Goal: Transaction & Acquisition: Purchase product/service

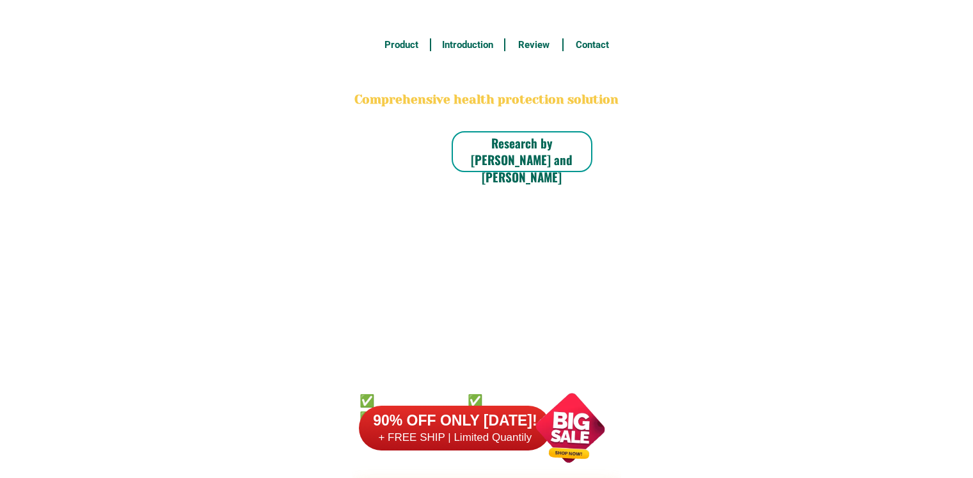
select select "63_513"
select select "63_5131995"
select select "63_51319958825"
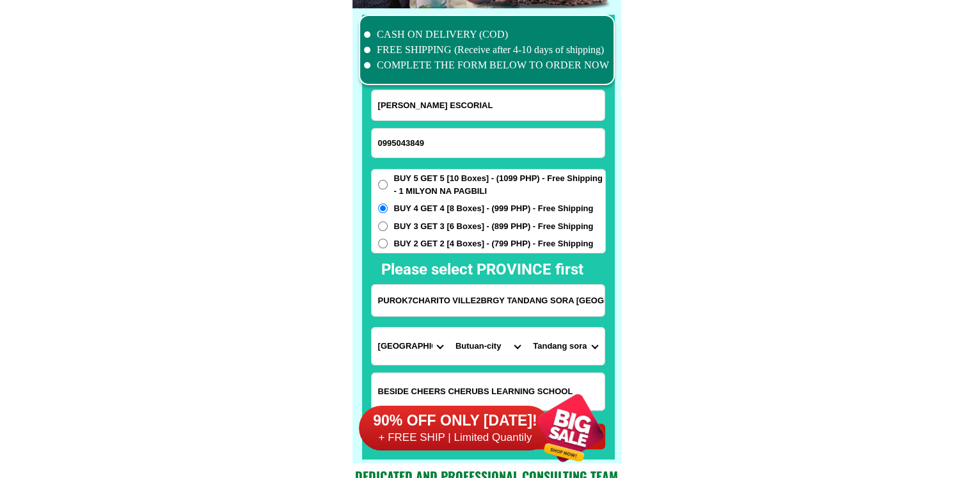
click at [504, 147] on input "0995043849" at bounding box center [488, 143] width 233 height 29
paste input "158643568"
type input "09158643568"
click at [440, 101] on input "RODOLFO ESCORIAL" at bounding box center [488, 105] width 233 height 30
paste input "Lina Dvera Sy"
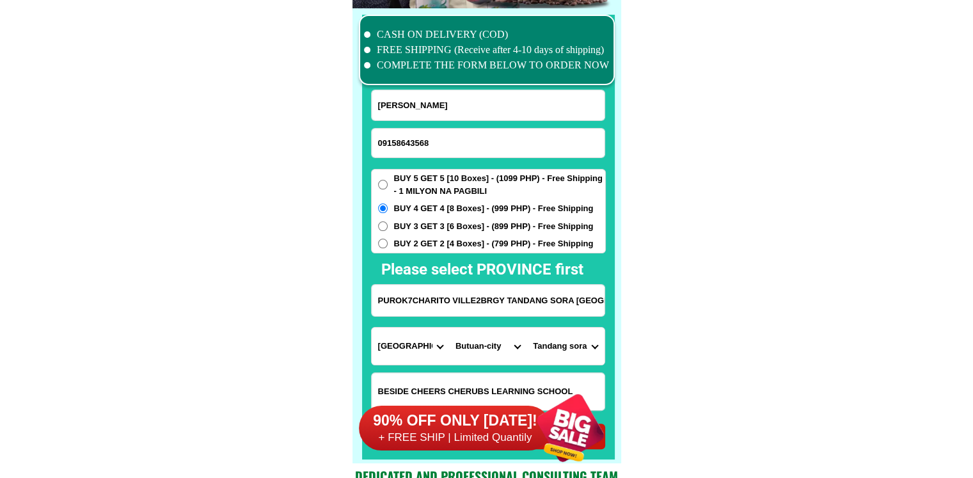
type input "Lina Dvera Sy"
click at [466, 294] on input "PUROK7CHARITO VILLE2BRGY TANDANG SORA BUTUSN CITY AGUSAN DEL NORTE" at bounding box center [488, 300] width 233 height 31
paste input "590 Earnshaw st LBC Sampaloc Metro Manila order 5combo"
type input "590 Earnshaw st LBC Sampaloc Metro Manila order 5combo"
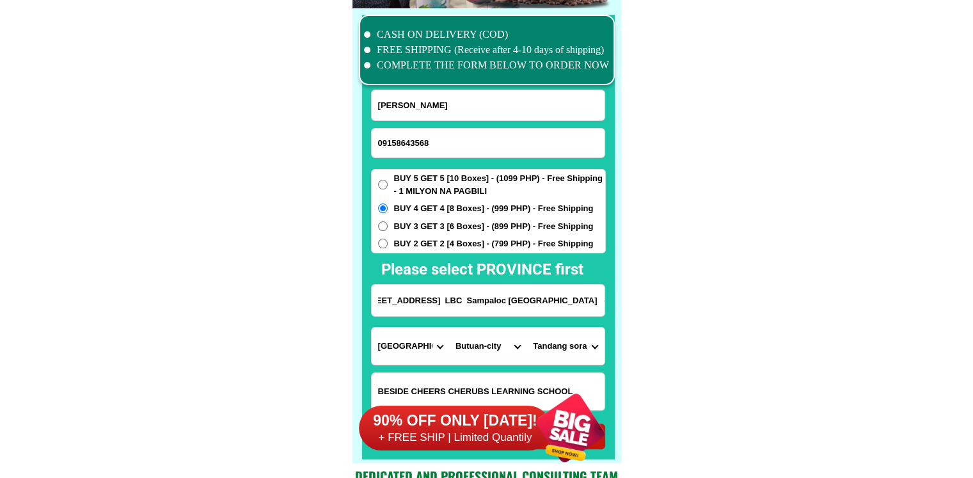
scroll to position [0, 0]
click at [441, 189] on span "BUY 5 GET 5 [10 Boxes] - (1099 PHP) - Free Shipping - 1 MILYON NA PAGBILI" at bounding box center [499, 184] width 211 height 25
click at [388, 189] on input "BUY 5 GET 5 [10 Boxes] - (1099 PHP) - Free Shipping - 1 MILYON NA PAGBILI" at bounding box center [383, 185] width 10 height 10
radio input "true"
drag, startPoint x: 735, startPoint y: 290, endPoint x: 684, endPoint y: 308, distance: 53.6
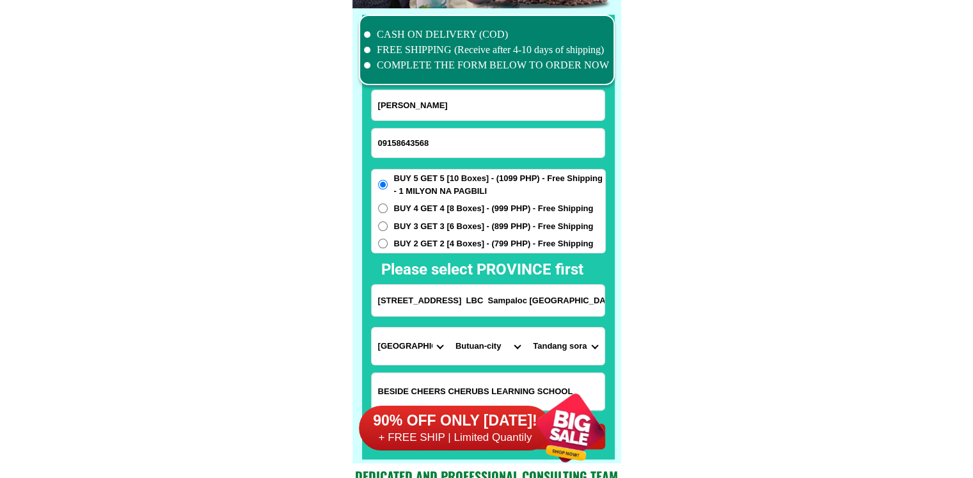
click at [402, 340] on select "Province [GEOGRAPHIC_DATA] [GEOGRAPHIC_DATA] [GEOGRAPHIC_DATA] [GEOGRAPHIC_DATA…" at bounding box center [410, 346] width 77 height 37
select select "63_219"
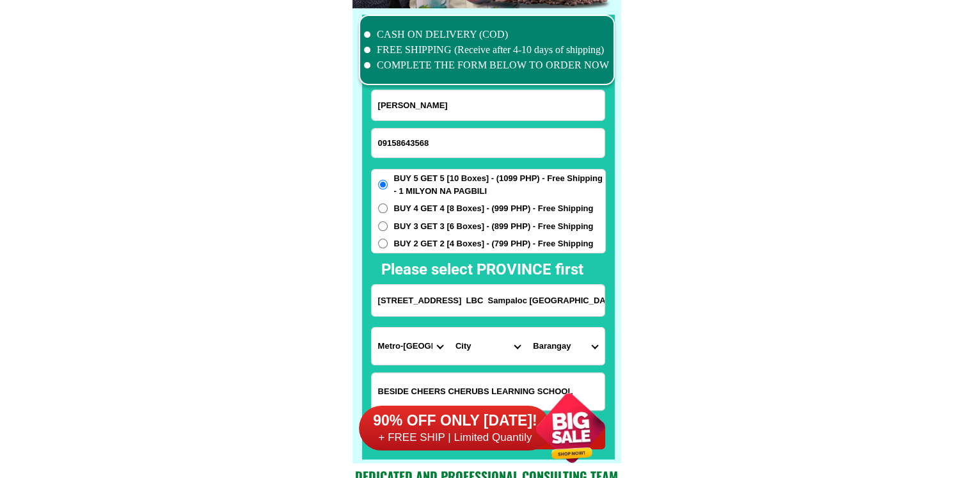
click at [486, 351] on select "City Binondo CALOOCAN Ermita Intramuros Las-pinas Makati Malabon-city Malate Ma…" at bounding box center [487, 346] width 77 height 37
select select "63_2194856"
click at [449, 328] on select "City Binondo CALOOCAN Ermita Intramuros Las-pinas Makati Malabon-city Malate Ma…" at bounding box center [487, 346] width 77 height 37
click at [564, 349] on select "Barangay Barangay 395 Barangay 396 Barangay 397 Barangay 398 Barangay 399 Baran…" at bounding box center [565, 346] width 77 height 37
select select "63_21948567543"
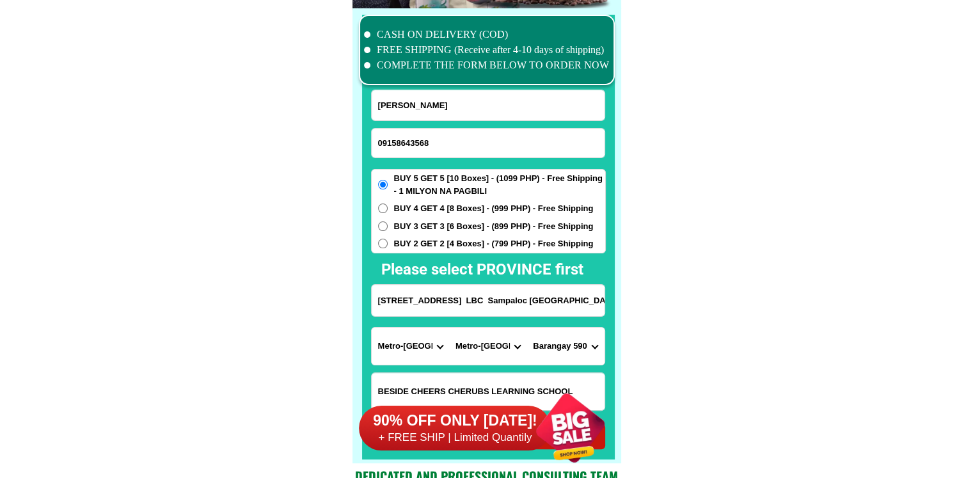
click at [527, 328] on select "Barangay Barangay 395 Barangay 396 Barangay 397 Barangay 398 Barangay 399 Baran…" at bounding box center [565, 346] width 77 height 37
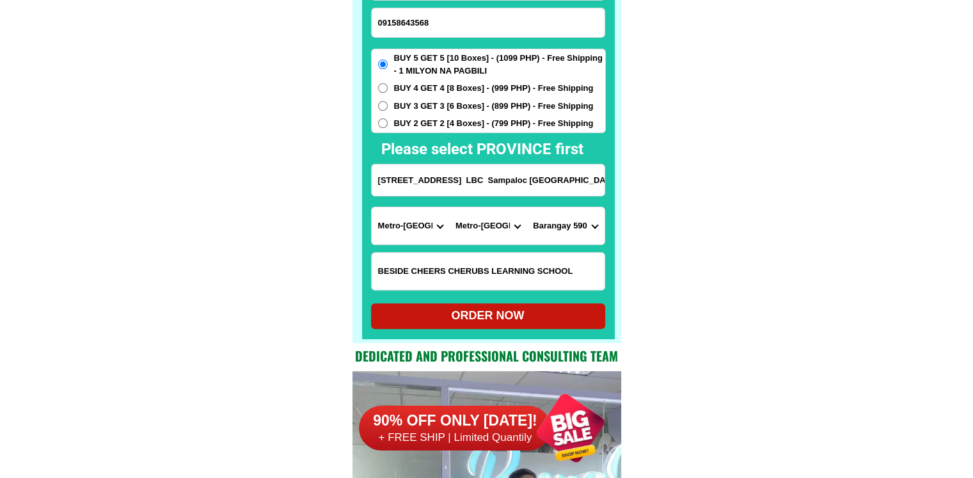
scroll to position [10067, 0]
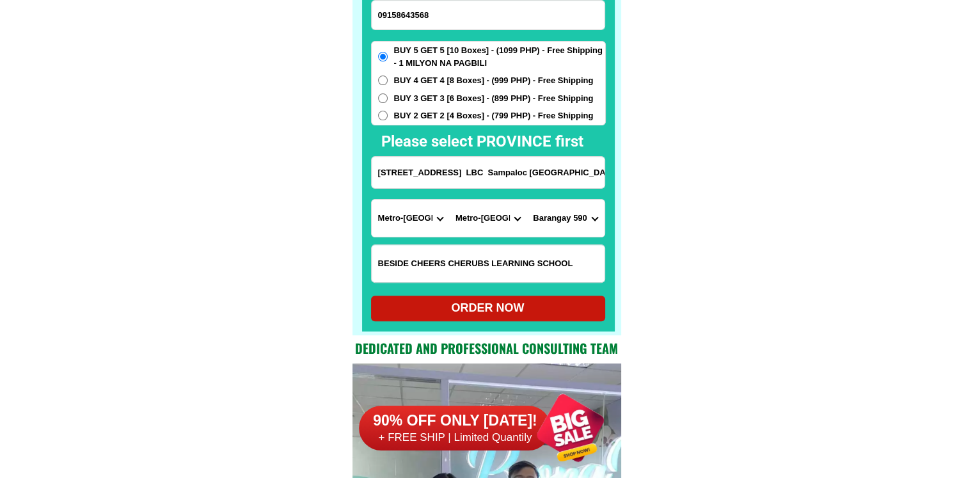
click at [525, 308] on div "ORDER NOW" at bounding box center [488, 307] width 234 height 17
type input "Lina Dvera Sy"
radio input "true"
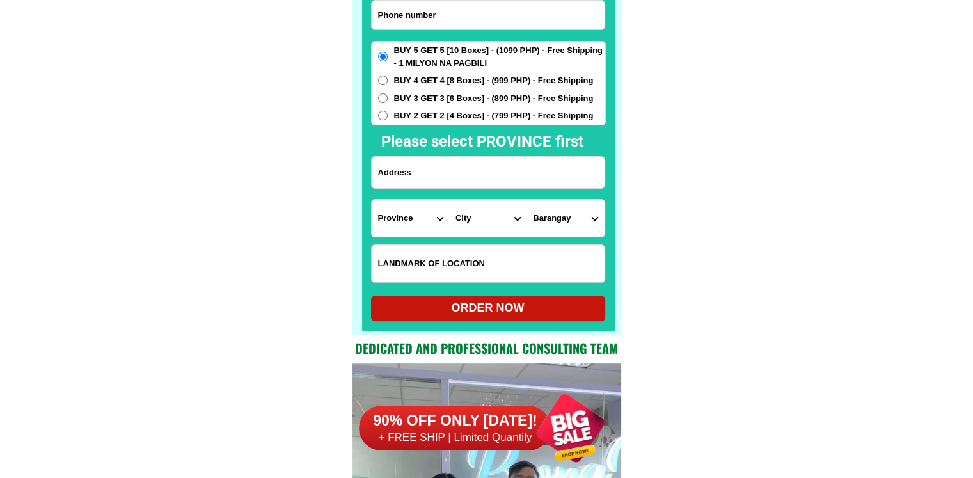
scroll to position [10067, 0]
click at [477, 11] on input "Input phone_number" at bounding box center [488, 15] width 233 height 29
paste input "09559048570"
type input "09559048570"
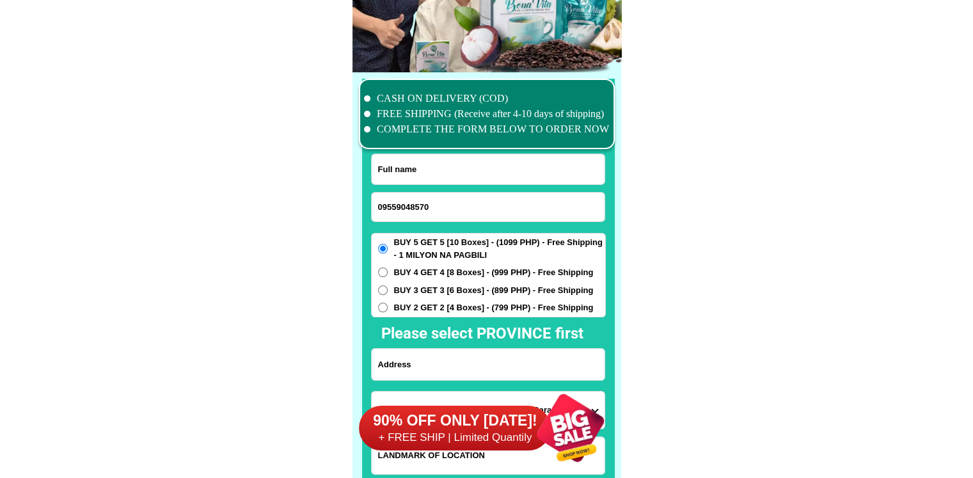
click at [461, 161] on input "Input full_name" at bounding box center [488, 169] width 233 height 30
paste input "[PERSON_NAME]"
type input "[PERSON_NAME]"
click at [457, 307] on span "BUY 2 GET 2 [4 Boxes] - (799 PHP) - Free Shipping" at bounding box center [494, 307] width 200 height 13
click at [388, 307] on input "BUY 2 GET 2 [4 Boxes] - (799 PHP) - Free Shipping" at bounding box center [383, 308] width 10 height 10
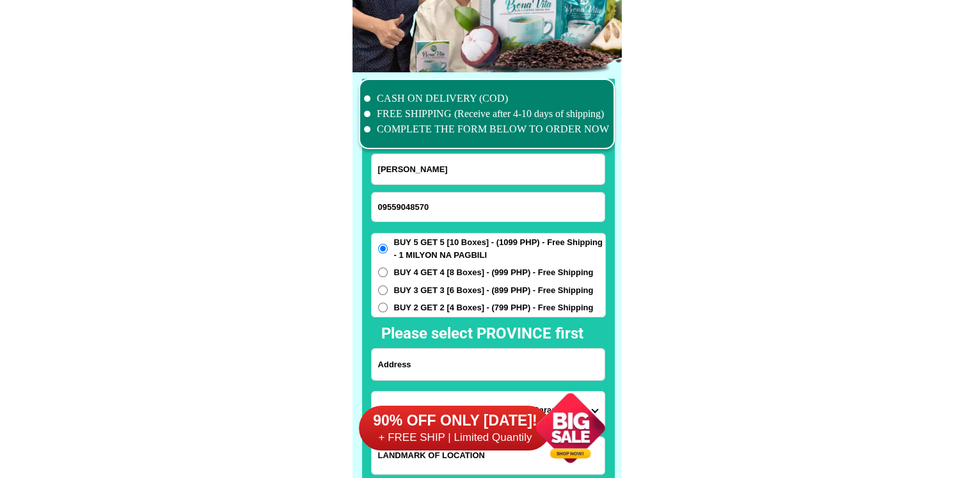
radio input "true"
click at [443, 352] on input "Input address" at bounding box center [488, 364] width 233 height 31
paste input "Purok 1, Brgy Silangan Lazaan Nagcarlan Laguna Tapat ng Lazaan-Malinao E/S"
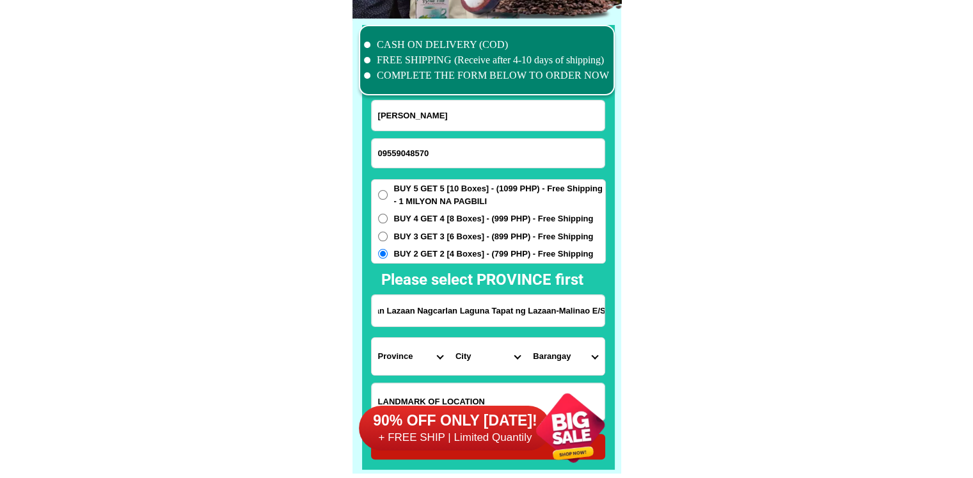
scroll to position [10003, 0]
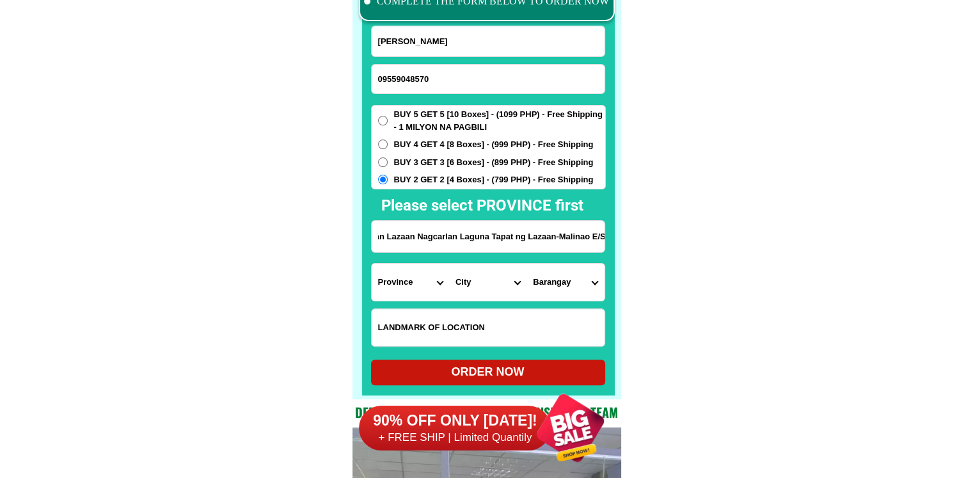
type input "Purok 1, Brgy Silangan Lazaan Nagcarlan Laguna Tapat ng Lazaan-Malinao E/S"
click at [406, 282] on select "Province [GEOGRAPHIC_DATA] [GEOGRAPHIC_DATA] [GEOGRAPHIC_DATA] [GEOGRAPHIC_DATA…" at bounding box center [410, 282] width 77 height 37
select select "63_904"
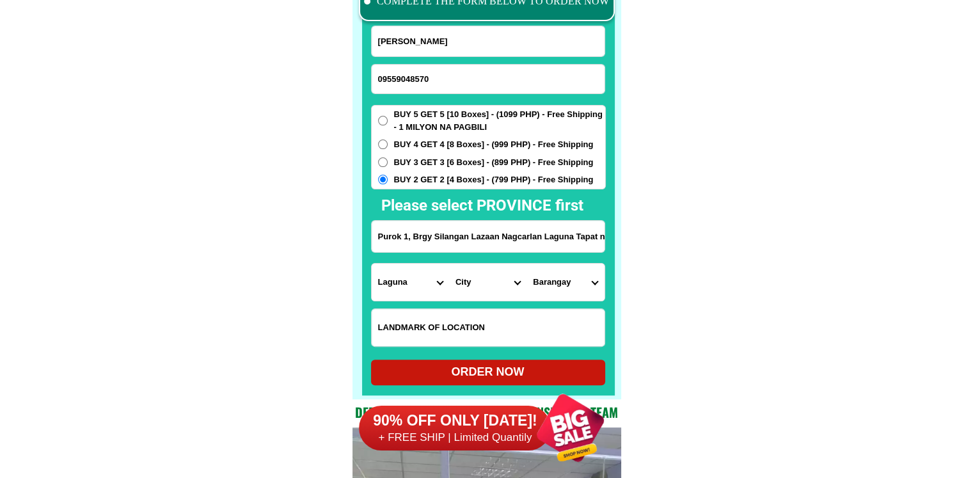
click at [471, 285] on select "City" at bounding box center [487, 282] width 77 height 37
select select "63_9042270"
click at [552, 285] on select "Barangay Abo Alibungbungan Alumbrado Balayong Balimbing Balinacon Bambang Banag…" at bounding box center [565, 282] width 77 height 37
click at [552, 288] on select "Barangay Abo Alibungbungan Alumbrado Balayong Balimbing Balinacon Bambang Banag…" at bounding box center [565, 282] width 77 height 37
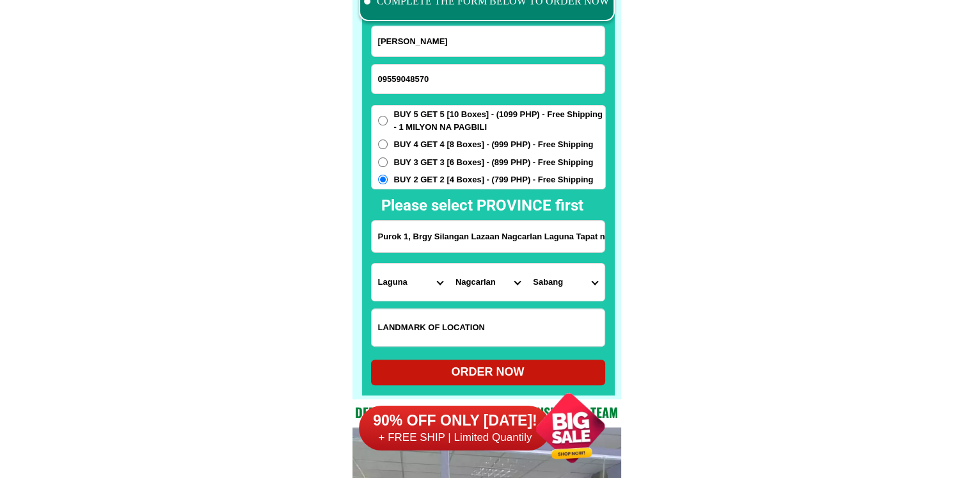
click at [552, 288] on select "Barangay Abo Alibungbungan Alumbrado Balayong Balimbing Balinacon Bambang Banag…" at bounding box center [565, 282] width 77 height 37
select select "63_90422703661"
drag, startPoint x: 680, startPoint y: 322, endPoint x: 633, endPoint y: 331, distance: 48.3
click at [555, 367] on div "ORDER NOW" at bounding box center [488, 371] width 234 height 17
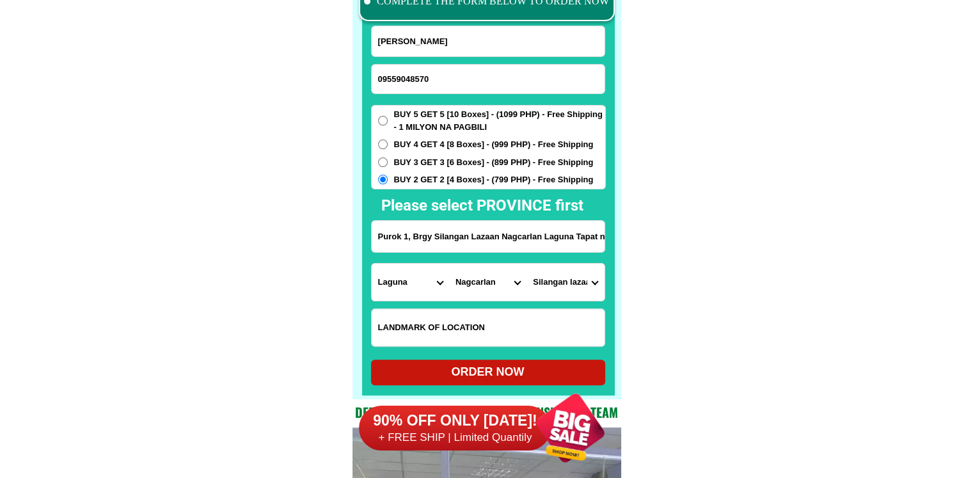
radio input "true"
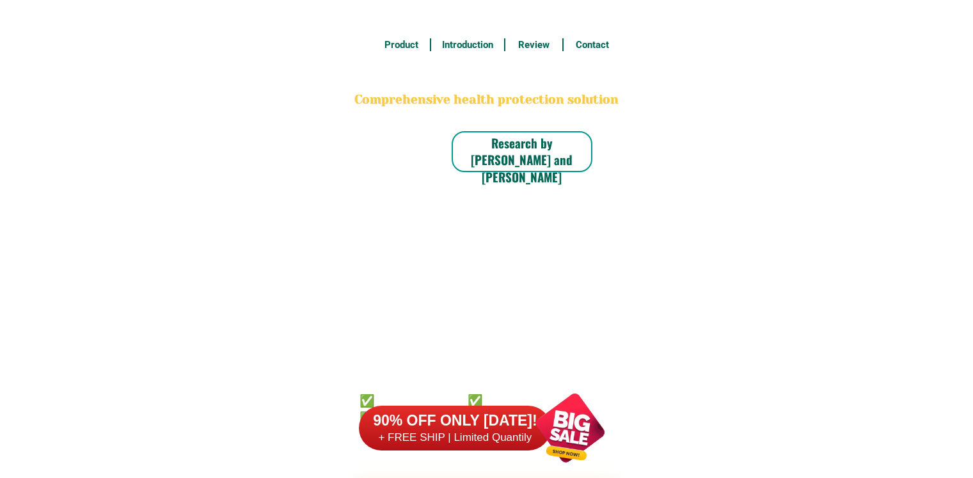
scroll to position [10003, 0]
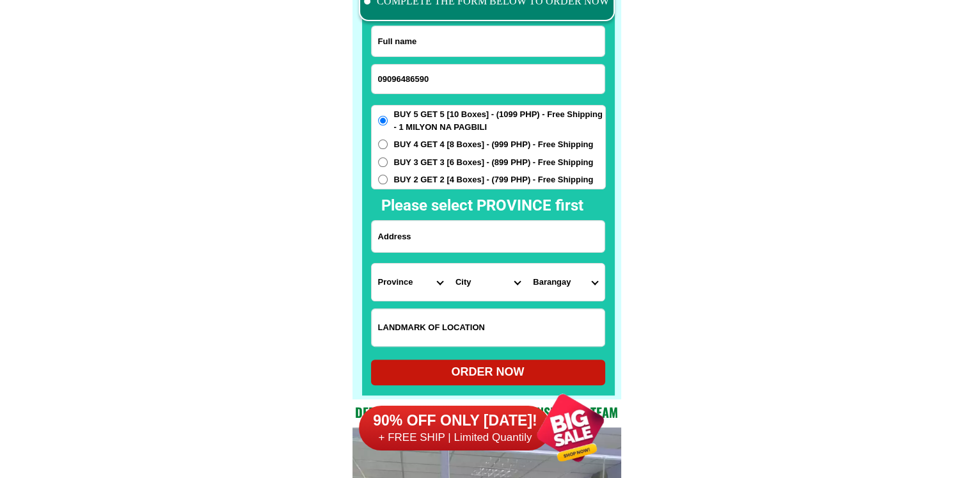
type input "09096486590"
click at [474, 46] on input "Input full_name" at bounding box center [488, 41] width 233 height 30
paste input "Nena Doding Fuentes"
type input "Nena Doding Fuentes"
click at [448, 240] on input "Input address" at bounding box center [488, 236] width 233 height 31
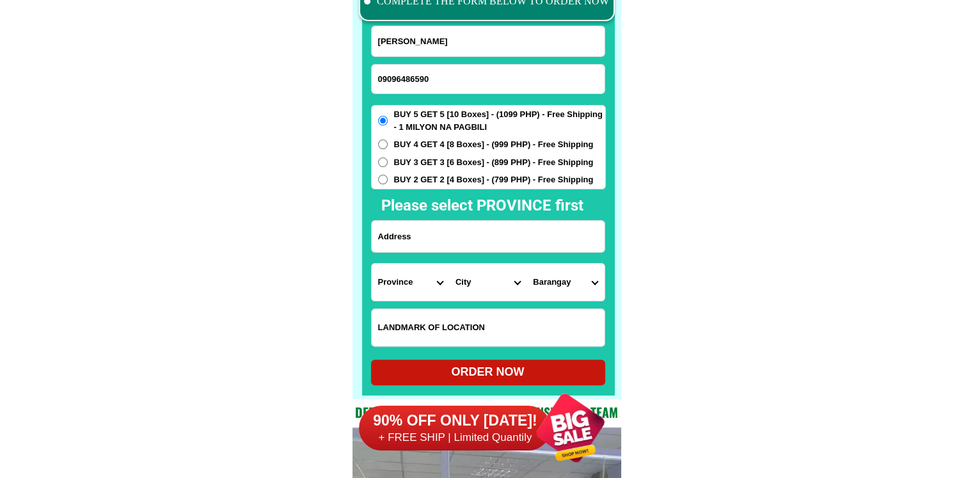
paste input "Purok- 2 barangay-Villa Reyes San Narciso Quezon katabi ng pulang gate papasok …"
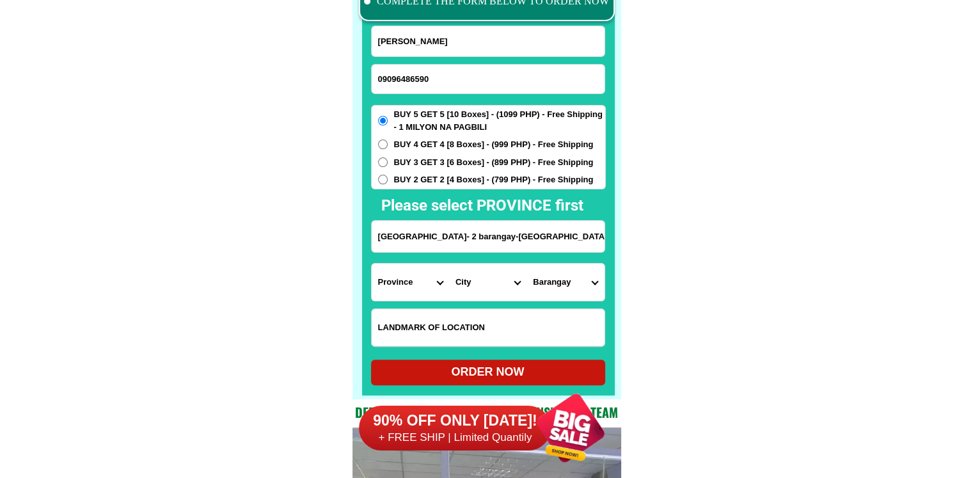
scroll to position [0, 251]
type input "Purok- 2 barangay-Villa Reyes San Narciso Quezon katabi ng pulang gate papasok …"
click at [423, 290] on select "Province [GEOGRAPHIC_DATA] [GEOGRAPHIC_DATA] [GEOGRAPHIC_DATA] [GEOGRAPHIC_DATA…" at bounding box center [410, 282] width 77 height 37
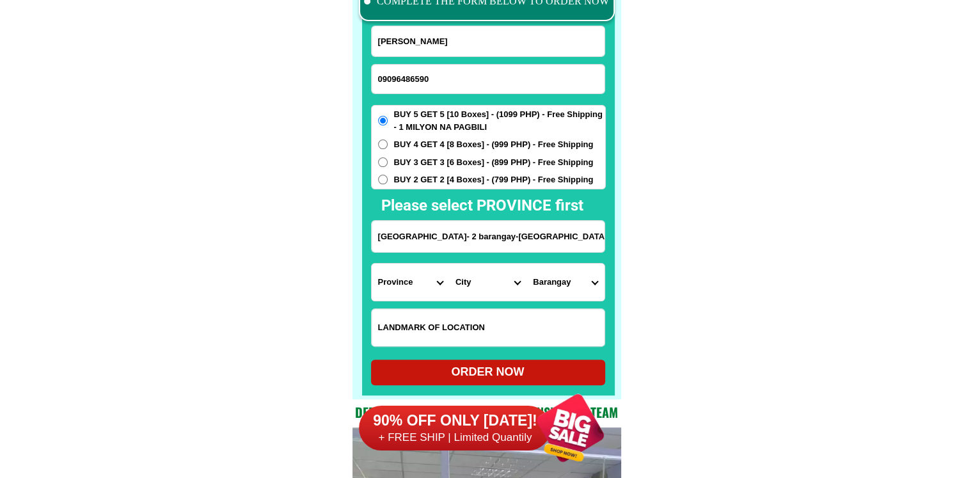
select select "63_397"
drag, startPoint x: 637, startPoint y: 282, endPoint x: 519, endPoint y: 291, distance: 118.7
click at [473, 285] on select "City Agdangan Alabat Atimonan Burdeos Calauag Catanauan General-nakar Guinayang…" at bounding box center [487, 282] width 77 height 37
select select "63_3974416"
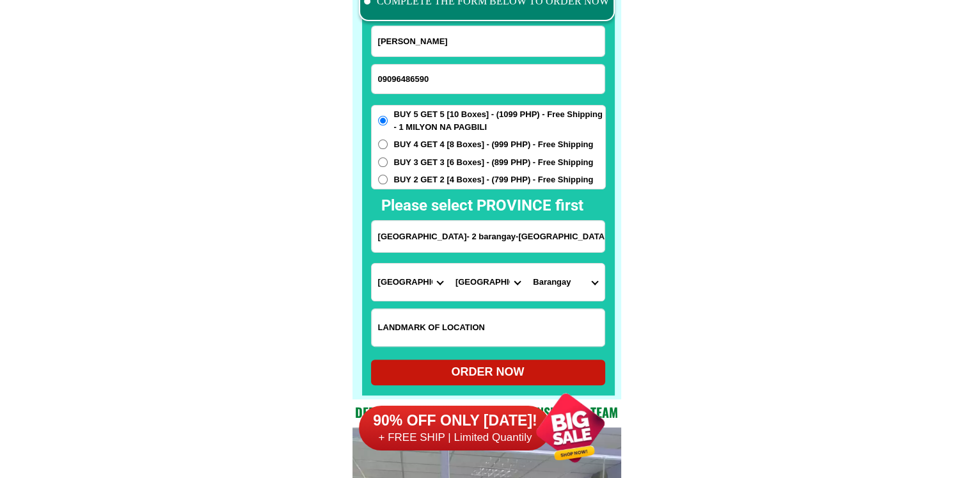
click at [449, 264] on select "City Agdangan Alabat Atimonan Burdeos Calauag Catanauan General-nakar Guinayang…" at bounding box center [487, 282] width 77 height 37
click at [576, 296] on select "Barangay Abuyon Andres bonifacio Bani Bayanihan (pob.) Binay Buenavista Busokbu…" at bounding box center [565, 282] width 77 height 37
click at [574, 278] on select "Barangay Abuyon Andres bonifacio Bani Bayanihan (pob.) Binay Buenavista Busokbu…" at bounding box center [565, 282] width 77 height 37
select select "63_39744162931"
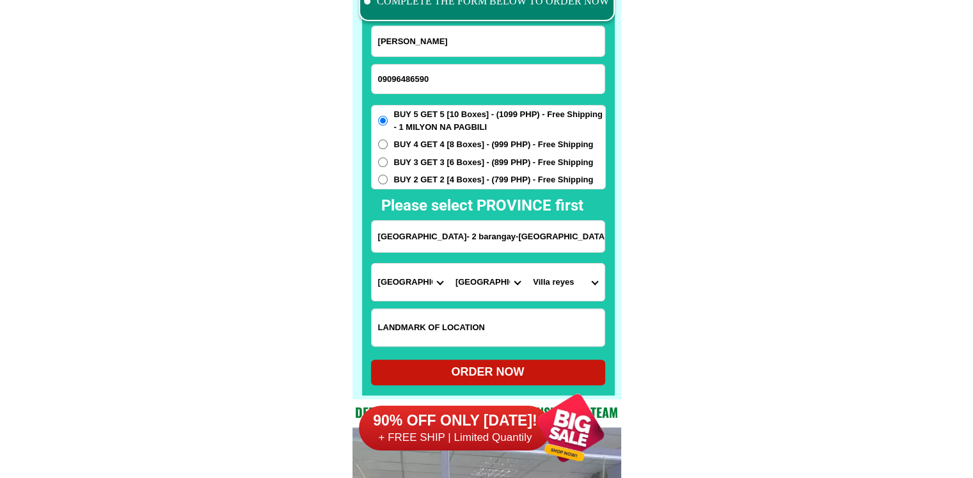
drag, startPoint x: 756, startPoint y: 313, endPoint x: 737, endPoint y: 317, distance: 19.6
click at [553, 382] on div at bounding box center [570, 428] width 100 height 100
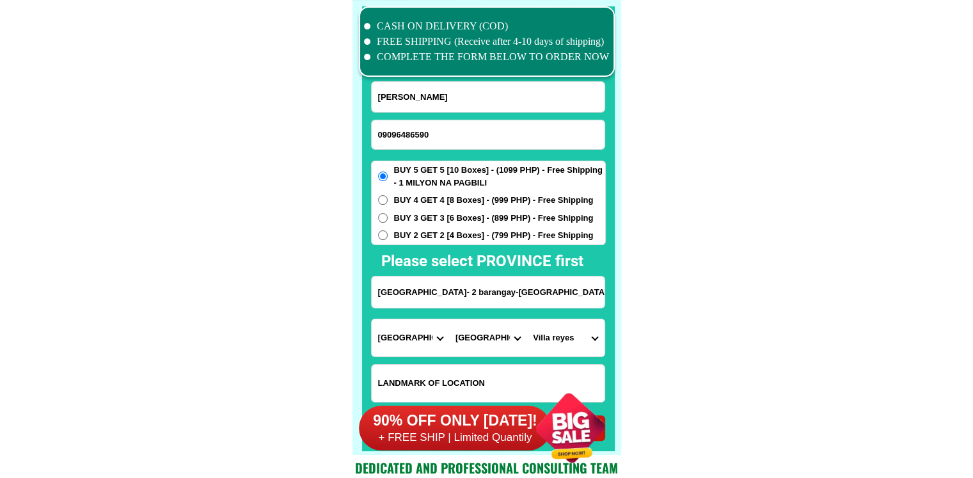
scroll to position [10075, 0]
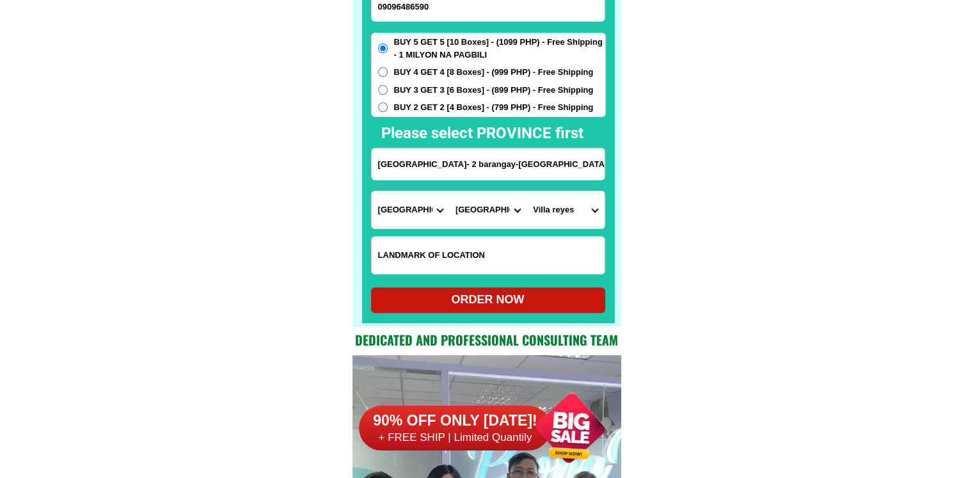
click at [529, 287] on div "ORDER NOW" at bounding box center [488, 300] width 234 height 26
type input "Nena Doding Fuentes"
type input "Purok- 2 barangay-Villa Reyes San Narciso Quezon katabi ng pulang gate papasok …"
radio input "true"
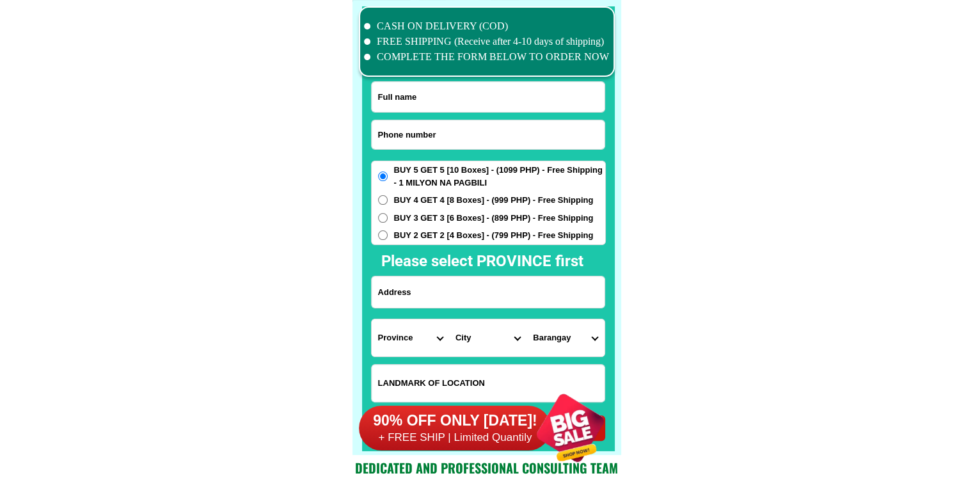
click at [454, 132] on input "Input phone_number" at bounding box center [488, 134] width 233 height 29
paste input "09687134973"
type input "09687134973"
click at [505, 98] on input "Input full_name" at bounding box center [488, 97] width 233 height 30
paste input "ederlinda lobos"
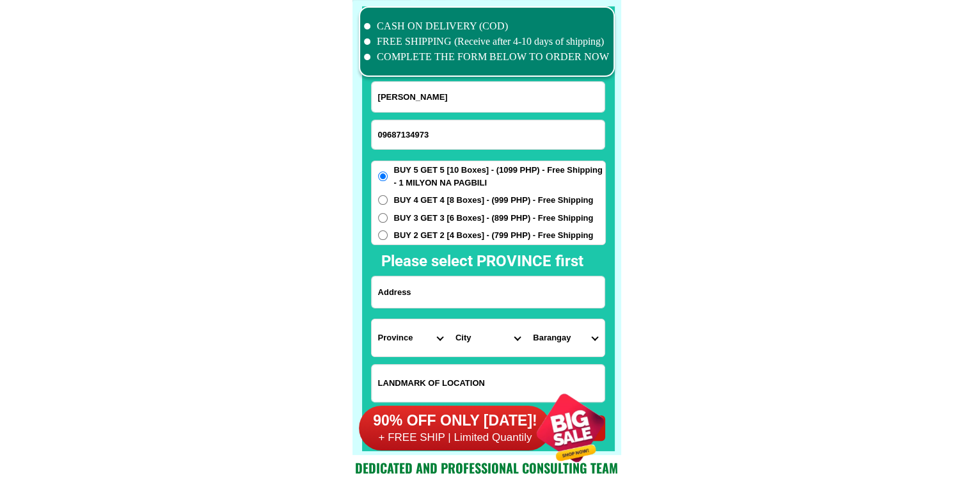
type input "ederlinda lobos"
click at [438, 306] on input "Input address" at bounding box center [488, 291] width 233 height 31
paste input "JP Rizal st sampalok tanay Rizal"
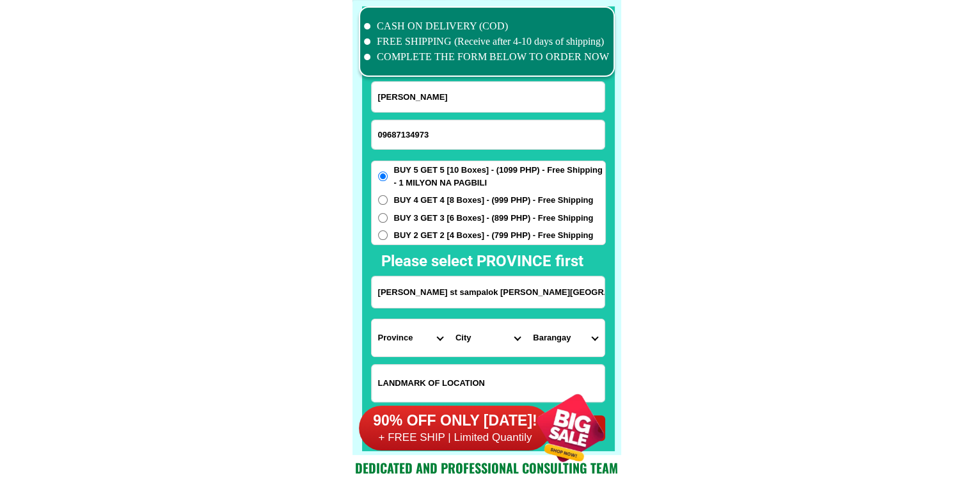
type input "JP Rizal st sampalok tanay Rizal"
click at [482, 373] on input "Input LANDMARKOFLOCATION" at bounding box center [488, 383] width 233 height 37
paste input "sa may Tulay punta urs may hagdan sa gilid baba Doon unang bahay sa kanan. 4 na…"
type input "sa may Tulay punta urs may hagdan sa gilid baba Doon unang bahay sa kanan. 4 na…"
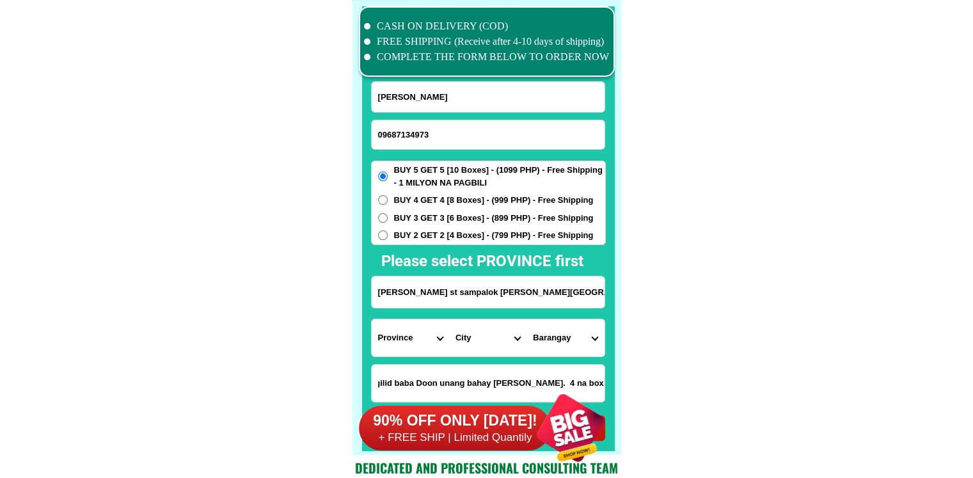
scroll to position [0, 0]
click at [454, 234] on span "BUY 2 GET 2 [4 Boxes] - (799 PHP) - Free Shipping" at bounding box center [494, 235] width 200 height 13
click at [388, 234] on input "BUY 2 GET 2 [4 Boxes] - (799 PHP) - Free Shipping" at bounding box center [383, 235] width 10 height 10
radio input "true"
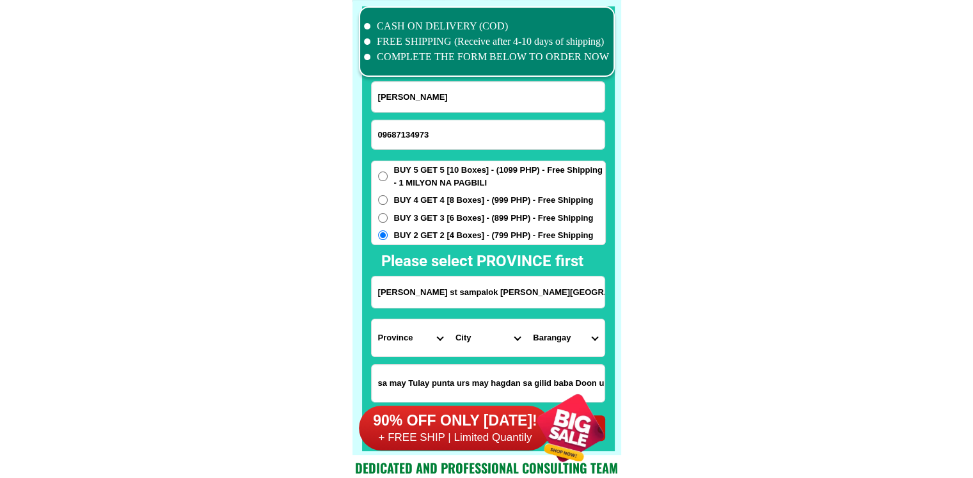
click at [417, 339] on select "Province [GEOGRAPHIC_DATA] [GEOGRAPHIC_DATA] [GEOGRAPHIC_DATA] [GEOGRAPHIC_DATA…" at bounding box center [410, 337] width 77 height 37
select select "63_993"
click at [502, 338] on select "City Angono Antipolo-city Binangonan Cainta Cardona Jala-jala Pililla Rizal-bar…" at bounding box center [487, 337] width 77 height 37
select select "63_9939757"
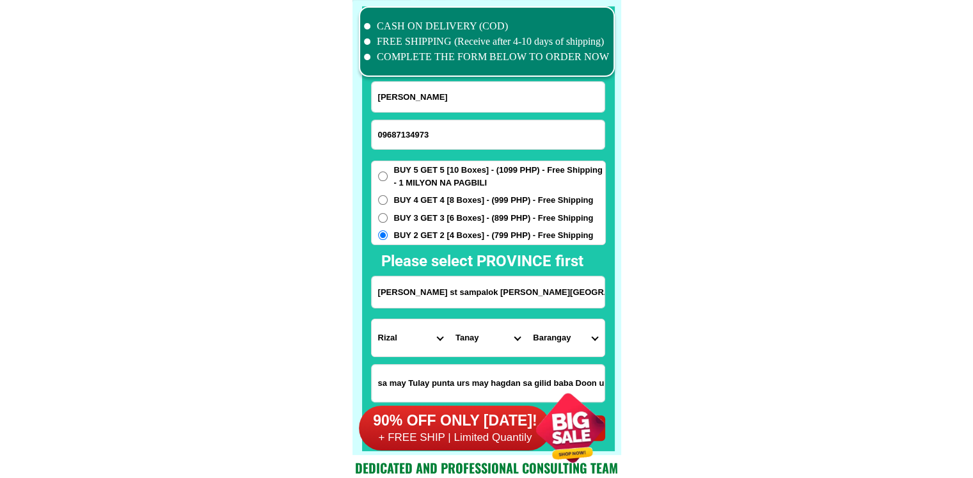
click at [557, 343] on select "Barangay Cayabu Cuyambay Daraitan Katipunan-bayan (pob.) Kaybuto (pob.) Laiban …" at bounding box center [565, 337] width 77 height 37
select select "63_99397572752"
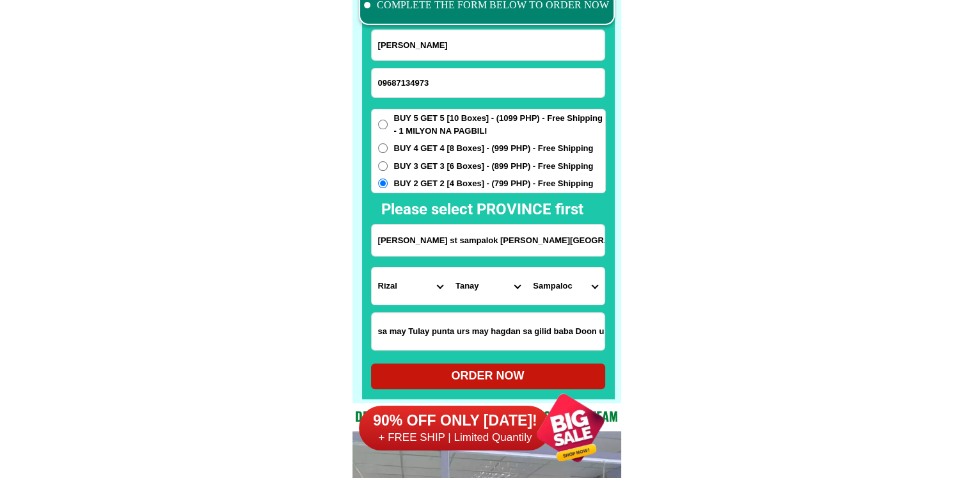
scroll to position [10075, 0]
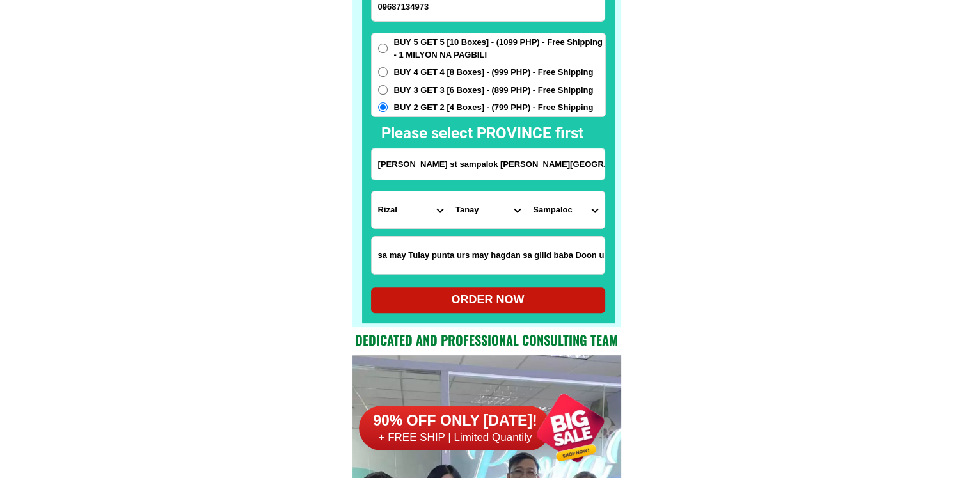
click at [520, 297] on div "ORDER NOW" at bounding box center [488, 299] width 234 height 17
type input "ederlinda lobos"
type input "JP Rizal st sampalok tanay Rizal"
radio input "true"
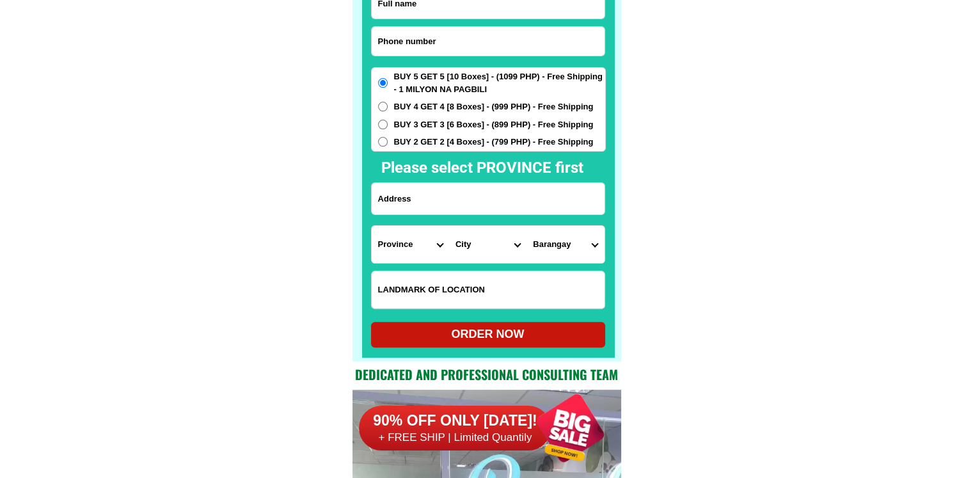
scroll to position [10011, 0]
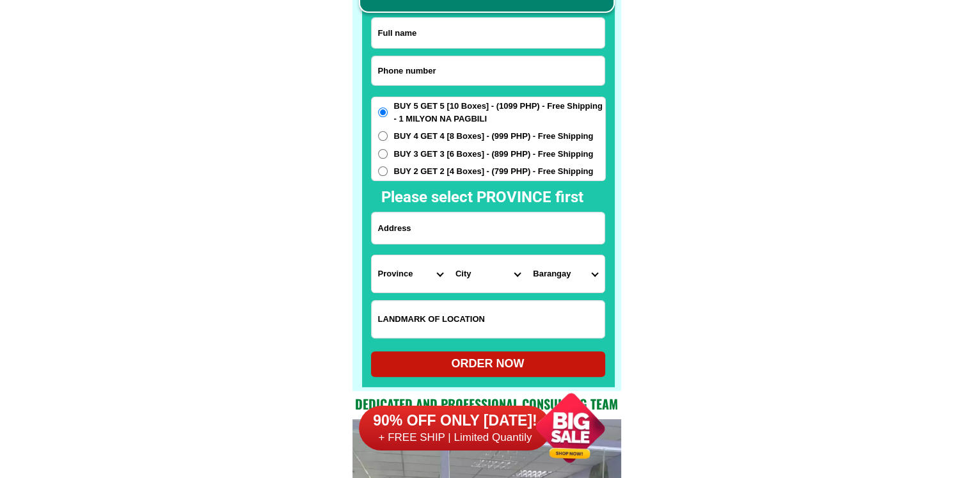
click at [458, 65] on input "Input phone_number" at bounding box center [488, 70] width 233 height 29
paste input "0961 710 4272"
click at [418, 67] on input "0961 710 4272" at bounding box center [488, 70] width 233 height 29
click at [401, 68] on input "0961 7104272" at bounding box center [488, 70] width 233 height 29
type input "09617104272"
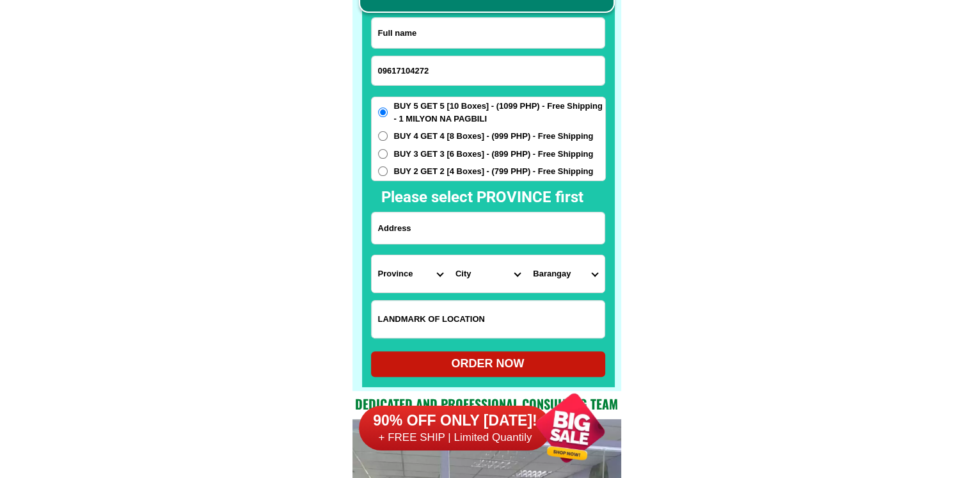
click at [472, 38] on input "Input full_name" at bounding box center [488, 33] width 233 height 30
paste input "Leonila Domingo"
type input "Leonila Domingo"
click at [464, 208] on form "Leonila Domingo 09617104272 ORDER NOW Province Abra Agusan-del-norte Agusan-del…" at bounding box center [488, 197] width 235 height 360
click at [464, 227] on input "Input address" at bounding box center [488, 227] width 233 height 31
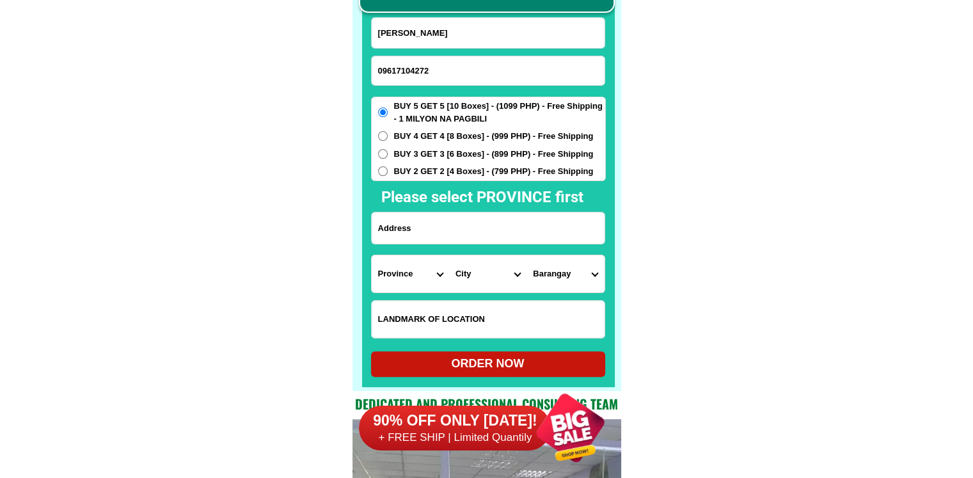
paste input "16 interior Rizal st, Poblacion City of San Pedro Laguna"
type input "16 interior Rizal st, Poblacion City of San Pedro Laguna"
click at [491, 170] on span "BUY 2 GET 2 [4 Boxes] - (799 PHP) - Free Shipping" at bounding box center [494, 171] width 200 height 13
click at [388, 170] on input "BUY 2 GET 2 [4 Boxes] - (799 PHP) - Free Shipping" at bounding box center [383, 171] width 10 height 10
radio input "true"
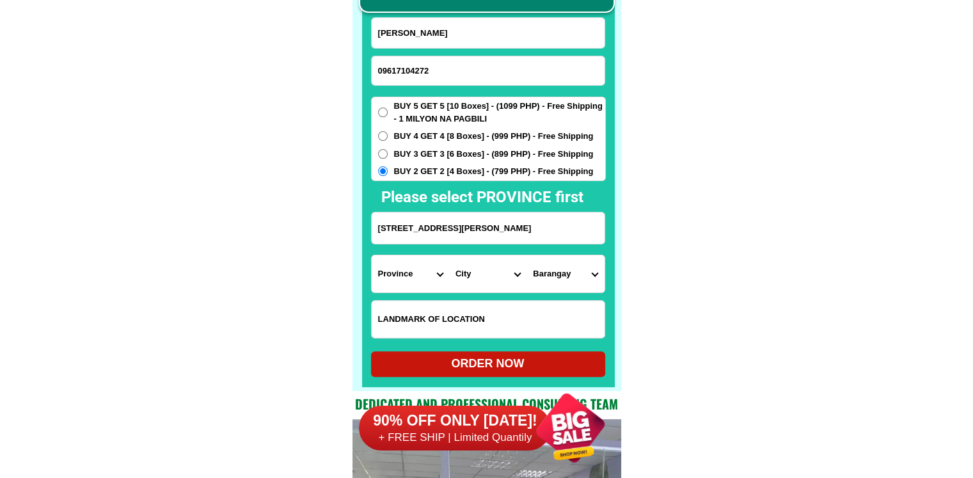
click at [458, 326] on input "Input LANDMARKOFLOCATION" at bounding box center [488, 319] width 233 height 37
paste input "S likuran ni doc, andaya katabi ng CDRRMO BUILDING SA GILID PAPASOJ Leonila Cal…"
type input "S likuran ni doc, andaya katabi ng CDRRMO BUILDING SA GILID PAPASOJ Leonila Cal…"
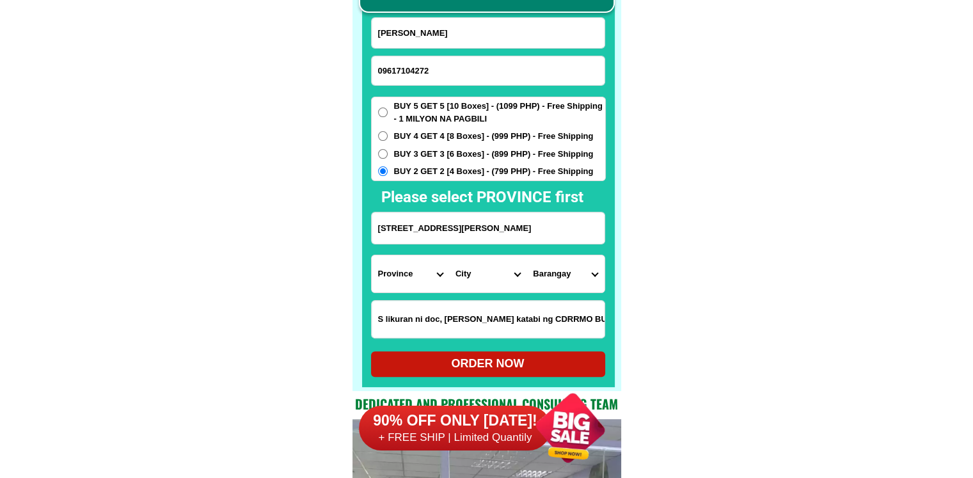
click at [504, 103] on span "BUY 5 GET 5 [10 Boxes] - (1099 PHP) - Free Shipping - 1 MILYON NA PAGBILI" at bounding box center [499, 112] width 211 height 25
click at [388, 107] on input "BUY 5 GET 5 [10 Boxes] - (1099 PHP) - Free Shipping - 1 MILYON NA PAGBILI" at bounding box center [383, 112] width 10 height 10
radio input "true"
click at [422, 274] on select "Province [GEOGRAPHIC_DATA] [GEOGRAPHIC_DATA][PERSON_NAME][GEOGRAPHIC_DATA][GEOG…" at bounding box center [410, 273] width 77 height 37
select select "63_904"
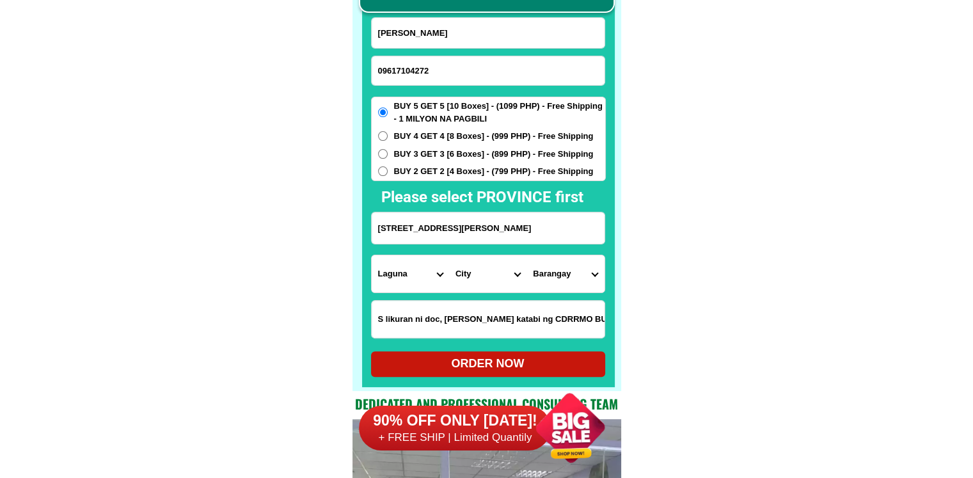
click at [493, 277] on select "City Alaminos Bay Binan-city Cabuyao Calamba-city Calauan Cavinti Famy Laguna-k…" at bounding box center [487, 273] width 77 height 37
select select "63_904357"
click at [578, 276] on select "Barangay Bagong silang calendola Calendola Chrysanthemum Cuyab Estrella Fatima …" at bounding box center [565, 273] width 77 height 37
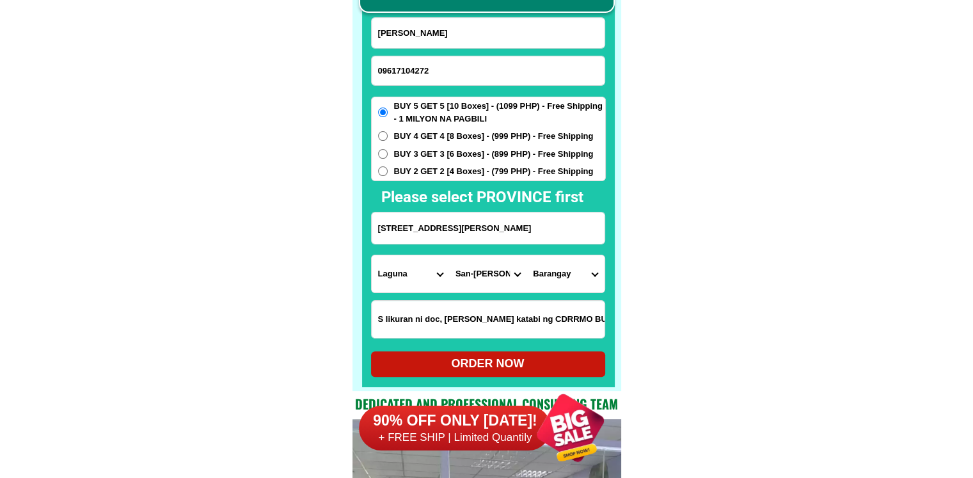
select select "63_9043572312"
click at [581, 365] on div "ORDER NOW" at bounding box center [488, 363] width 234 height 17
radio input "true"
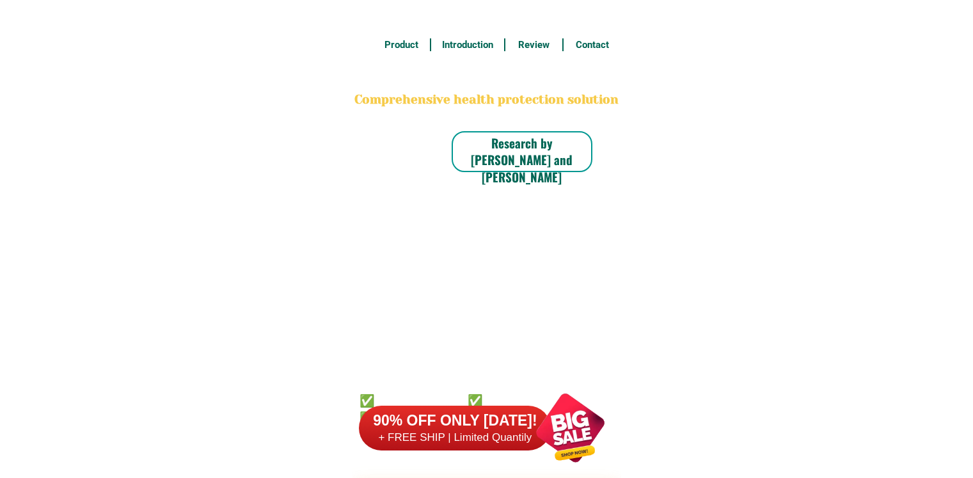
scroll to position [10011, 0]
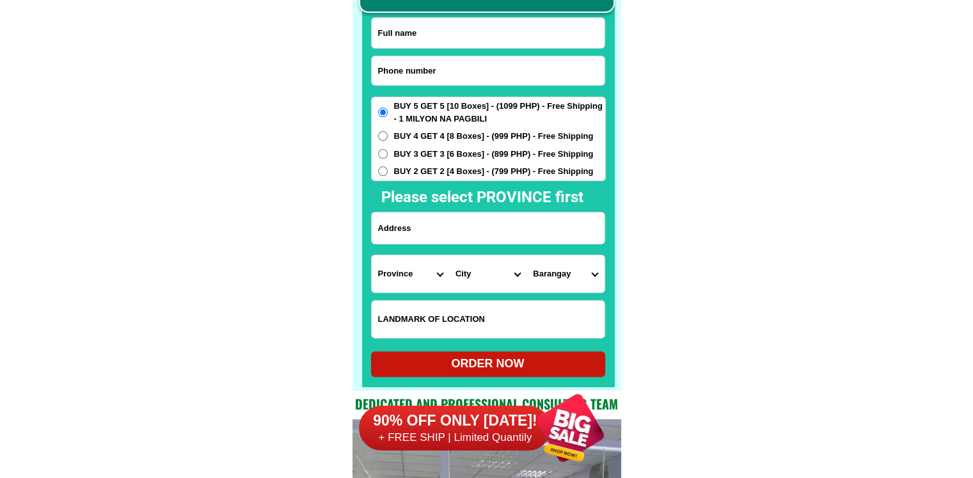
click at [468, 73] on input "Input phone_number" at bounding box center [488, 70] width 233 height 29
paste input "09462584654"
type input "09462584654"
drag, startPoint x: 452, startPoint y: 34, endPoint x: 463, endPoint y: 3, distance: 33.2
click at [452, 34] on input "Input full_name" at bounding box center [488, 33] width 233 height 30
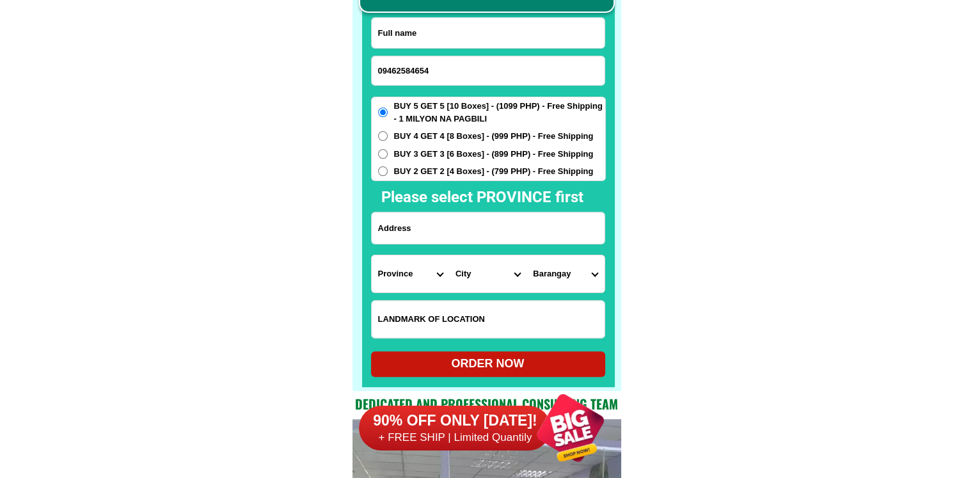
paste input "Judith Pasngadan"
type input "Judith Pasngadan"
click at [482, 230] on input "Input address" at bounding box center [488, 227] width 233 height 31
paste input "guinzadan sur,Bauko mountain Province"
type input "guinzadan sur,Bauko mountain Province"
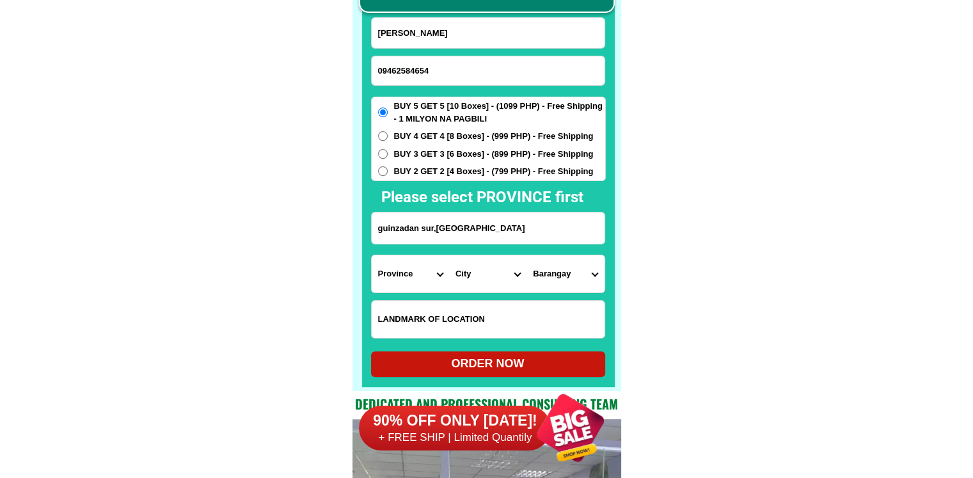
click at [455, 305] on input "Input LANDMARKOFLOCATION" at bounding box center [488, 319] width 233 height 37
paste input "màlapit sa barangay hall"
type input "màlapit sa barangay hall"
click at [477, 130] on span "BUY 4 GET 4 [8 Boxes] - (999 PHP) - Free Shipping" at bounding box center [494, 136] width 200 height 13
click at [388, 131] on input "BUY 4 GET 4 [8 Boxes] - (999 PHP) - Free Shipping" at bounding box center [383, 136] width 10 height 10
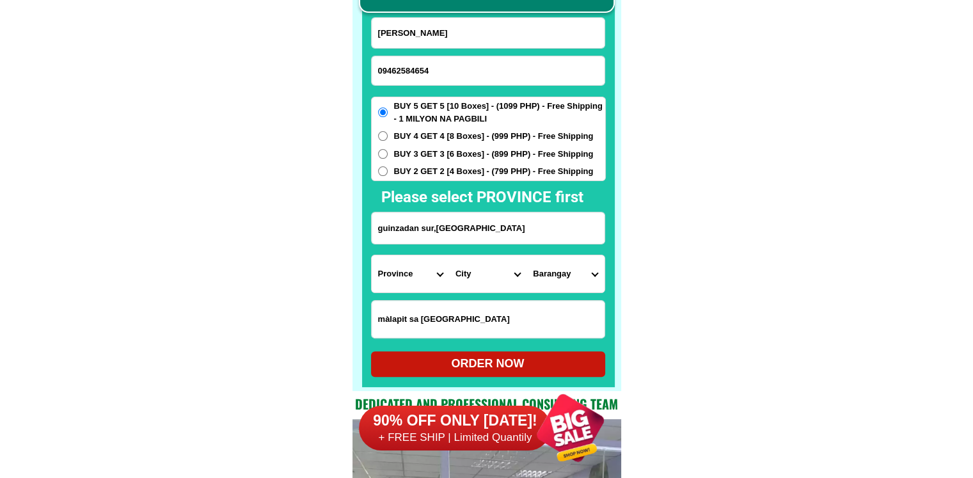
radio input "true"
click at [411, 273] on select "Province [GEOGRAPHIC_DATA] [GEOGRAPHIC_DATA][PERSON_NAME][GEOGRAPHIC_DATA][GEOG…" at bounding box center [410, 273] width 77 height 37
select select "63_464"
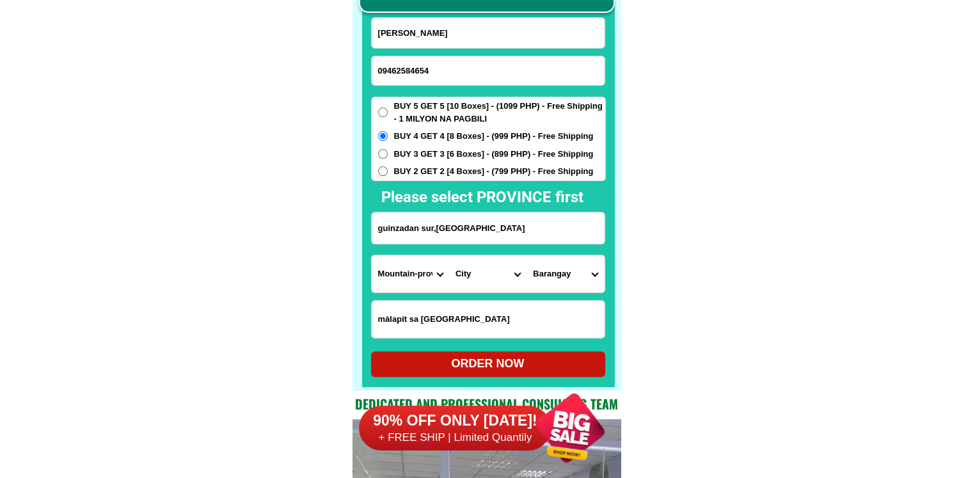
click at [473, 266] on select "City Barlig Bauko Besao Mountain-province-bontoc Natonin Paracelis Sabangan Sad…" at bounding box center [487, 273] width 77 height 37
select select "63_4648966"
click at [546, 255] on select "Barangay Abatan Bagnen oriente Bagnen proper Balintaugan Banao Bila (bua) Guinz…" at bounding box center [565, 273] width 77 height 37
select select "63_46489662611"
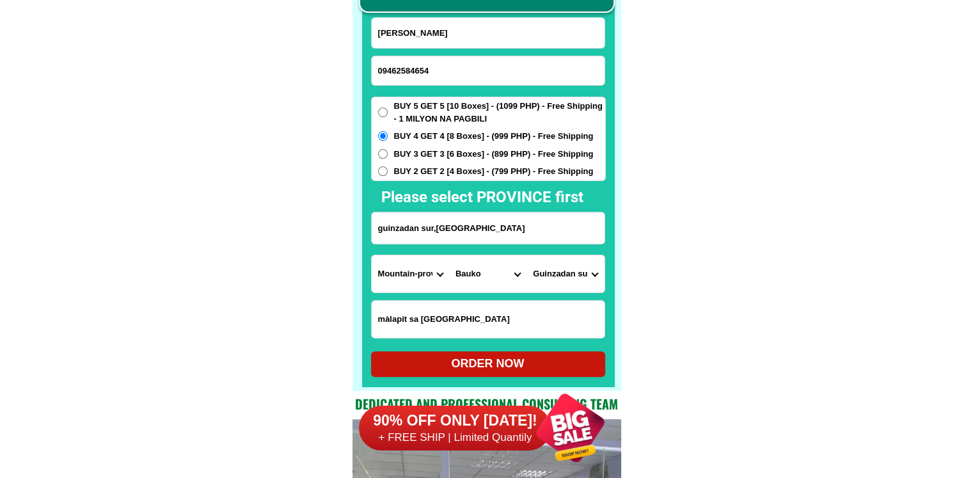
click at [537, 363] on div "ORDER NOW" at bounding box center [488, 363] width 234 height 17
radio input "true"
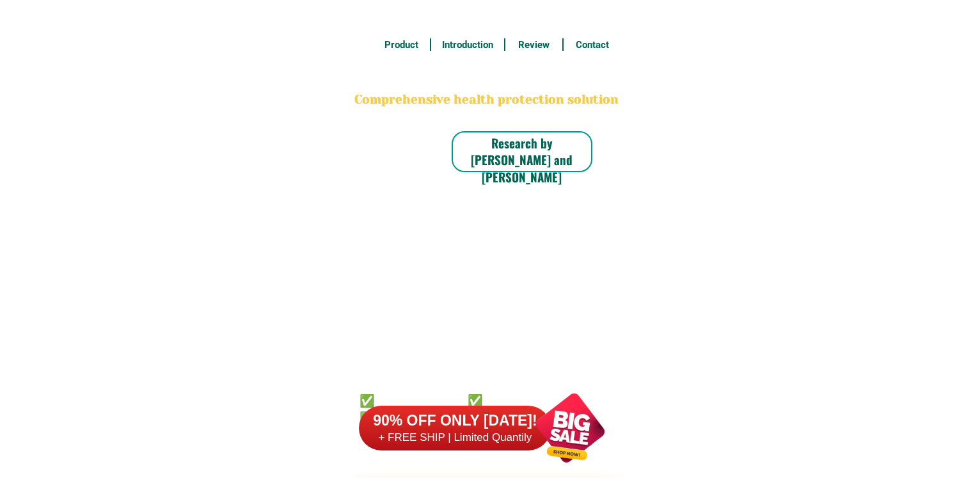
scroll to position [10011, 0]
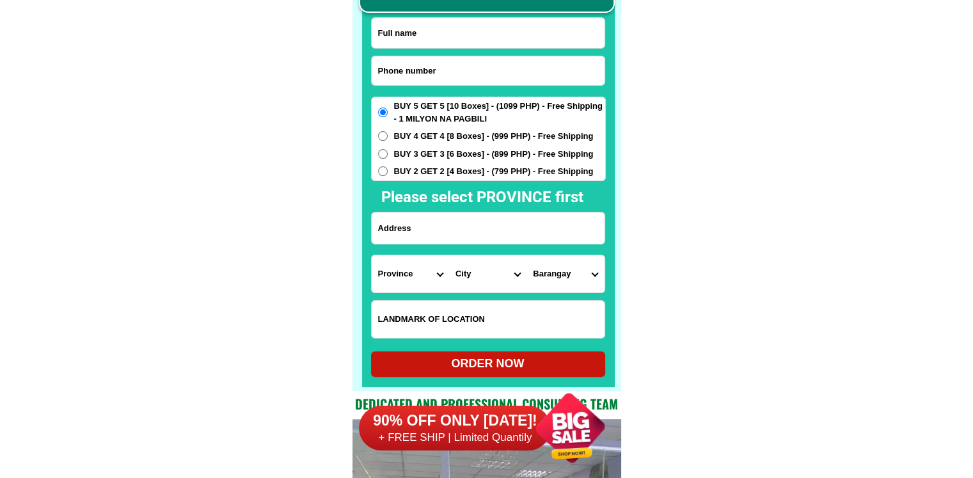
click at [457, 72] on input "Input phone_number" at bounding box center [488, 70] width 233 height 29
paste input "09260528920"
type input "09260528920"
click at [464, 36] on input "Input full_name" at bounding box center [488, 33] width 233 height 30
paste input "Dolores Martin"
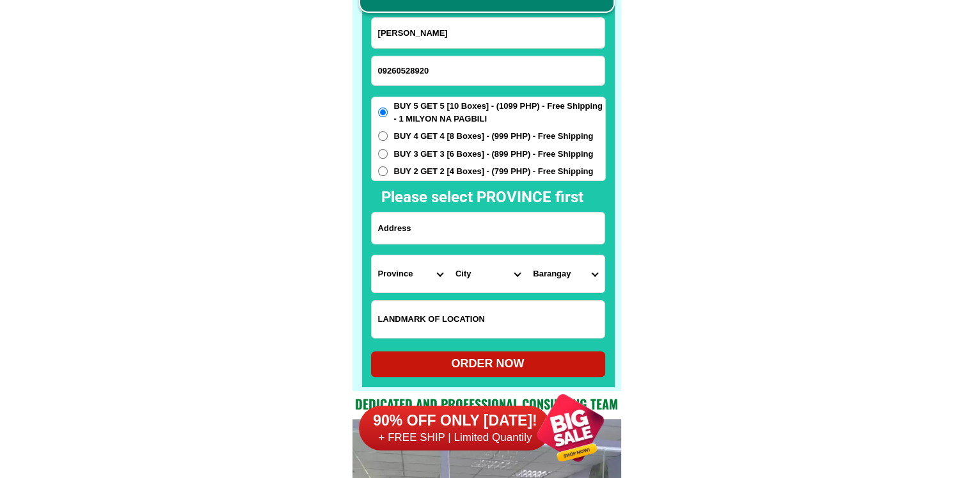
type input "Dolores Martin"
click at [454, 233] on input "Input address" at bounding box center [488, 227] width 233 height 31
paste input "Gulayan St. Catmon Malabon"
type input "Gulayan St. Catmon Malabon"
click at [459, 157] on span "BUY 3 GET 3 [6 Boxes] - (899 PHP) - Free Shipping" at bounding box center [494, 154] width 200 height 13
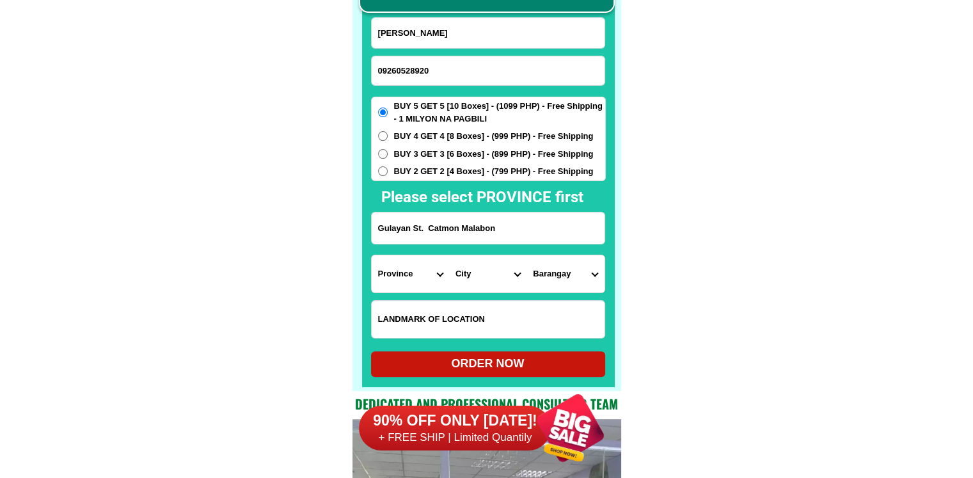
click at [388, 157] on input "BUY 3 GET 3 [6 Boxes] - (899 PHP) - Free Shipping" at bounding box center [383, 154] width 10 height 10
radio input "true"
click at [459, 168] on span "BUY 2 GET 2 [4 Boxes] - (799 PHP) - Free Shipping" at bounding box center [494, 171] width 200 height 13
click at [388, 168] on input "BUY 2 GET 2 [4 Boxes] - (799 PHP) - Free Shipping" at bounding box center [383, 171] width 10 height 10
radio input "true"
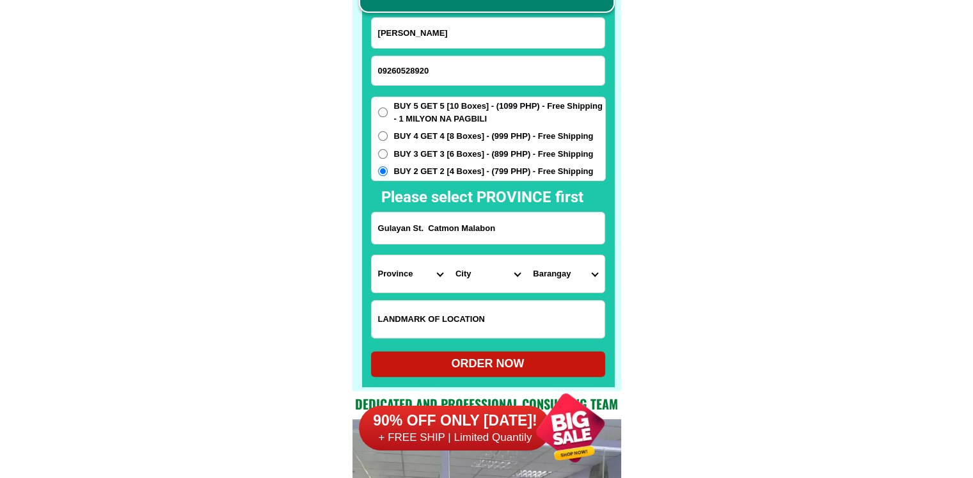
click at [472, 339] on form "Dolores Martin 09260528920 ORDER NOW Gulayan St. Catmon Malabon Province Abra A…" at bounding box center [488, 197] width 235 height 360
click at [472, 323] on input "Input LANDMARKOFLOCATION" at bounding box center [488, 319] width 233 height 37
paste input "Chinese Temple"
type input "Chinese Temple"
click at [426, 280] on select "Province [GEOGRAPHIC_DATA] [GEOGRAPHIC_DATA][PERSON_NAME][GEOGRAPHIC_DATA][GEOG…" at bounding box center [410, 273] width 77 height 37
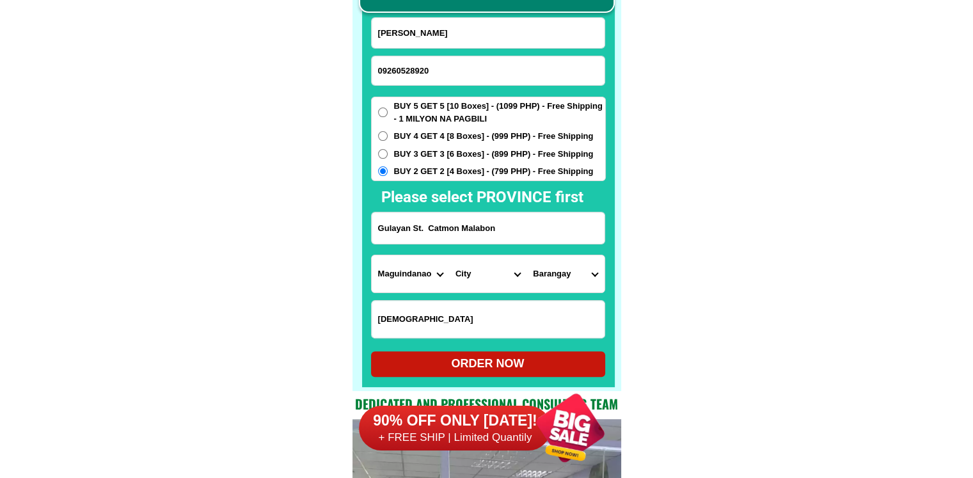
click at [455, 232] on input "Gulayan St. Catmon Malabon" at bounding box center [488, 227] width 233 height 31
click at [434, 280] on select "Province [GEOGRAPHIC_DATA] [GEOGRAPHIC_DATA] [GEOGRAPHIC_DATA] [GEOGRAPHIC_DATA…" at bounding box center [410, 273] width 77 height 37
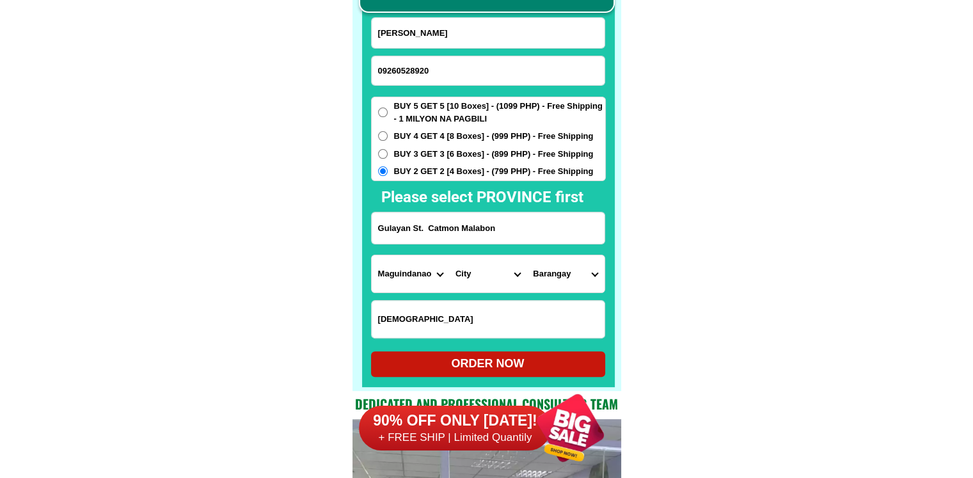
select select "63_219"
click at [468, 280] on select "City Binondo CALOOCAN Ermita Intramuros Las-pinas Makati Malabon-city Malate Ma…" at bounding box center [487, 273] width 77 height 37
select select "63_2197749"
drag, startPoint x: 561, startPoint y: 282, endPoint x: 551, endPoint y: 271, distance: 15.0
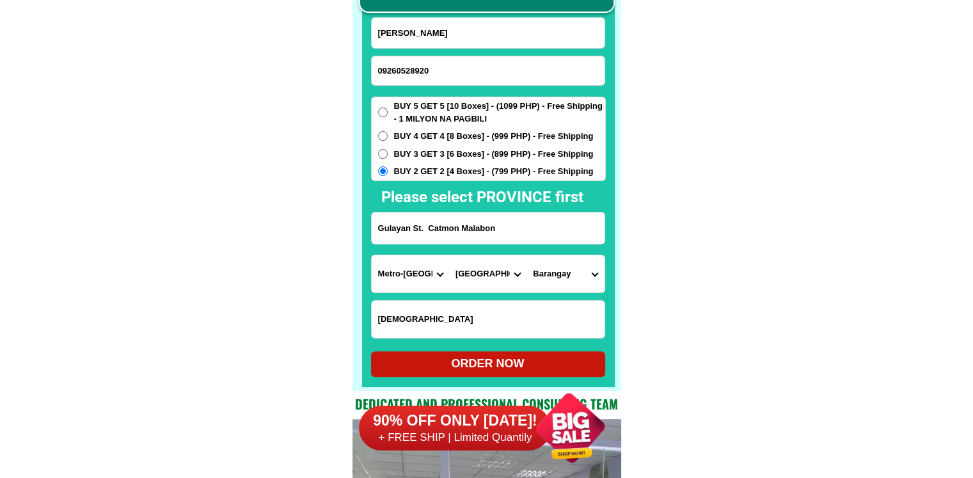
click at [561, 280] on select "Barangay Acacia Baritan Bayan-bayanan Catmon Concepcion Dampalit Flores Hulong …" at bounding box center [565, 273] width 77 height 37
select select "63_21977499293"
drag, startPoint x: 690, startPoint y: 292, endPoint x: 662, endPoint y: 302, distance: 30.4
click at [481, 372] on div "ORDER NOW" at bounding box center [488, 364] width 234 height 26
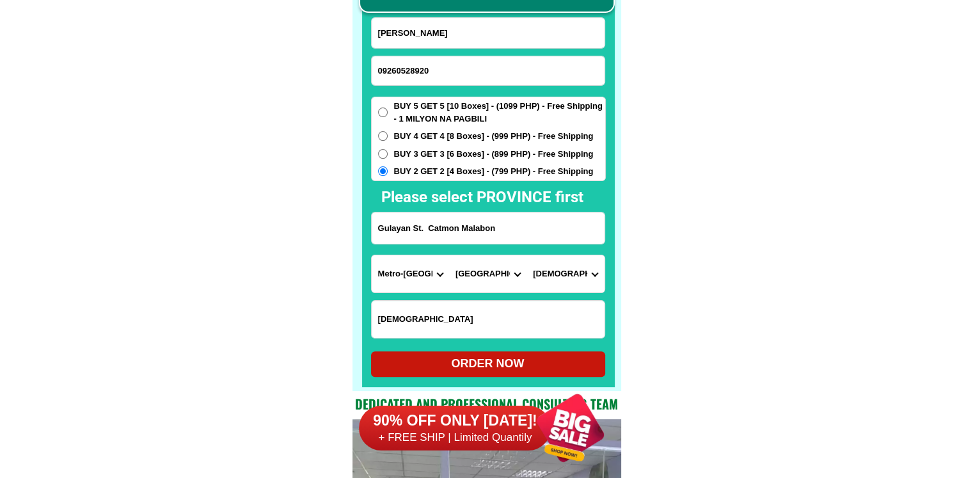
type input "Dolores Martin"
radio input "true"
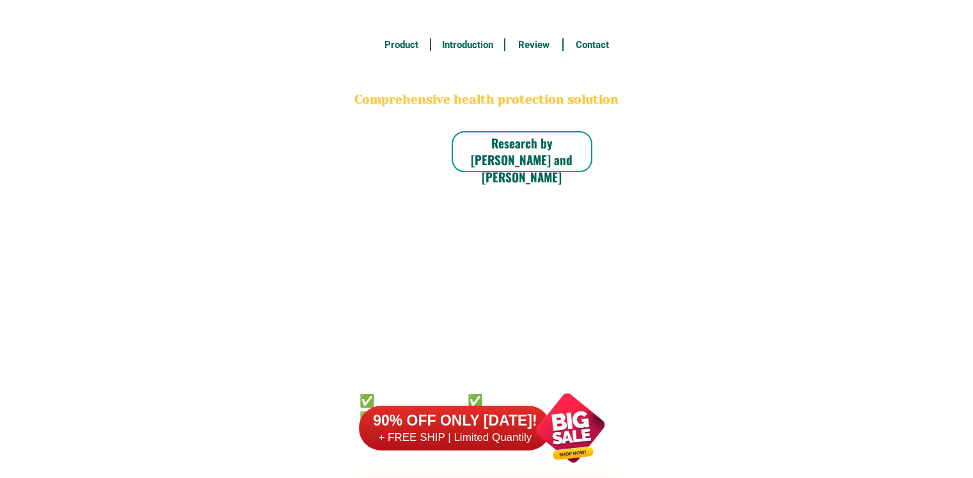
scroll to position [10011, 0]
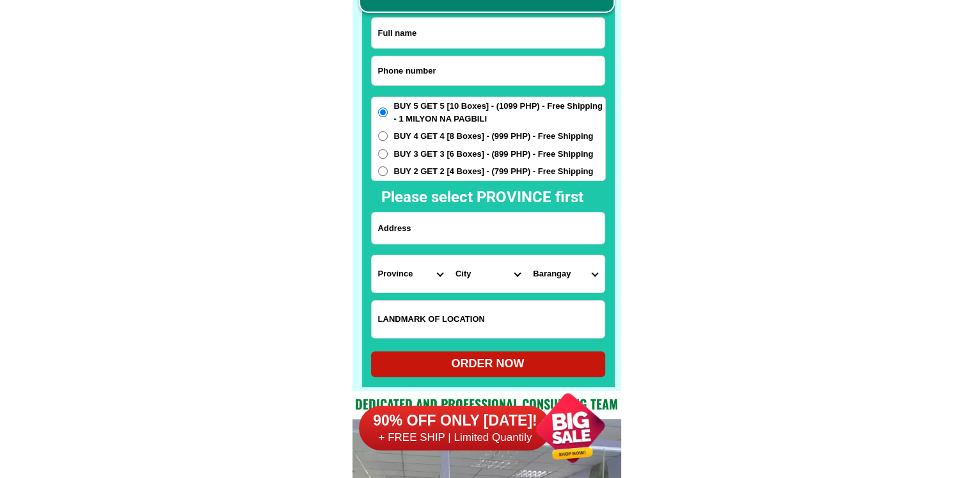
click at [465, 76] on input "Input phone_number" at bounding box center [488, 70] width 233 height 29
paste input "0981 225 7283"
click at [413, 66] on input "0981 225 7283" at bounding box center [488, 70] width 233 height 29
click at [399, 70] on input "0981 2257283" at bounding box center [488, 70] width 233 height 29
type input "09812257283"
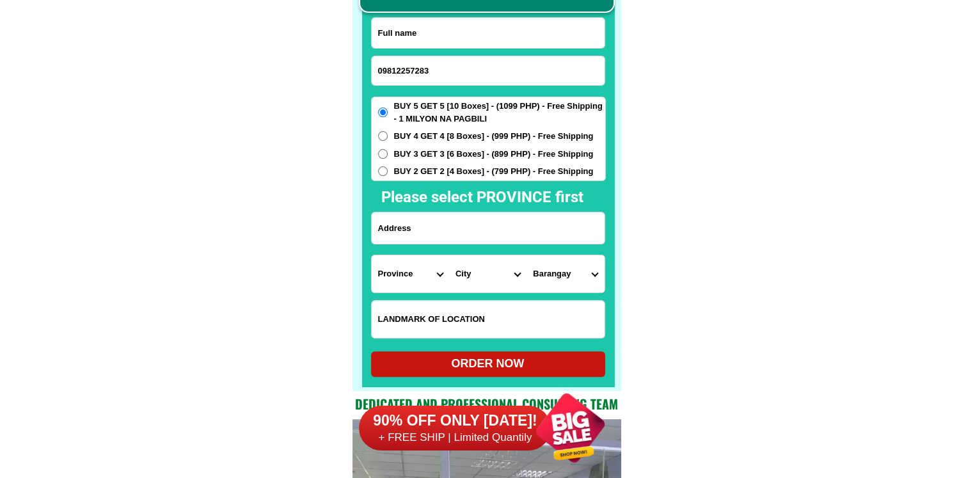
click at [436, 41] on input "Input full_name" at bounding box center [488, 33] width 233 height 30
paste input "Nila Balaga"
type input "Nila Balaga"
drag, startPoint x: 420, startPoint y: 233, endPoint x: 494, endPoint y: 33, distance: 213.4
click at [420, 233] on input "Input address" at bounding box center [488, 227] width 233 height 31
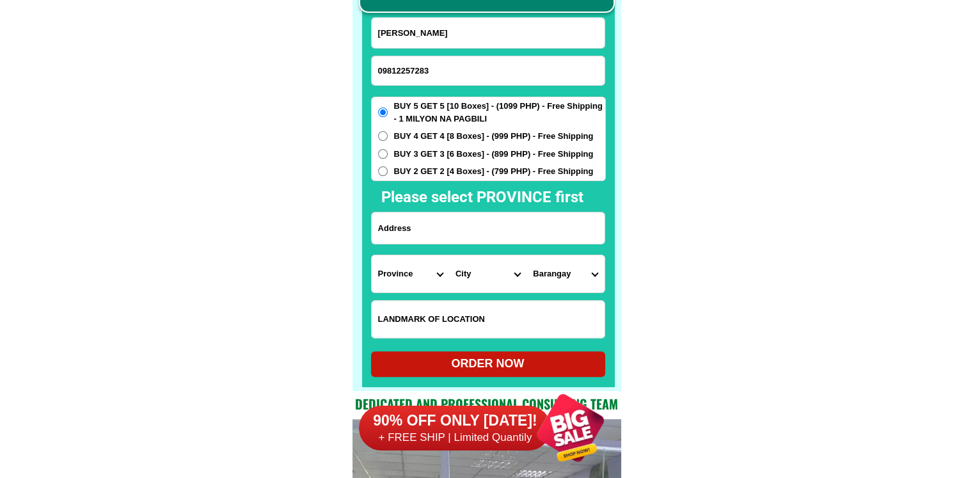
paste input "Brgy Luneta LaPaz Leyte Nila Balaga 04:10"
type input "Brgy Luneta LaPaz Leyte Nila Balaga 04:10"
click at [440, 326] on input "Input LANDMARKOFLOCATION" at bounding box center [488, 319] width 233 height 37
paste input "Malapit saMerkado"
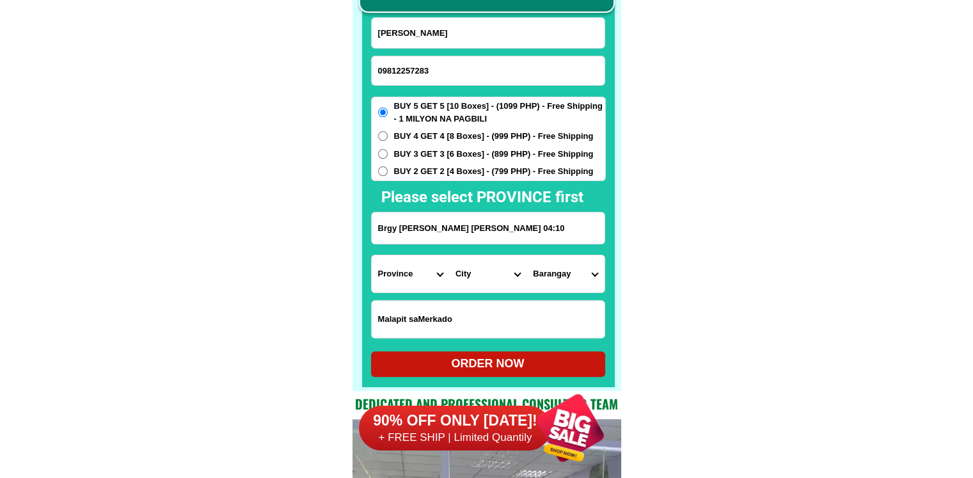
type input "Malapit saMerkado"
click at [442, 176] on span "BUY 2 GET 2 [4 Boxes] - (799 PHP) - Free Shipping" at bounding box center [494, 171] width 200 height 13
click at [388, 176] on input "BUY 2 GET 2 [4 Boxes] - (799 PHP) - Free Shipping" at bounding box center [383, 171] width 10 height 10
radio input "true"
click at [417, 260] on select "Province [GEOGRAPHIC_DATA] [GEOGRAPHIC_DATA][PERSON_NAME][GEOGRAPHIC_DATA][GEOG…" at bounding box center [410, 273] width 77 height 37
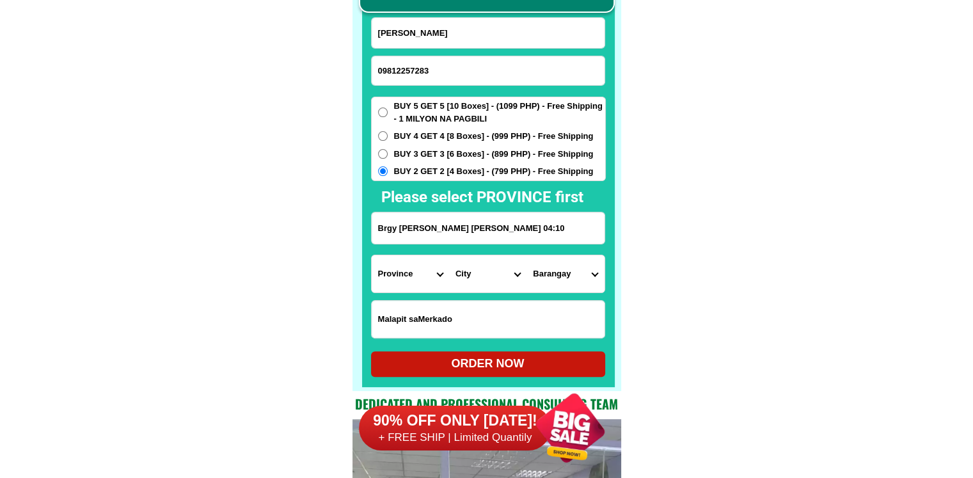
select select "63_199"
click at [492, 277] on select "City Abuyog Alangalang Albuera Babatngon Barugo Baybay-city Burauen Calubian Ca…" at bounding box center [487, 273] width 77 height 37
select select "63_1995095"
click at [449, 255] on select "City Abuyog Alangalang Albuera Babatngon Barugo Baybay-city Burauen Calubian Ca…" at bounding box center [487, 273] width 77 height 37
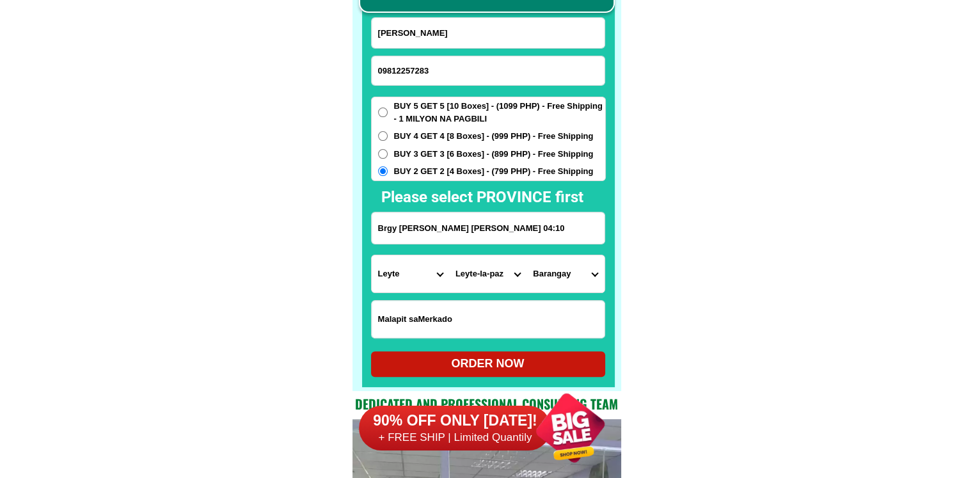
click at [559, 284] on select "Barangay Bagacay east Bagacay west Bocawon Bongtod Buracan Caabangan Cacao Cagn…" at bounding box center [565, 273] width 77 height 37
select select "63_19950952536"
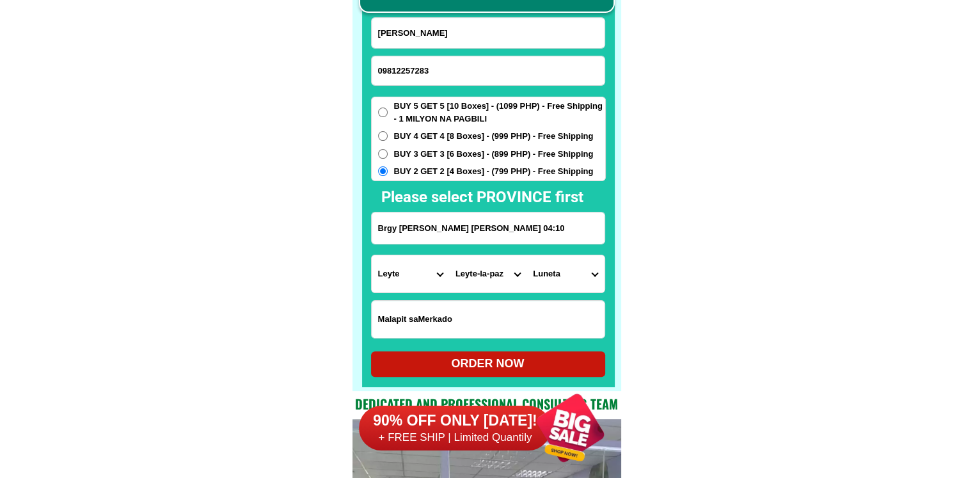
click at [578, 372] on div "ORDER NOW" at bounding box center [488, 364] width 234 height 26
radio input "true"
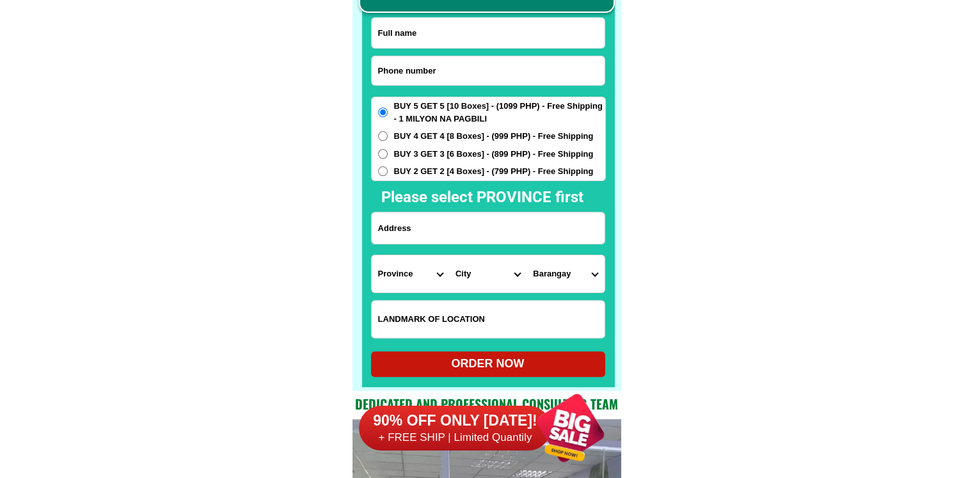
scroll to position [10011, 0]
click at [471, 58] on input "Input phone_number" at bounding box center [488, 70] width 233 height 29
paste input "09684382733"
type input "09684382733"
click at [500, 42] on input "Input full_name" at bounding box center [488, 33] width 233 height 30
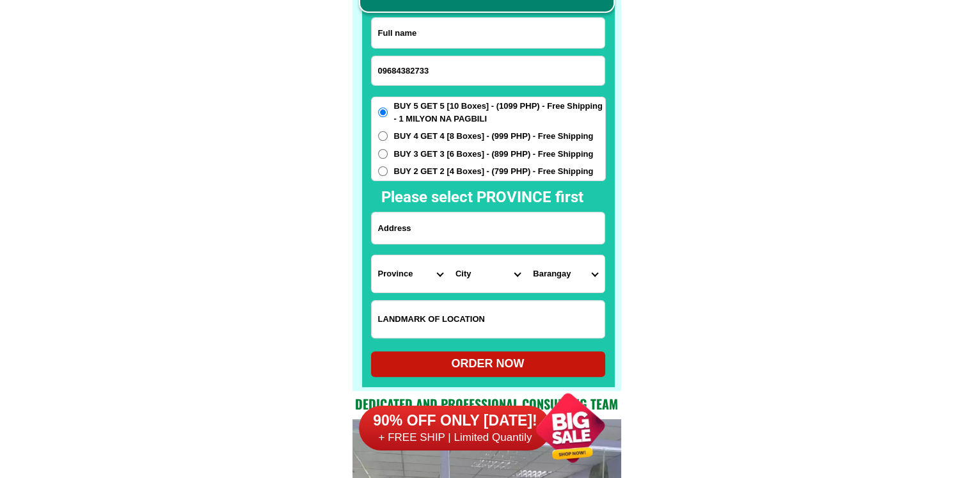
paste input "[PERSON_NAME]"
type input "[PERSON_NAME]"
drag, startPoint x: 449, startPoint y: 240, endPoint x: 494, endPoint y: 237, distance: 44.9
click at [449, 240] on input "Input address" at bounding box center [488, 227] width 233 height 31
paste input "[PERSON_NAME] Nha Blk [STREET_ADDRESS]"
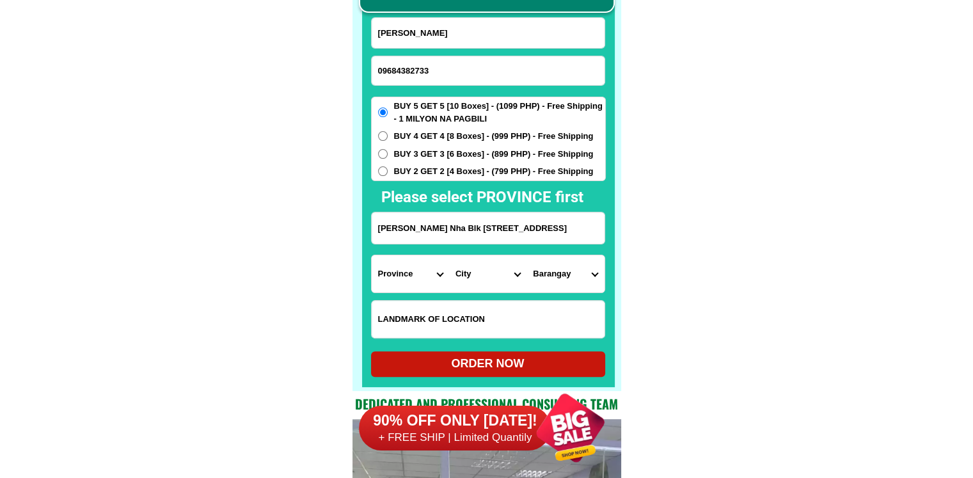
scroll to position [0, 99]
type input "[PERSON_NAME] Nha Blk [STREET_ADDRESS]"
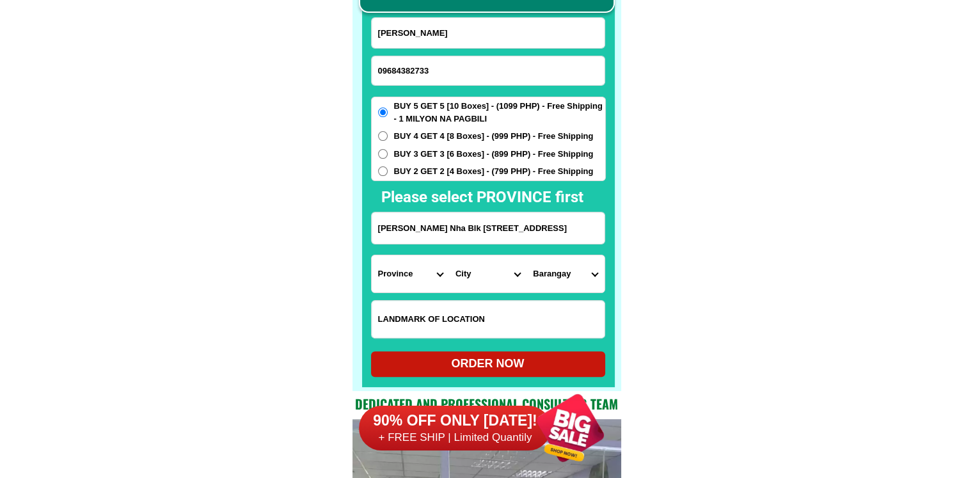
drag, startPoint x: 457, startPoint y: 234, endPoint x: 635, endPoint y: 232, distance: 177.3
click at [413, 277] on select "Province [GEOGRAPHIC_DATA] [GEOGRAPHIC_DATA] [GEOGRAPHIC_DATA] [GEOGRAPHIC_DATA…" at bounding box center [410, 273] width 77 height 37
select select "63_779"
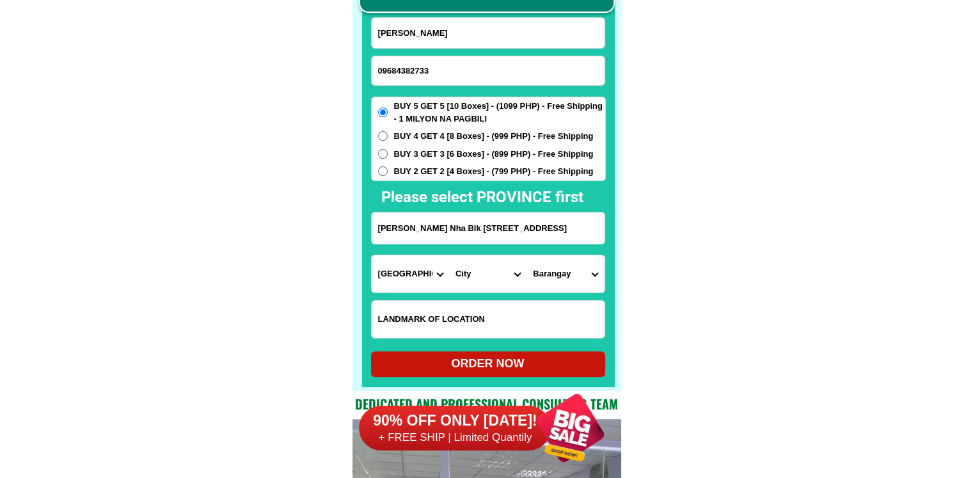
drag, startPoint x: 545, startPoint y: 236, endPoint x: 665, endPoint y: 236, distance: 120.3
click at [481, 282] on select "City Angeles-city Apalit Arayat Bacolor Candaba Floridablanca Guagua Lubao Maba…" at bounding box center [487, 273] width 77 height 37
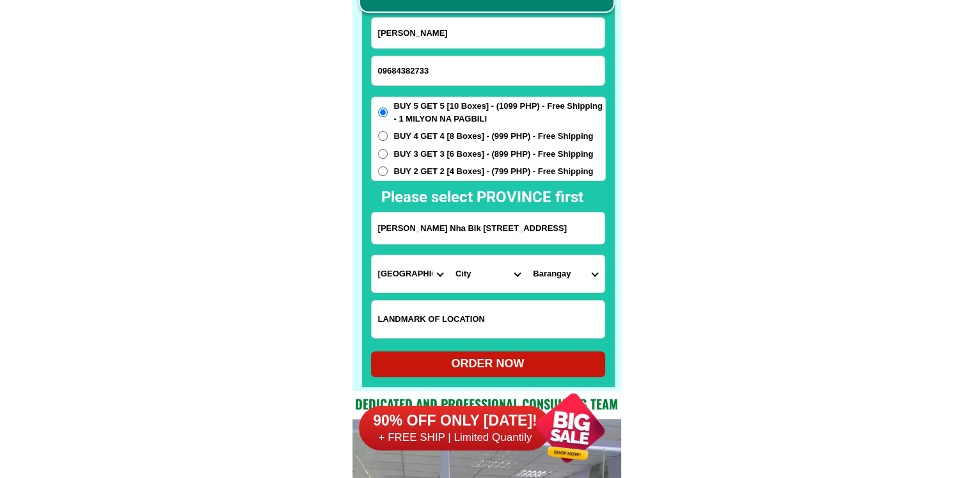
scroll to position [0, 0]
select select "63_779942"
click at [449, 255] on select "City Angeles-city Apalit Arayat Bacolor Candaba Floridablanca Guagua Lubao Maba…" at bounding box center [487, 273] width 77 height 37
click at [594, 234] on input "Marina Santiago Joson Telapayong Nha Blk 140 lot 5 Arayat, Pampanga Phase 3E" at bounding box center [488, 227] width 233 height 31
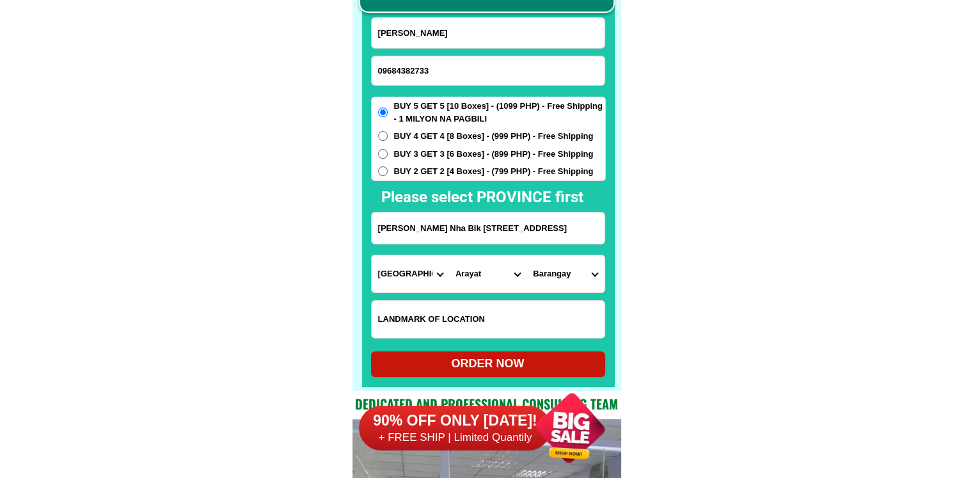
drag, startPoint x: 585, startPoint y: 234, endPoint x: 625, endPoint y: 234, distance: 40.3
click at [562, 281] on select "Barangay Arenas Baliti Batasan Buensuceso Candating Cupang (santa lucia) Gatiaw…" at bounding box center [565, 273] width 77 height 37
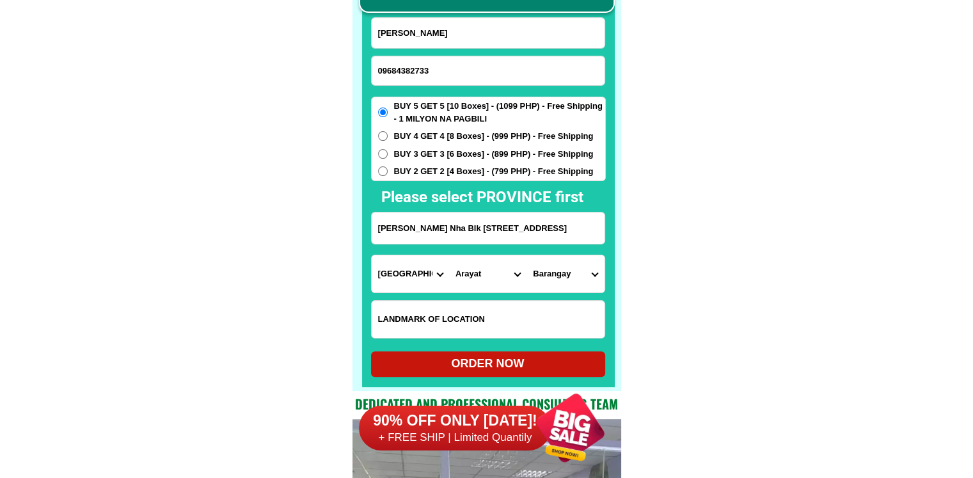
click at [562, 281] on select "Barangay Arenas Baliti Batasan Buensuceso Candating Cupang (santa lucia) Gatiaw…" at bounding box center [565, 273] width 77 height 37
drag, startPoint x: 444, startPoint y: 228, endPoint x: 351, endPoint y: 228, distance: 93.4
type input "Joson Telapayong Nha Blk 140 lot 5 Arayat, Pampanga Phase 3E"
click at [539, 269] on select "Barangay Arenas Baliti Batasan Buensuceso Candating Cupang (santa lucia) Gatiaw…" at bounding box center [565, 273] width 77 height 37
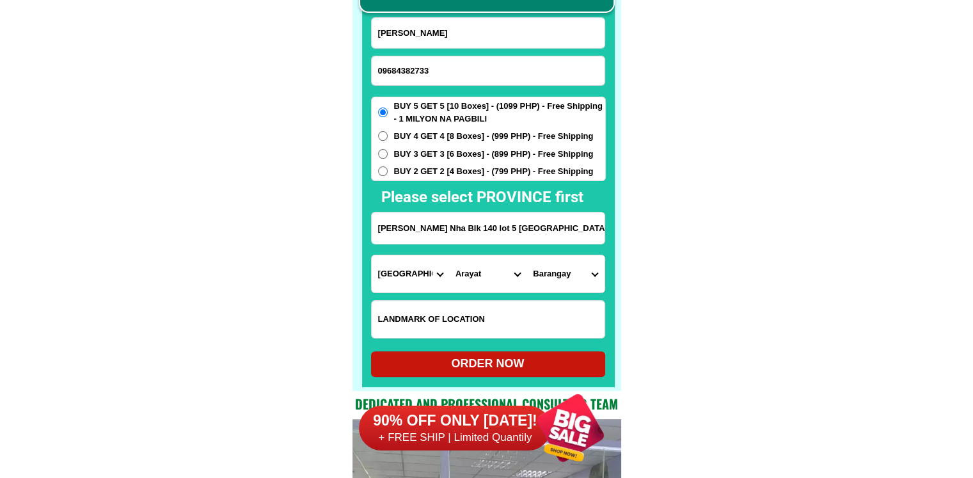
click at [541, 269] on select "Barangay Arenas Baliti Batasan Buensuceso Candating Cupang (santa lucia) Gatiaw…" at bounding box center [565, 273] width 77 height 37
select select "63_77994281683"
click at [513, 356] on div "ORDER NOW" at bounding box center [488, 363] width 234 height 17
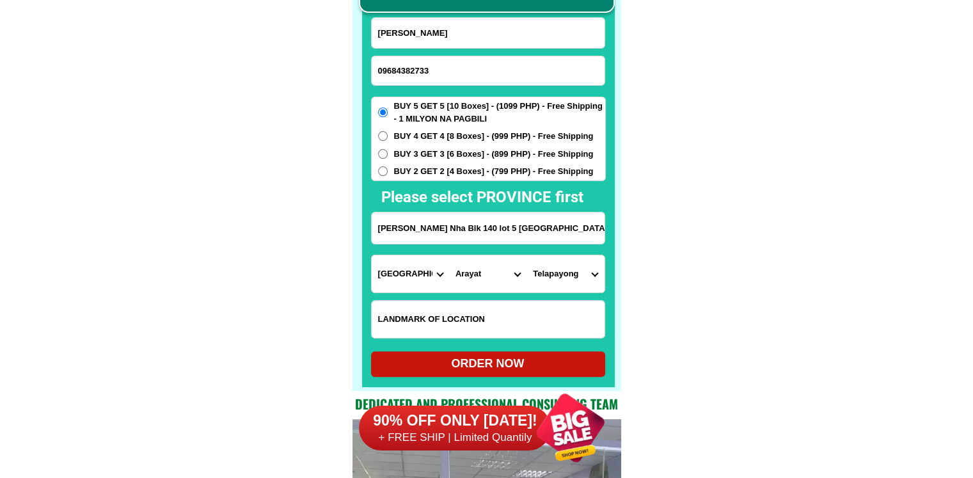
type input "Joson Telapayong Nha Blk 140 lot 5 Arayat, Pampanga Phase 3E"
radio input "true"
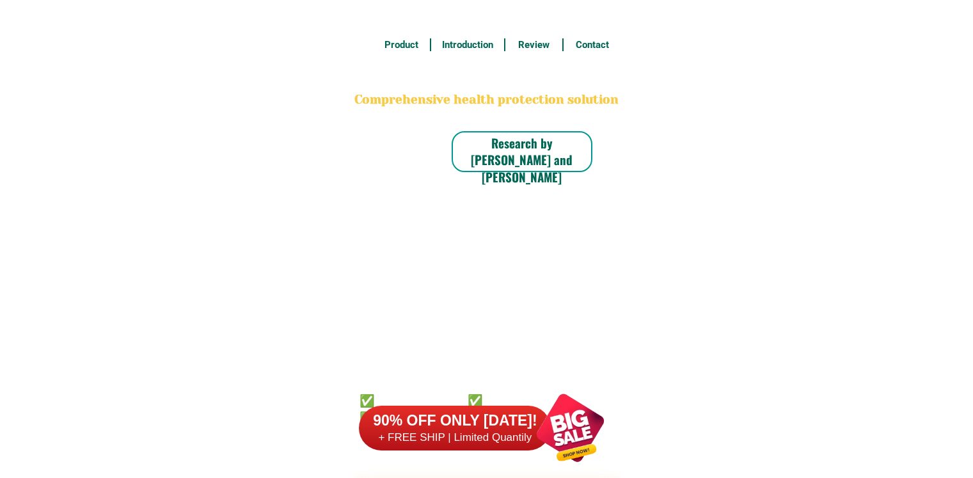
scroll to position [10011, 0]
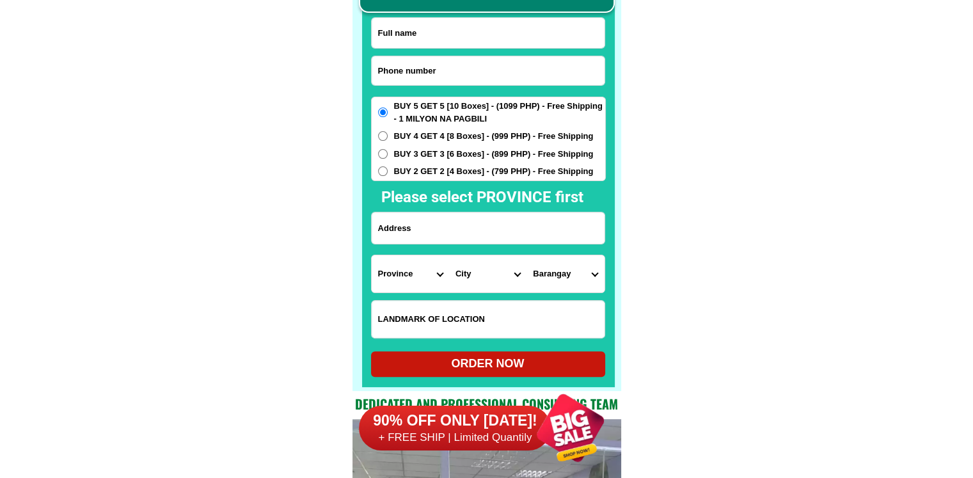
click at [459, 67] on input "Input phone_number" at bounding box center [488, 70] width 233 height 29
paste input "0985 837 3508"
click at [417, 72] on input "0985 837 3508" at bounding box center [488, 70] width 233 height 29
click at [397, 67] on input "0985 8373508" at bounding box center [488, 70] width 233 height 29
type input "09858373508"
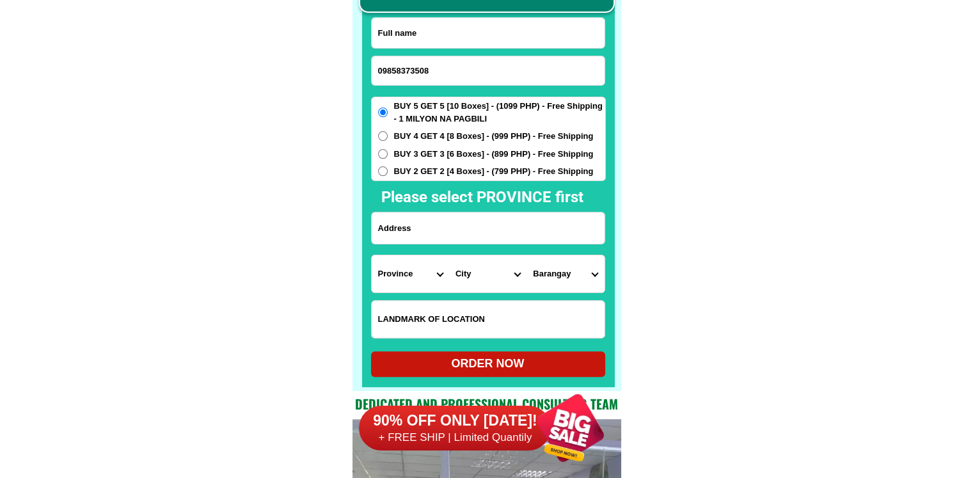
click at [465, 38] on input "Input full_name" at bounding box center [488, 33] width 233 height 30
paste input "Julieta Mamparo"
type input "Julieta Mamparo"
click at [475, 233] on input "Input address" at bounding box center [488, 227] width 233 height 31
paste input "Blk 1Lot 20 Remedios Hts. Subd. Cabantian Buhangin Dist. Davao City,Davao del S…"
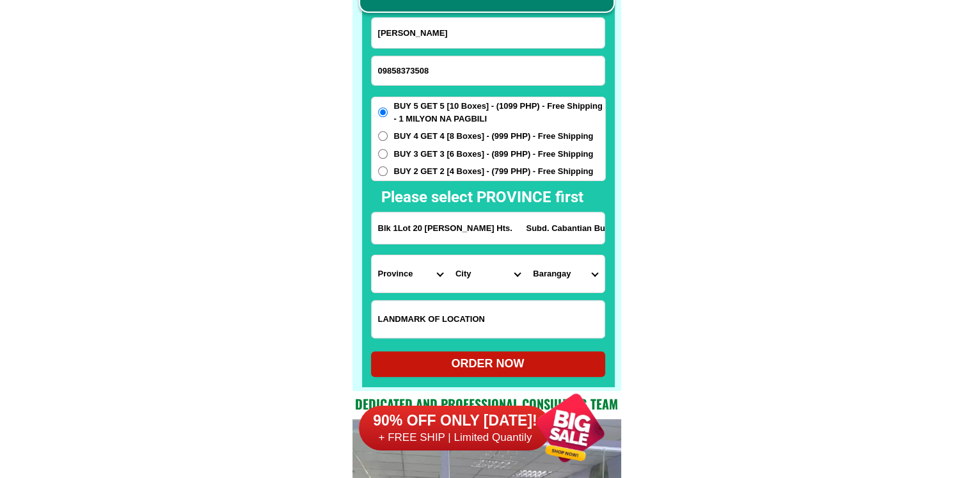
scroll to position [0, 131]
type input "Blk 1Lot 20 Remedios Hts. Subd. Cabantian Buhangin Dist. Davao City,Davao del S…"
drag, startPoint x: 466, startPoint y: 226, endPoint x: 797, endPoint y: 228, distance: 331.5
click at [390, 287] on select "Province [GEOGRAPHIC_DATA] [GEOGRAPHIC_DATA] [GEOGRAPHIC_DATA] [GEOGRAPHIC_DATA…" at bounding box center [410, 273] width 77 height 37
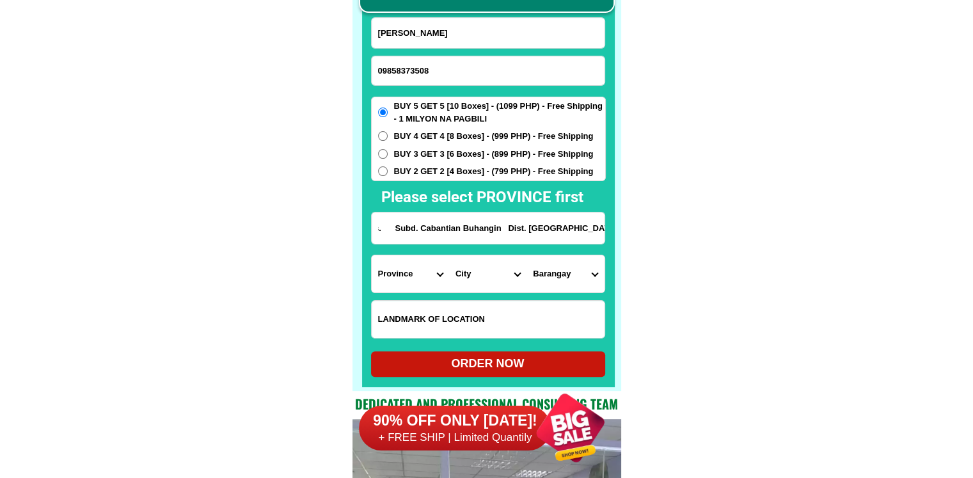
scroll to position [0, 0]
click at [404, 282] on select "Province [GEOGRAPHIC_DATA] [GEOGRAPHIC_DATA] [GEOGRAPHIC_DATA] [GEOGRAPHIC_DATA…" at bounding box center [410, 273] width 77 height 37
select select "63_738"
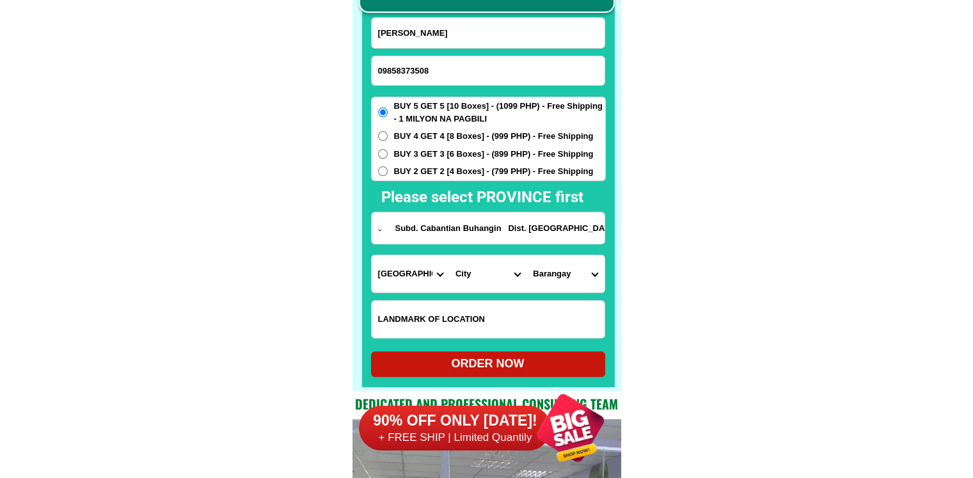
drag, startPoint x: 552, startPoint y: 231, endPoint x: 688, endPoint y: 237, distance: 135.8
click at [466, 278] on select "City Bansalan Davao-city Davao-del-sur-hagonoy Davao-del-sur-magsaysay Davao-de…" at bounding box center [487, 273] width 77 height 37
select select "63_7387159"
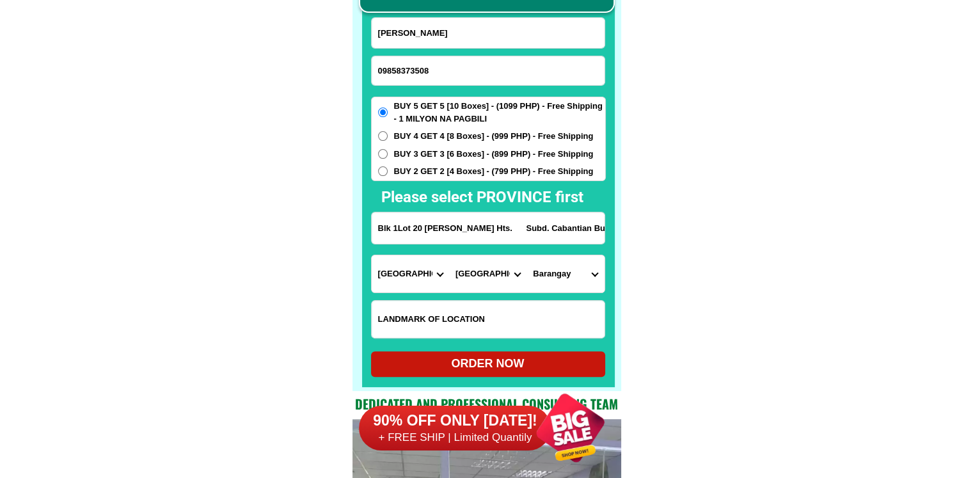
drag, startPoint x: 578, startPoint y: 243, endPoint x: 696, endPoint y: 239, distance: 117.8
click at [564, 274] on select "Barangay Acacia Agdao Alambre Alejandra navarro (lasang) Alfonso angliongto sr.…" at bounding box center [565, 273] width 77 height 37
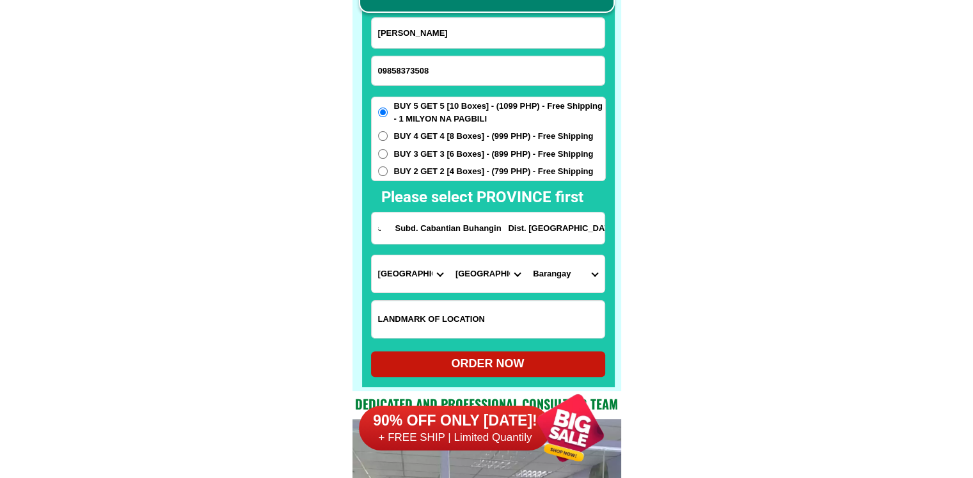
scroll to position [0, 0]
click at [584, 269] on select "Barangay Acacia Agdao Alambre Alejandra navarro (lasang) Alfonso angliongto sr.…" at bounding box center [565, 273] width 77 height 37
select select "63_73871595935"
click at [527, 255] on select "Barangay Acacia Agdao Alambre Alejandra navarro (lasang) Alfonso angliongto sr.…" at bounding box center [565, 273] width 77 height 37
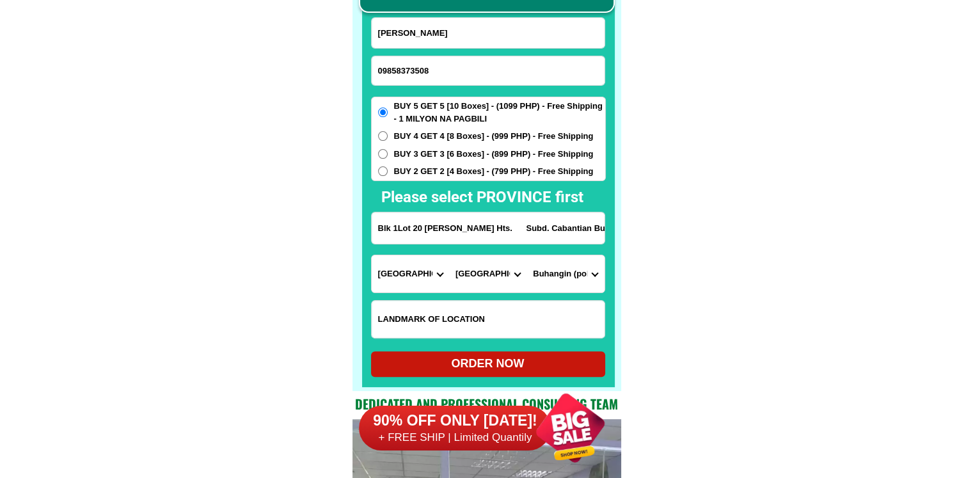
click at [553, 363] on div "ORDER NOW" at bounding box center [488, 363] width 234 height 17
type input "Blk 1Lot 20 Remedios Hts. Subd. Cabantian Buhangin Dist. Davao City,Davao del S…"
radio input "true"
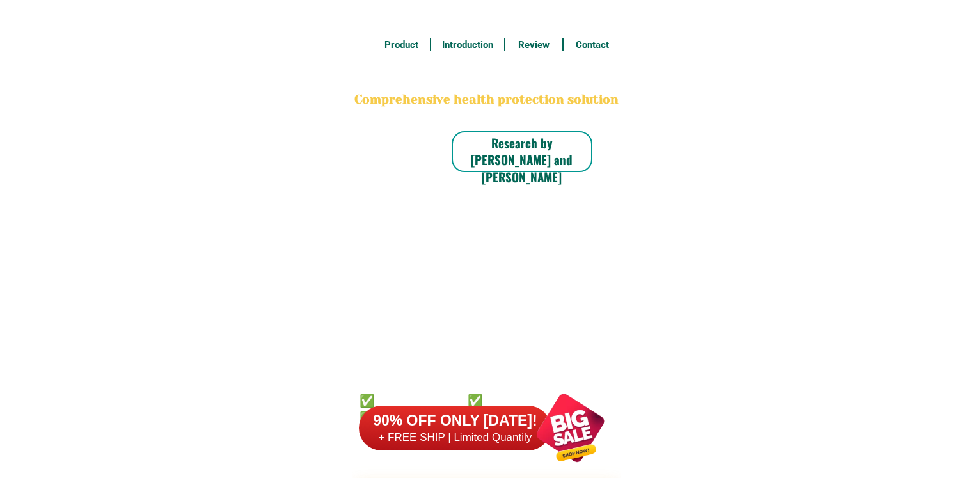
scroll to position [10011, 0]
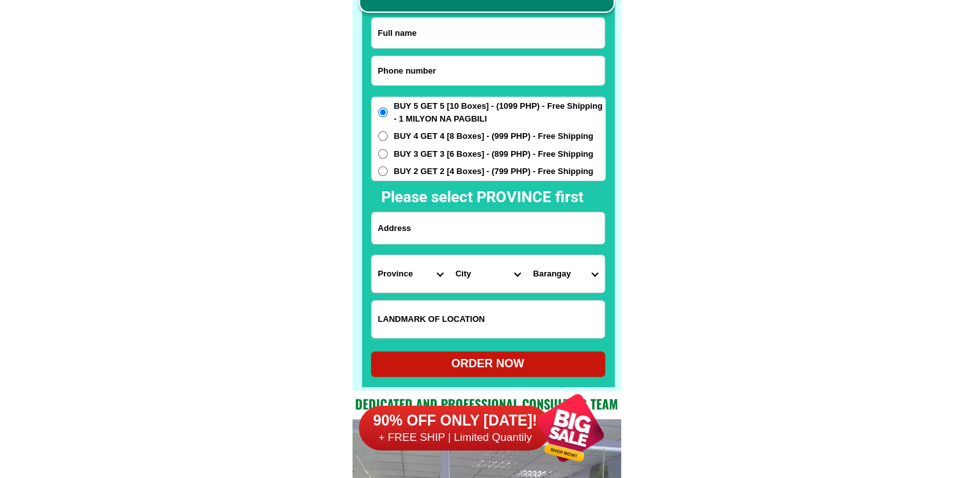
click at [491, 83] on input "Input phone_number" at bounding box center [488, 70] width 233 height 29
paste input "09353001968"
type input "09353001968"
click at [446, 36] on input "Input full_name" at bounding box center [488, 33] width 233 height 30
paste input "[PERSON_NAME]"
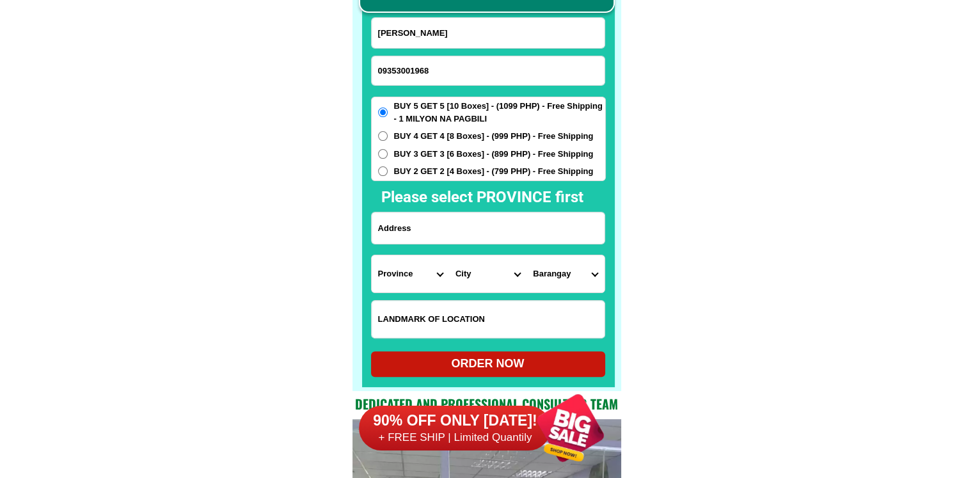
type input "[PERSON_NAME]"
drag, startPoint x: 488, startPoint y: 230, endPoint x: 481, endPoint y: 241, distance: 12.6
click at [488, 230] on input "Input address" at bounding box center [488, 227] width 233 height 31
paste input "purok 3 brgy 93 bagacay tacloban City Leyte"
type input "purok 3 brgy 93 bagacay tacloban City Leyte"
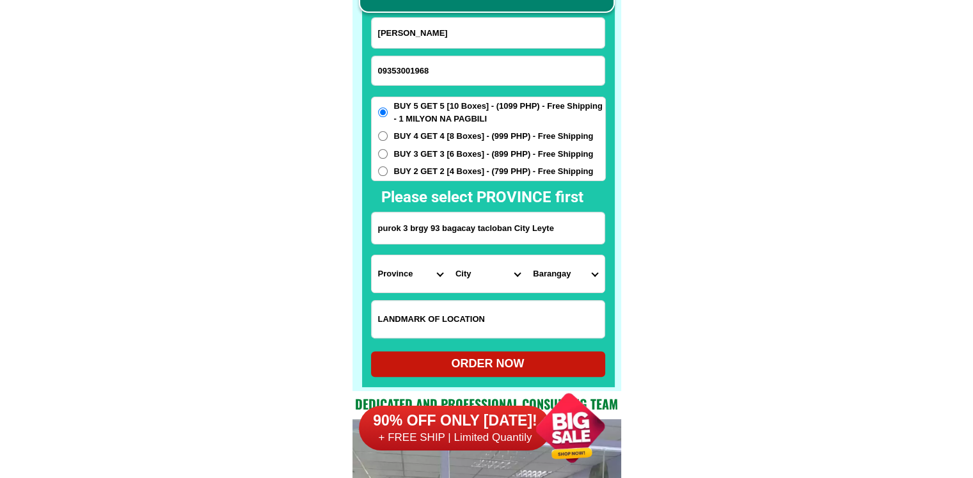
click at [422, 264] on select "Province [GEOGRAPHIC_DATA] [GEOGRAPHIC_DATA] [GEOGRAPHIC_DATA] [GEOGRAPHIC_DATA…" at bounding box center [410, 273] width 77 height 37
select select "63_199"
drag, startPoint x: 677, startPoint y: 264, endPoint x: 662, endPoint y: 272, distance: 17.2
click at [493, 277] on select "City [GEOGRAPHIC_DATA] [GEOGRAPHIC_DATA] [GEOGRAPHIC_DATA] [GEOGRAPHIC_DATA] [G…" at bounding box center [487, 273] width 77 height 37
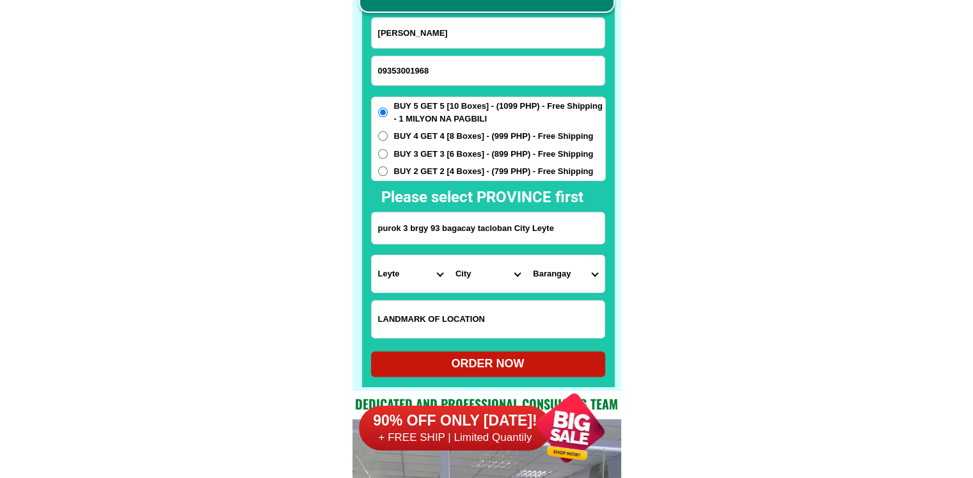
select select "63_199728"
click at [575, 277] on select "[GEOGRAPHIC_DATA] ([GEOGRAPHIC_DATA][PERSON_NAME]) [GEOGRAPHIC_DATA] ([GEOGRAPH…" at bounding box center [565, 273] width 77 height 37
select select "63_1997289911"
click at [527, 255] on select "[GEOGRAPHIC_DATA] ([GEOGRAPHIC_DATA][PERSON_NAME]) [GEOGRAPHIC_DATA] ([GEOGRAPH…" at bounding box center [565, 273] width 77 height 37
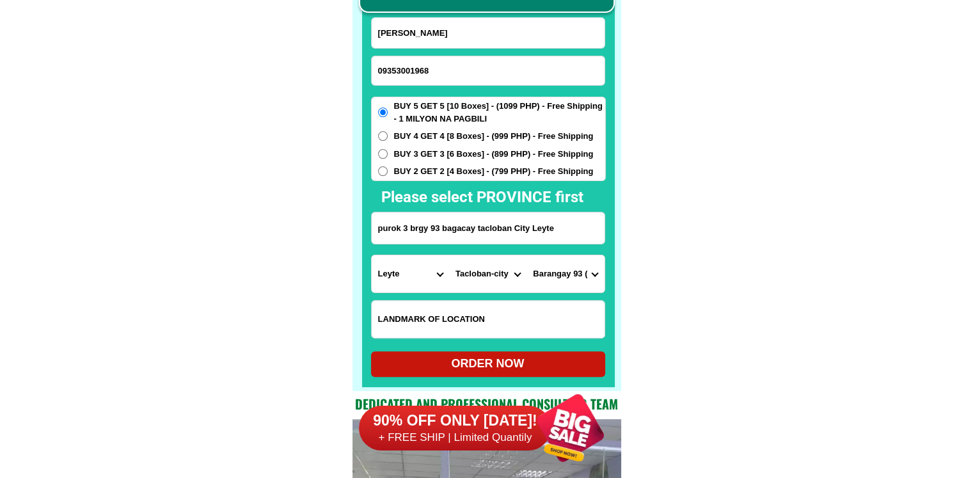
click at [501, 356] on div "ORDER NOW" at bounding box center [488, 363] width 234 height 17
radio input "true"
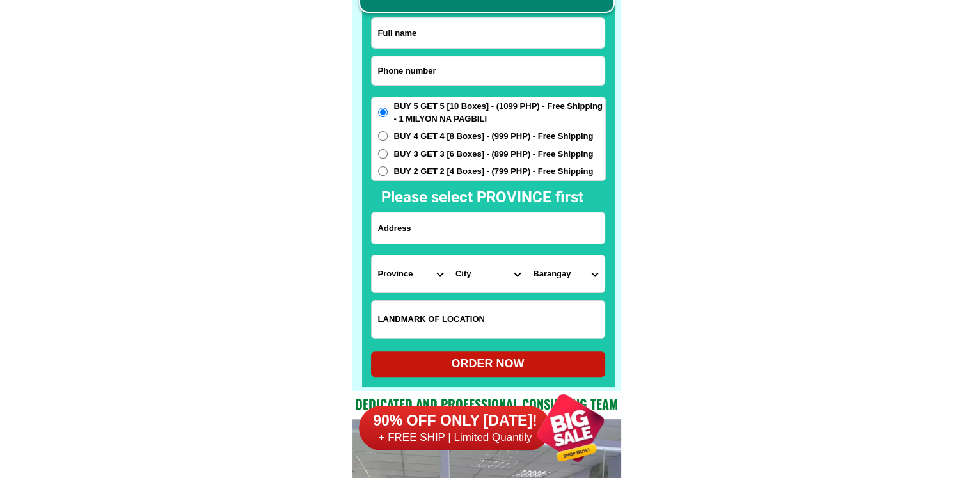
scroll to position [10011, 0]
click at [422, 70] on input "Input phone_number" at bounding box center [488, 70] width 233 height 29
paste input "+63 9330381774"
click at [395, 69] on input "+63 9330381774" at bounding box center [488, 70] width 233 height 29
type input "+639330381774"
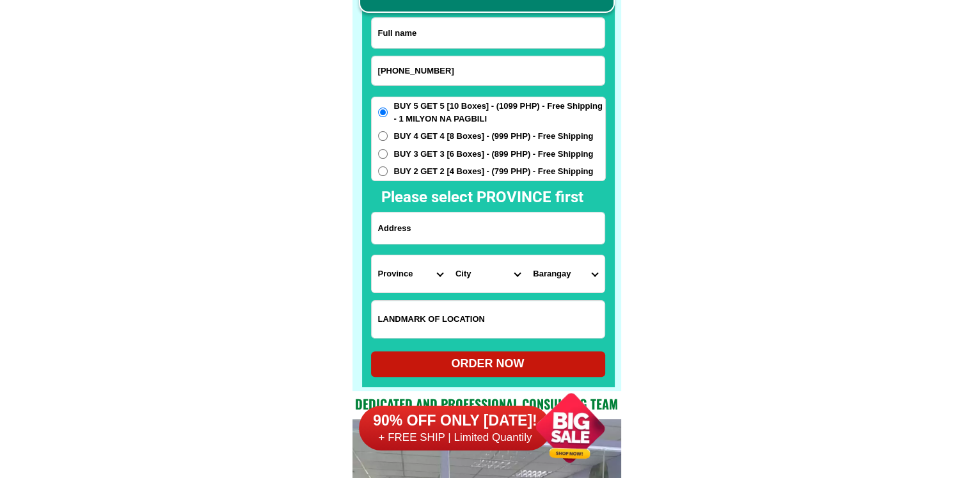
click at [422, 33] on input "Input full_name" at bounding box center [488, 33] width 233 height 30
click at [469, 16] on div at bounding box center [488, 164] width 253 height 445
click at [469, 28] on input "Input full_name" at bounding box center [488, 33] width 233 height 30
paste input "Eva Alviar"
type input "Eva Alviar"
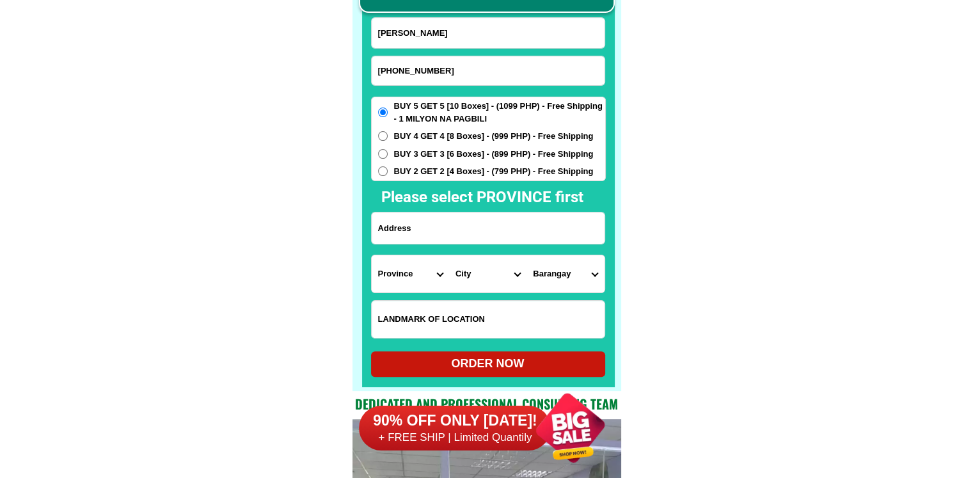
click at [429, 179] on div "BUY 5 GET 5 [10 Boxes] - (1099 PHP) - Free Shipping - 1 MILYON NA PAGBILI BUY 4…" at bounding box center [488, 139] width 235 height 84
click at [431, 164] on div "BUY 5 GET 5 [10 Boxes] - (1099 PHP) - Free Shipping - 1 MILYON NA PAGBILI BUY 4…" at bounding box center [488, 139] width 235 height 84
click at [433, 175] on span "BUY 2 GET 2 [4 Boxes] - (799 PHP) - Free Shipping" at bounding box center [494, 171] width 200 height 13
click at [388, 175] on input "BUY 2 GET 2 [4 Boxes] - (799 PHP) - Free Shipping" at bounding box center [383, 171] width 10 height 10
radio input "true"
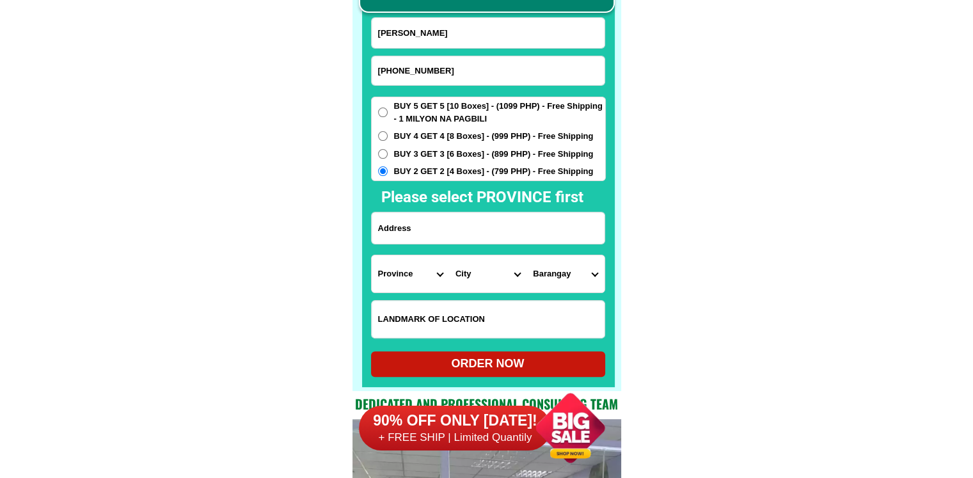
click at [427, 231] on input "Input address" at bounding box center [488, 227] width 233 height 31
paste input "Adamville compound, brgy Marigondon, Lapulapu City near Simplex Subdivision pro…"
type input "Adamville compound, brgy Marigondon, Lapulapu City near Simplex Subdivision pro…"
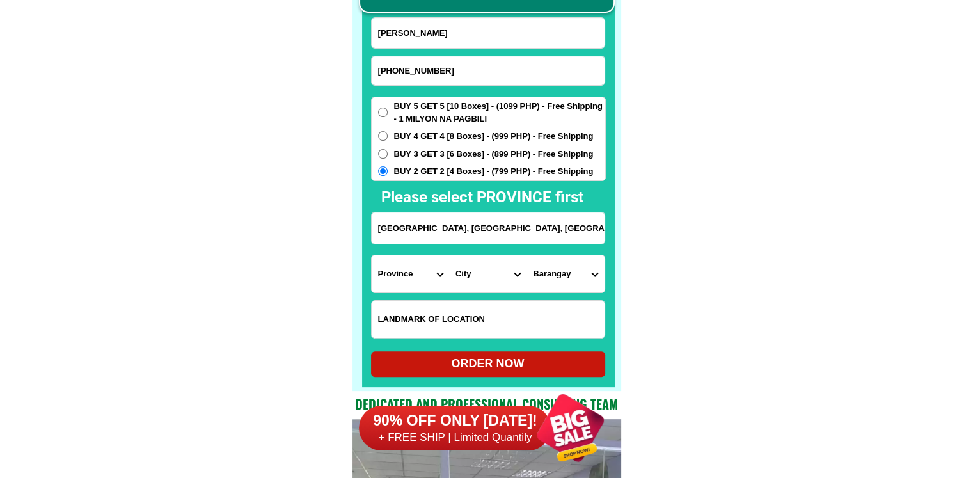
click at [417, 277] on select "Province Abra Agusan-del-norte Agusan-del-sur Aklan Albay Antique Apayao Aurora…" at bounding box center [410, 273] width 77 height 37
click at [372, 255] on select "Province Abra Agusan-del-norte Agusan-del-sur Aklan Albay Antique Apayao Aurora…" at bounding box center [410, 273] width 77 height 37
click at [484, 283] on select "City Alfonso Amadeo Bacoor Carmona Cavite-city Cavite-magallanes Cavite-rosario…" at bounding box center [487, 273] width 77 height 37
click at [401, 268] on select "Province Abra Agusan-del-norte Agusan-del-sur Aklan Albay Antique Apayao Aurora…" at bounding box center [410, 273] width 77 height 37
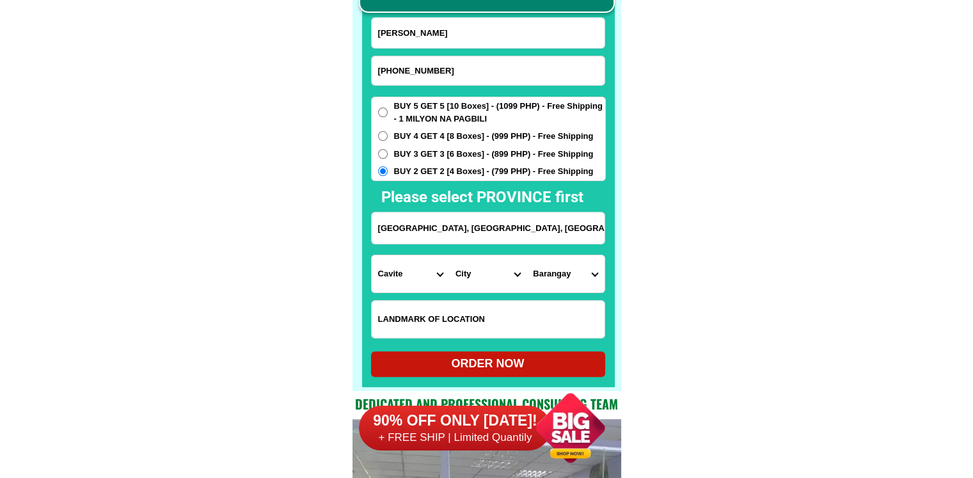
select select "63_8"
click at [372, 255] on select "Province Abra Agusan-del-norte Agusan-del-sur Aklan Albay Antique Apayao Aurora…" at bounding box center [410, 273] width 77 height 37
click at [484, 278] on select "City Alcoy Aloguinsan Argao Asturias Badian Balamban Bantayan Barili Bogo-city …" at bounding box center [487, 273] width 77 height 37
select select "63_83104"
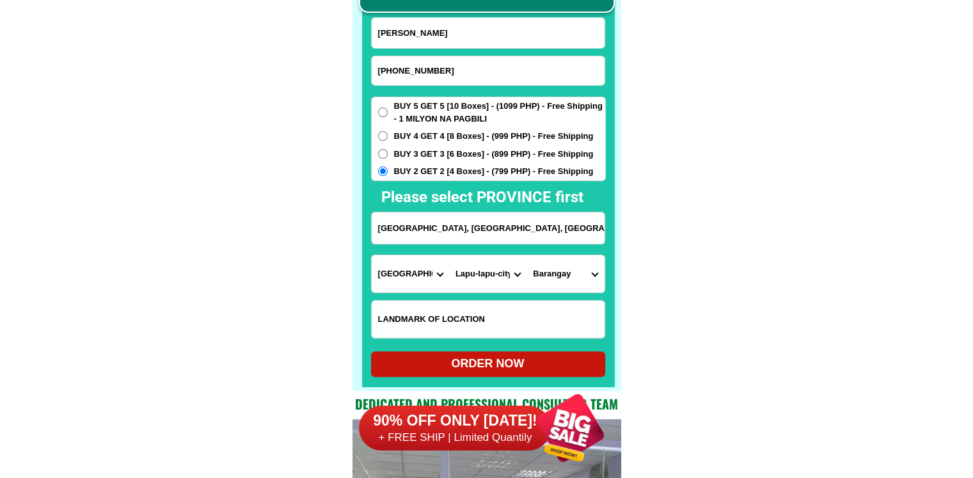
click at [585, 282] on select "Barangay Agus Babag Bankal Baring Basak Buaya Calawisan Canjulao Caubian Caw-oy…" at bounding box center [565, 273] width 77 height 37
click at [577, 280] on select "Barangay Agus Babag Bankal Baring Basak Buaya Calawisan Canjulao Caubian Caw-oy…" at bounding box center [565, 273] width 77 height 37
select select "63_831043419"
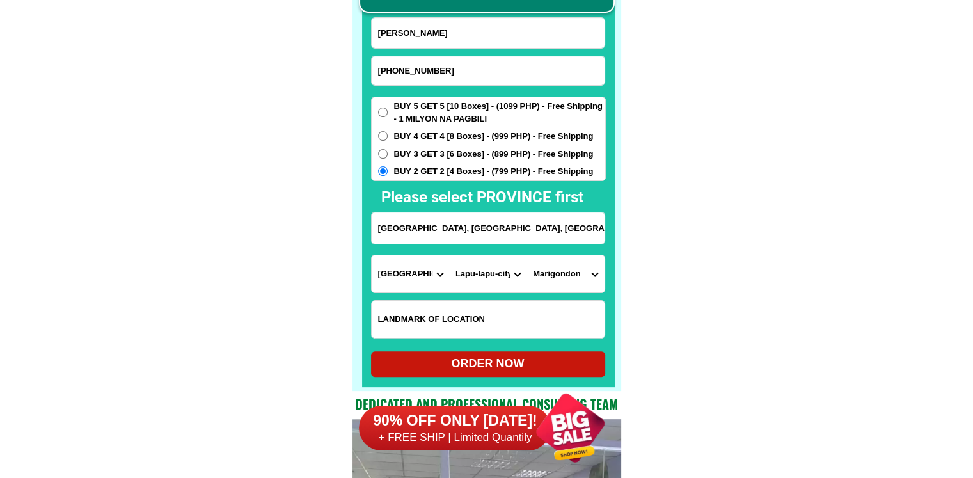
click at [486, 369] on div "ORDER NOW" at bounding box center [488, 363] width 234 height 17
type input "Eva Alviar"
type input "Adamville compound, brgy Marigondon, Lapulapu City near Simplex Subdivision pro…"
radio input "true"
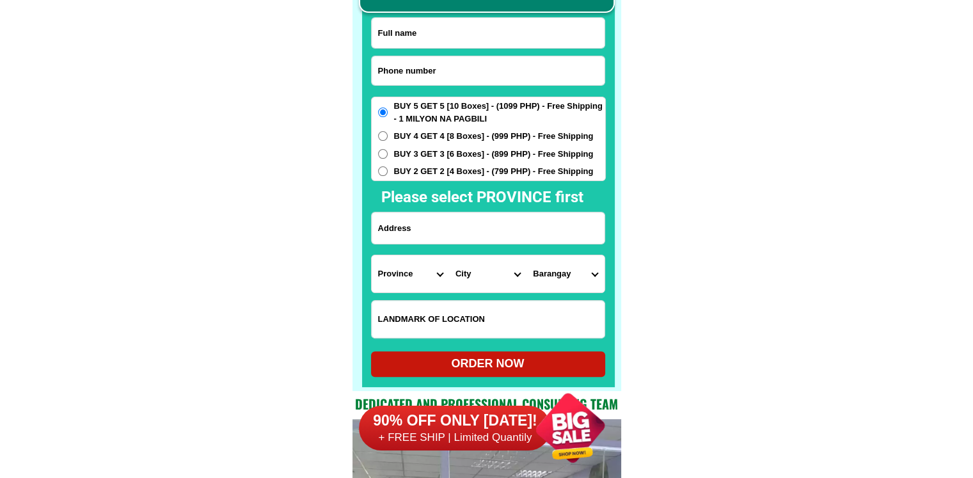
scroll to position [10011, 0]
click at [469, 74] on input "Input phone_number" at bounding box center [488, 70] width 233 height 29
paste input "09486913471"
type input "09486913471"
drag, startPoint x: 477, startPoint y: 30, endPoint x: 476, endPoint y: 46, distance: 16.0
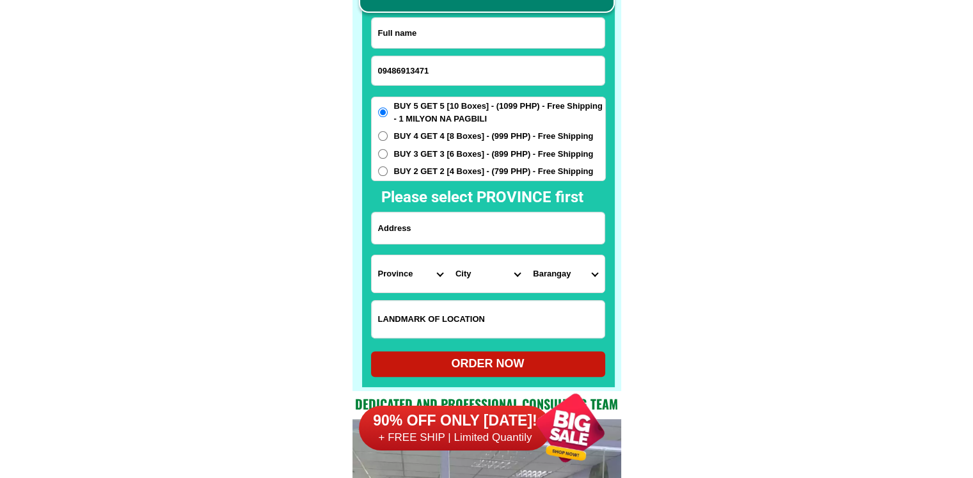
click at [477, 30] on input "Input full_name" at bounding box center [488, 33] width 233 height 30
paste input "Teresita Montanez"
type input "Teresita Montanez"
click at [469, 74] on input "09486913471" at bounding box center [488, 70] width 233 height 29
type input "09486913471"
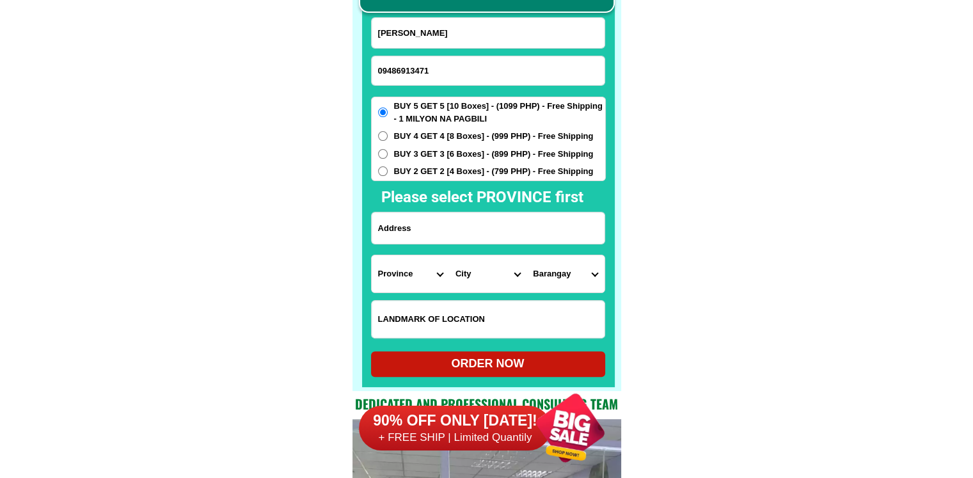
click at [471, 228] on input "Input address" at bounding box center [488, 227] width 233 height 31
paste input "pH 5 BLK 7, Golden hills panacan Davao city."
type input "pH 5 BLK 7, Golden hills panacan Davao city."
drag, startPoint x: 696, startPoint y: 262, endPoint x: 450, endPoint y: 274, distance: 246.0
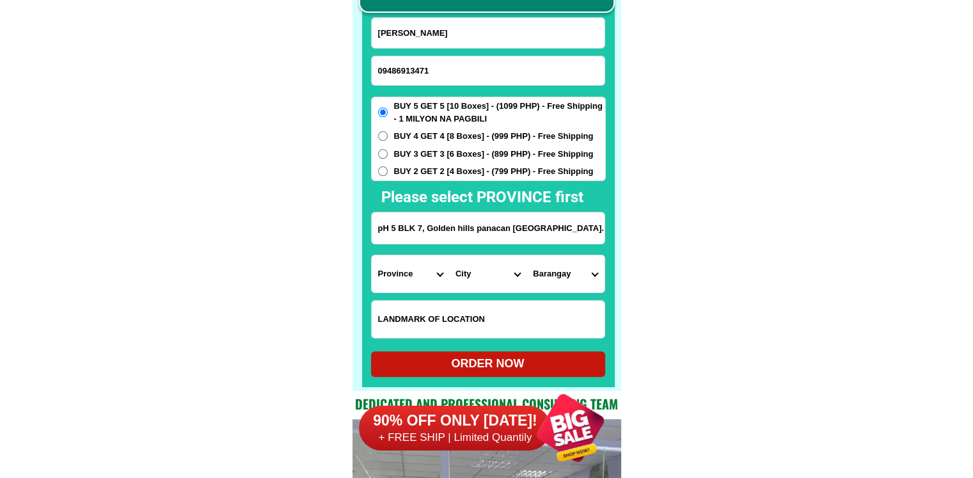
click at [384, 272] on select "Province [GEOGRAPHIC_DATA] [GEOGRAPHIC_DATA] [GEOGRAPHIC_DATA] [GEOGRAPHIC_DATA…" at bounding box center [410, 273] width 77 height 37
select select "63_738"
drag, startPoint x: 893, startPoint y: 315, endPoint x: 862, endPoint y: 310, distance: 31.1
click at [493, 269] on select "City Bansalan Davao-city Davao-del-sur-hagonoy Davao-del-sur-magsaysay Davao-de…" at bounding box center [487, 273] width 77 height 37
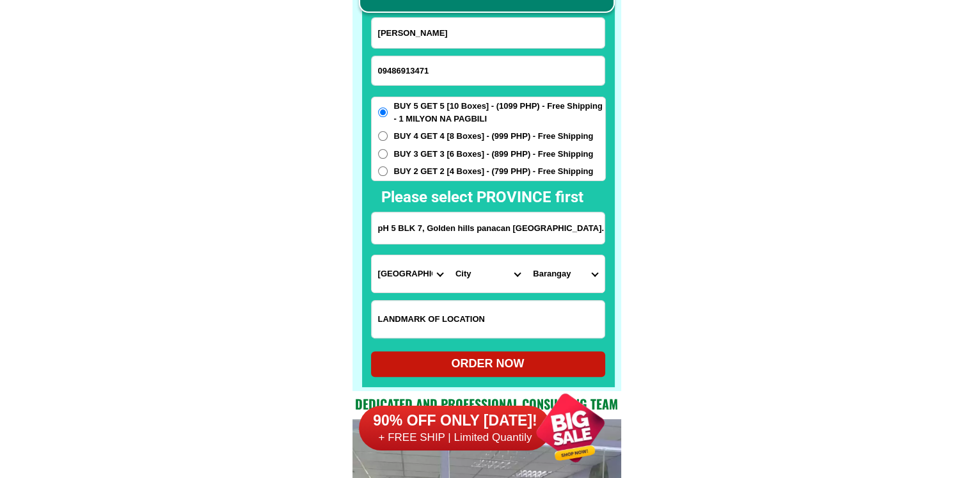
select select "63_7387159"
click at [550, 281] on select "Barangay Acacia Agdao Alambre Alejandra navarro (lasang) Alfonso angliongto sr.…" at bounding box center [565, 273] width 77 height 37
select select "63_73871596567"
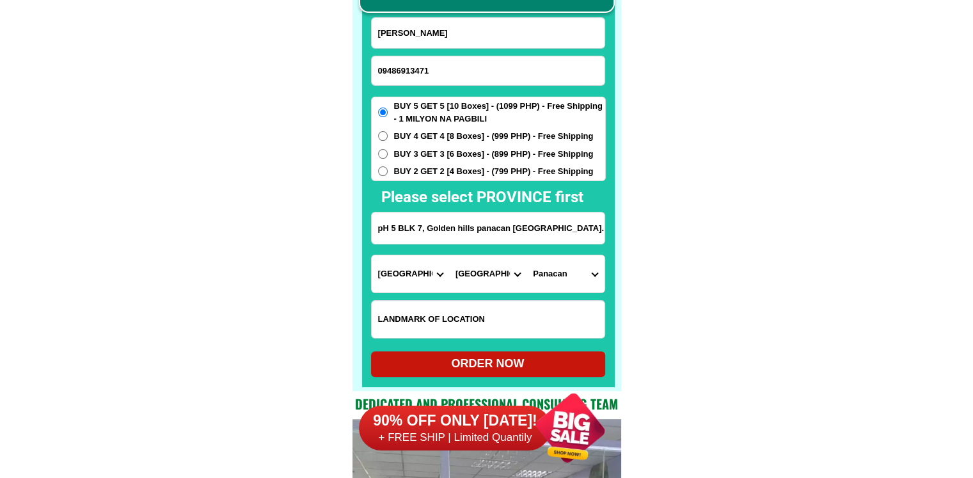
click at [553, 367] on div "ORDER NOW" at bounding box center [488, 363] width 234 height 17
type input "Teresita Montanez"
radio input "true"
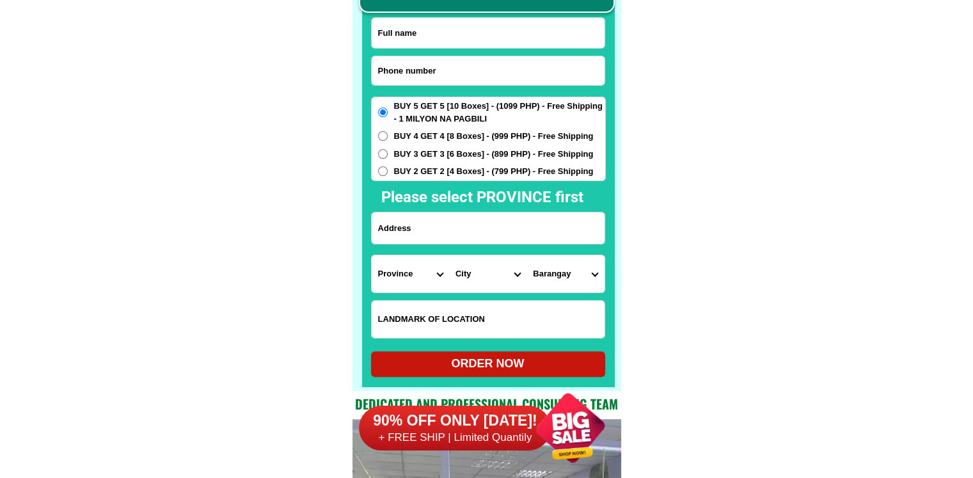
scroll to position [10011, 0]
click at [447, 70] on input "Input phone_number" at bounding box center [488, 70] width 233 height 29
paste input "09677742450"
type input "09677742450"
click at [458, 31] on input "Input full_name" at bounding box center [488, 33] width 233 height 30
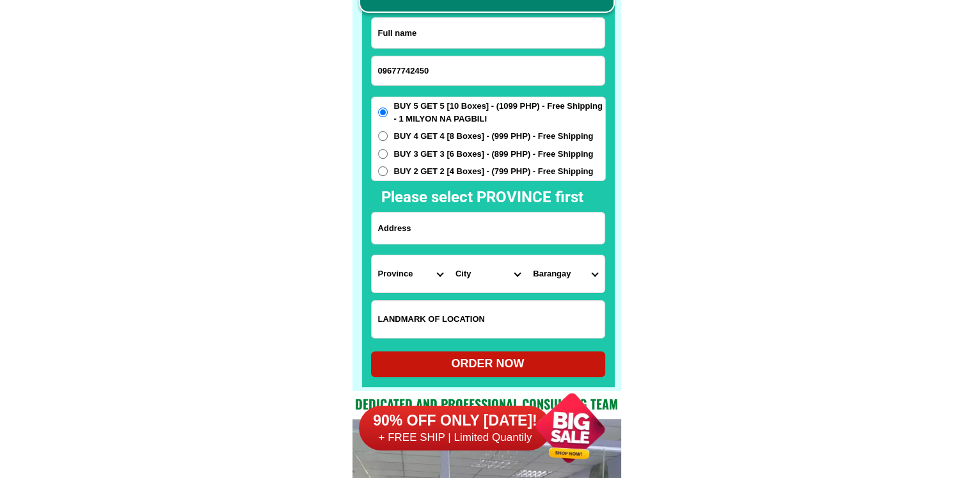
paste input "Raul Erno Edera"
type input "Raul Erno Edera"
click at [492, 237] on input "Input address" at bounding box center [488, 227] width 233 height 31
paste input "citihomes subd.blok 17 lot 2.malanang opol Misamis oriental"
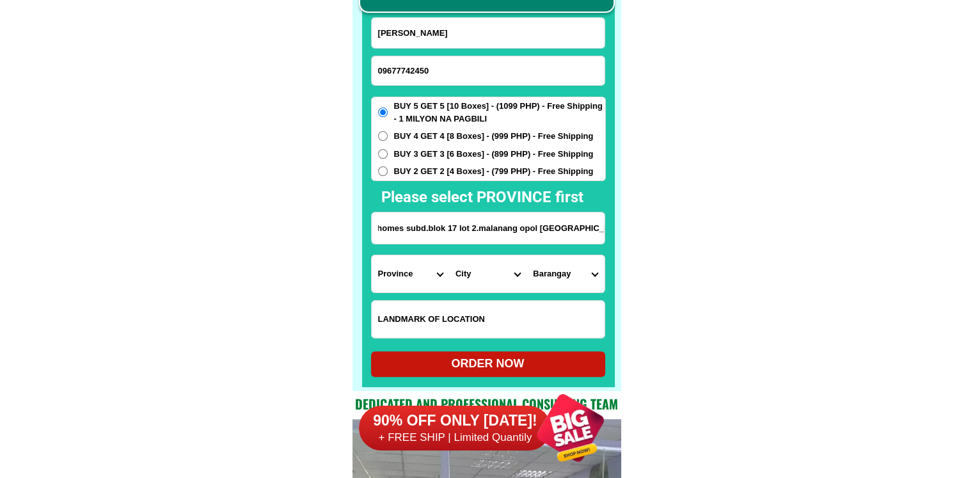
type input "citihomes subd.blok 17 lot 2.malanang opol Misamis oriental"
drag, startPoint x: 465, startPoint y: 230, endPoint x: 653, endPoint y: 227, distance: 187.5
click at [390, 278] on select "Province [GEOGRAPHIC_DATA] [GEOGRAPHIC_DATA] [GEOGRAPHIC_DATA] [GEOGRAPHIC_DATA…" at bounding box center [410, 273] width 77 height 37
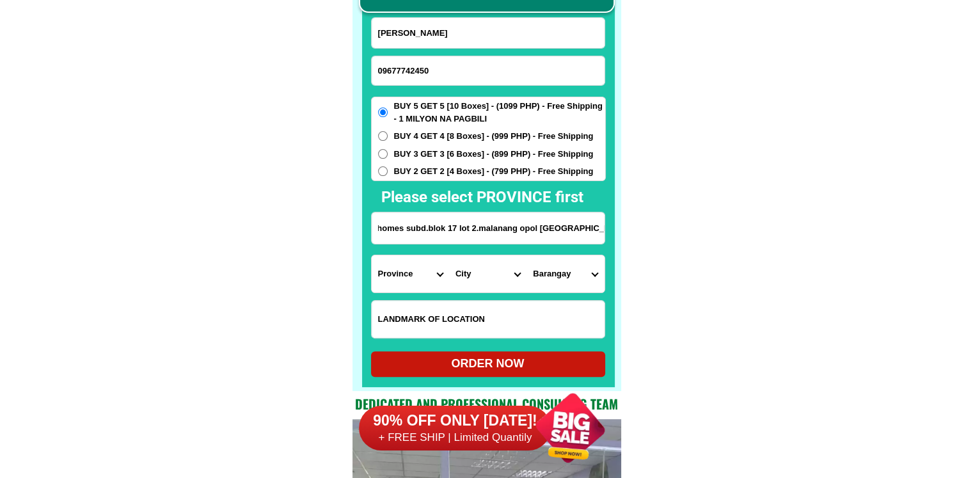
scroll to position [0, 0]
select select "63_386"
click at [513, 281] on select "City Alubijid Balingasag Balingoan Binuangan Cagayan-de-oro-city El-salvador-ci…" at bounding box center [487, 273] width 77 height 37
select select "63_3863951"
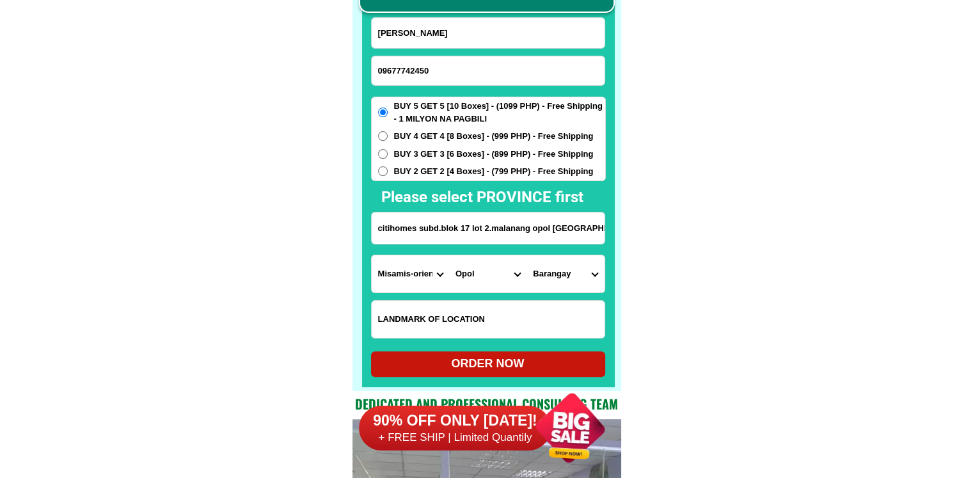
click at [589, 277] on select "Barangay Awang Bagocboc Barra Bonbon Cauyonan Igpit Limonda Luyongbonbon Malana…" at bounding box center [565, 273] width 77 height 37
select select "63_38639514231"
click at [501, 367] on div "ORDER NOW" at bounding box center [488, 363] width 234 height 17
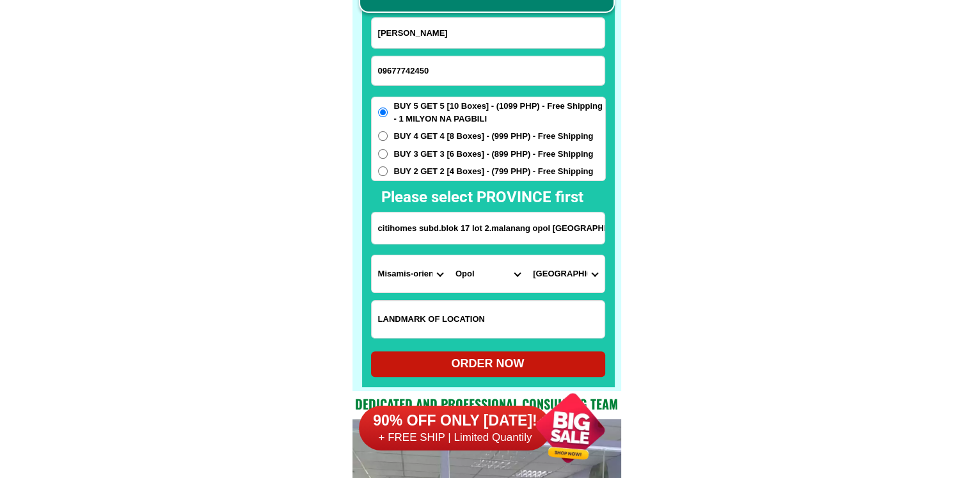
radio input "true"
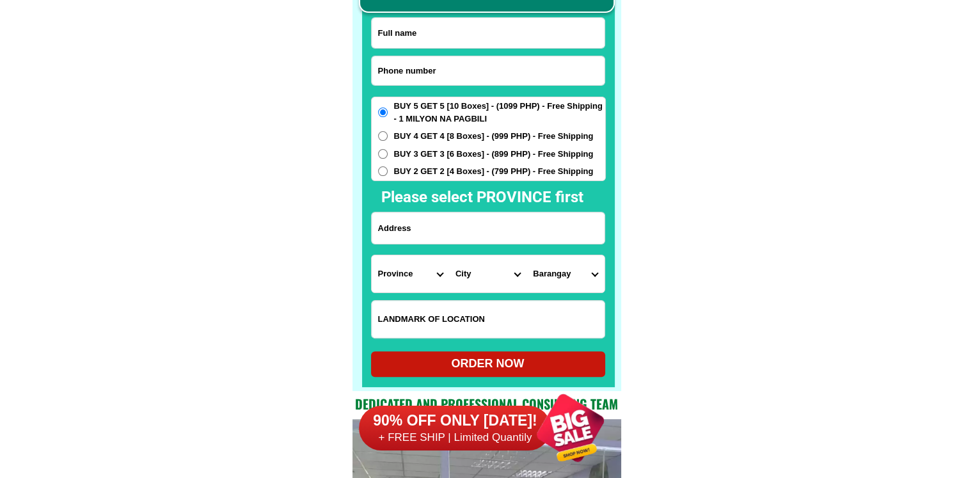
click at [443, 67] on input "Input phone_number" at bounding box center [488, 70] width 233 height 29
paste input "09079095755"
type input "09079095755"
click at [462, 28] on input "Input full_name" at bounding box center [488, 33] width 233 height 30
paste input "Gina Rasco"
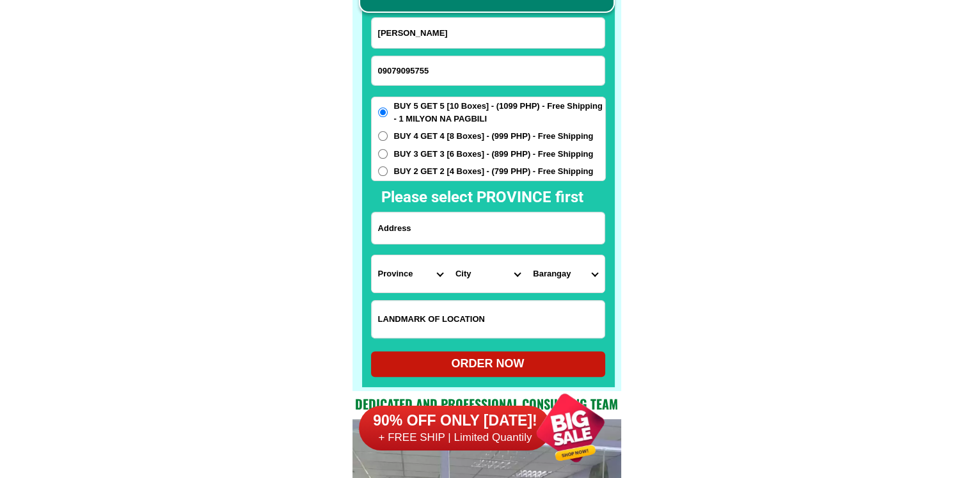
type input "Gina Rasco"
click at [489, 176] on span "BUY 2 GET 2 [4 Boxes] - (799 PHP) - Free Shipping" at bounding box center [494, 171] width 200 height 13
click at [388, 176] on input "BUY 2 GET 2 [4 Boxes] - (799 PHP) - Free Shipping" at bounding box center [383, 171] width 10 height 10
radio input "true"
drag, startPoint x: 479, startPoint y: 234, endPoint x: 505, endPoint y: 234, distance: 26.2
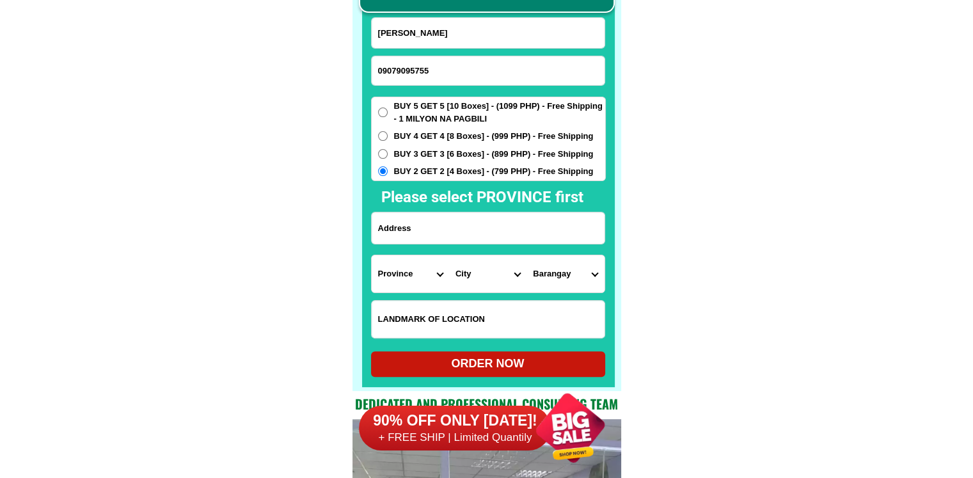
click at [479, 234] on input "Input address" at bounding box center [488, 227] width 233 height 31
paste input "Purol 5 Magnolia st Tulay na Lupa Labo Camarines Norte San Caytane church"
type input "Purol 5 Magnolia st Tulay na Lupa Labo Camarines Norte San Caytane church"
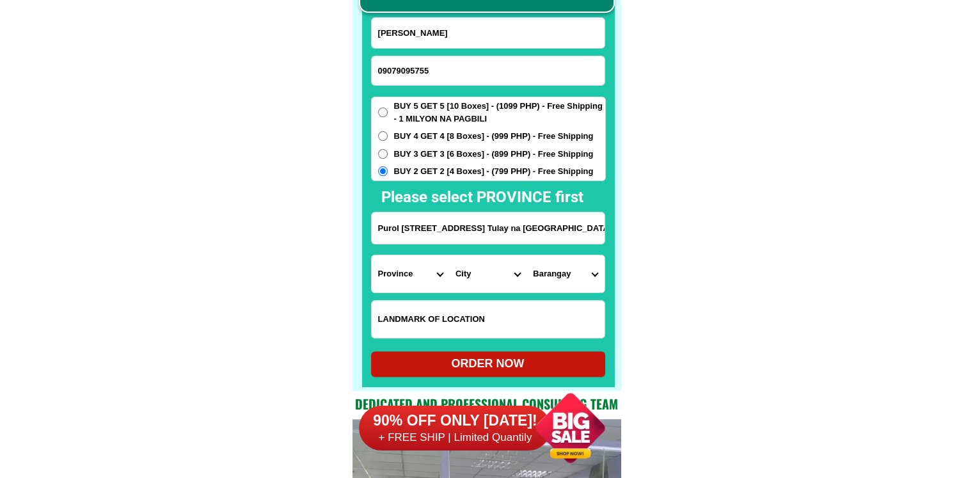
click at [436, 276] on select "Province [GEOGRAPHIC_DATA] [GEOGRAPHIC_DATA] [GEOGRAPHIC_DATA] [GEOGRAPHIC_DATA…" at bounding box center [410, 273] width 77 height 37
select select "63_615"
click at [481, 273] on select "City" at bounding box center [487, 273] width 77 height 37
select select "63_6154677"
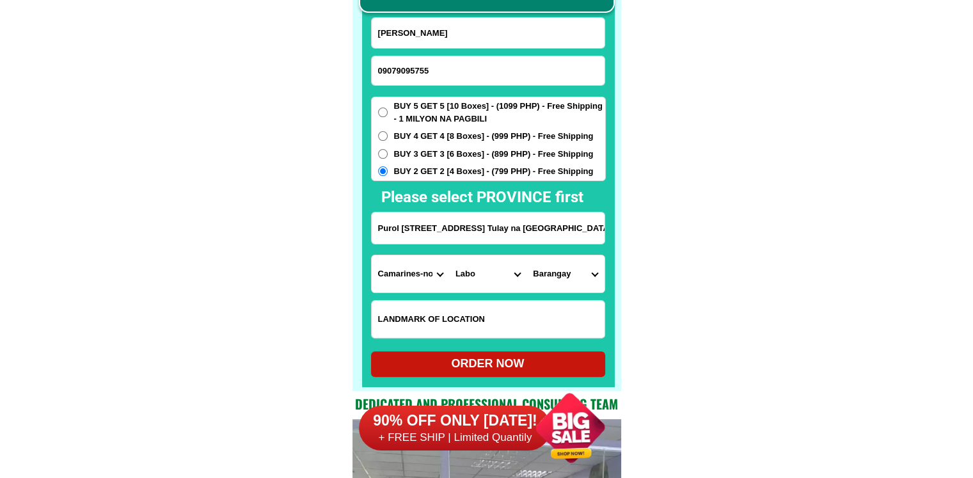
click at [576, 269] on select "Barangay Anahaw (pob.) Anameam Awitan Baay Bagacay Bagong silang i Bagong silan…" at bounding box center [565, 273] width 77 height 37
select select "63_6154677452"
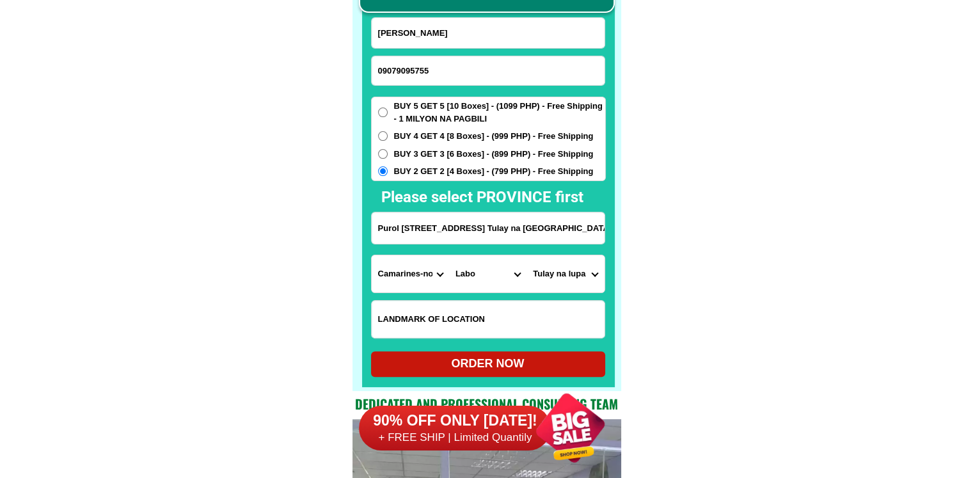
click at [530, 357] on div "ORDER NOW" at bounding box center [488, 363] width 234 height 17
radio input "true"
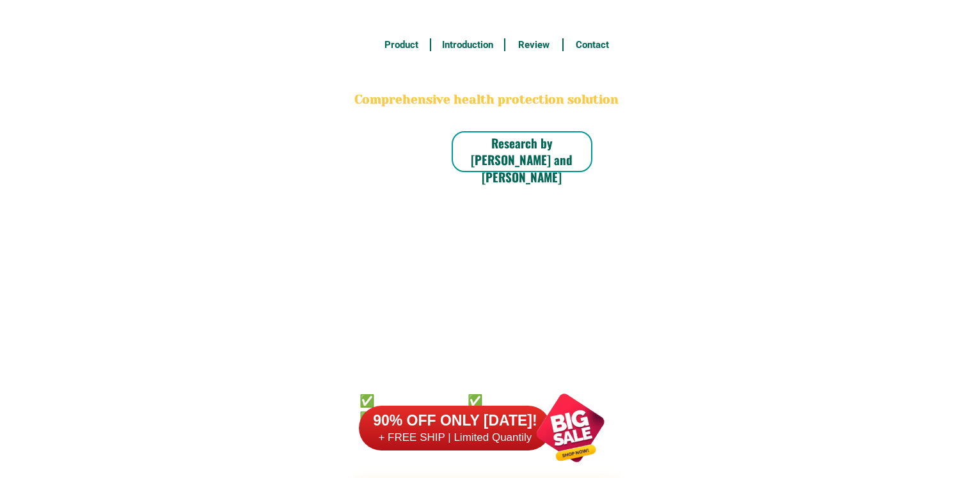
scroll to position [10011, 0]
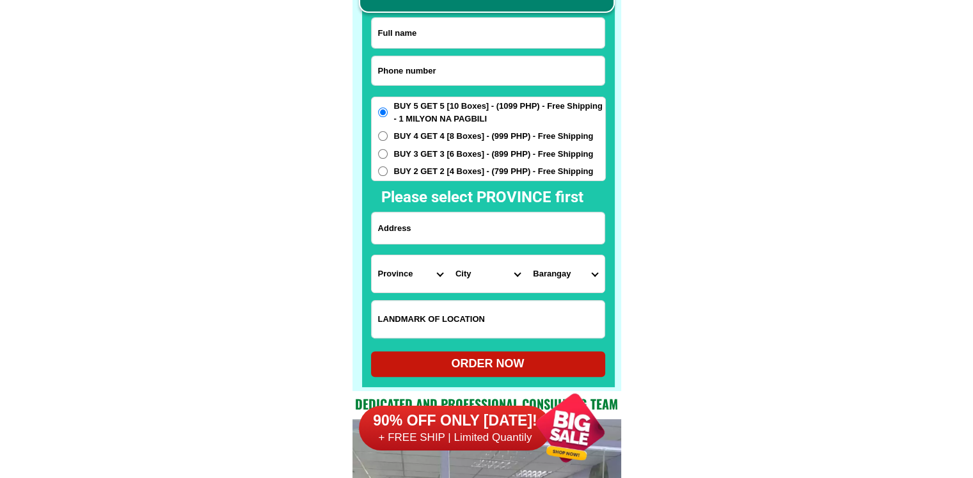
click at [504, 77] on input "Input phone_number" at bounding box center [488, 70] width 233 height 29
paste input "09166246517"
type input "09166246517"
click at [519, 32] on input "Input full_name" at bounding box center [488, 33] width 233 height 30
paste input "[PERSON_NAME]"
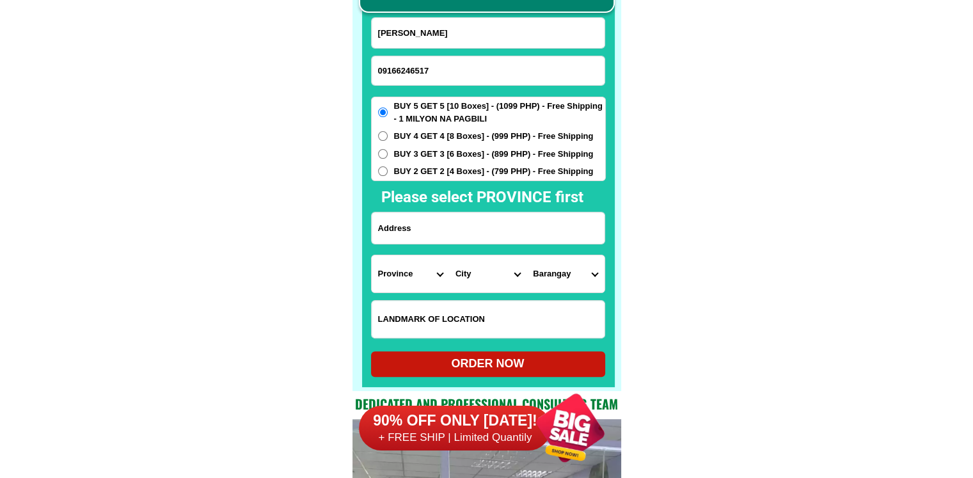
type input "[PERSON_NAME]"
click at [463, 234] on input "Input address" at bounding box center [488, 227] width 233 height 31
paste input "Blk 1 lot 40 Barangay anahaw 1 Silang cavite"
type input "Blk 1 lot 40 Barangay anahaw 1 Silang cavite"
click at [407, 277] on select "Province [GEOGRAPHIC_DATA] [GEOGRAPHIC_DATA] [GEOGRAPHIC_DATA] [GEOGRAPHIC_DATA…" at bounding box center [410, 273] width 77 height 37
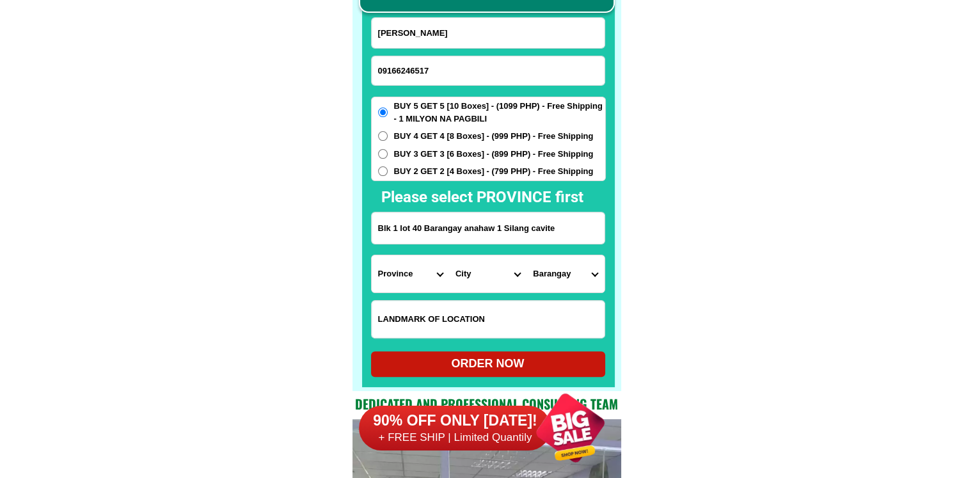
select select "63_826"
click at [466, 276] on select "City" at bounding box center [487, 273] width 77 height 37
select select "63_8266329"
click at [587, 276] on select "Barangay Acacia Adlas Anahaw i Anahaw ii Balite i Balite ii Balubad Banaba Bara…" at bounding box center [565, 273] width 77 height 37
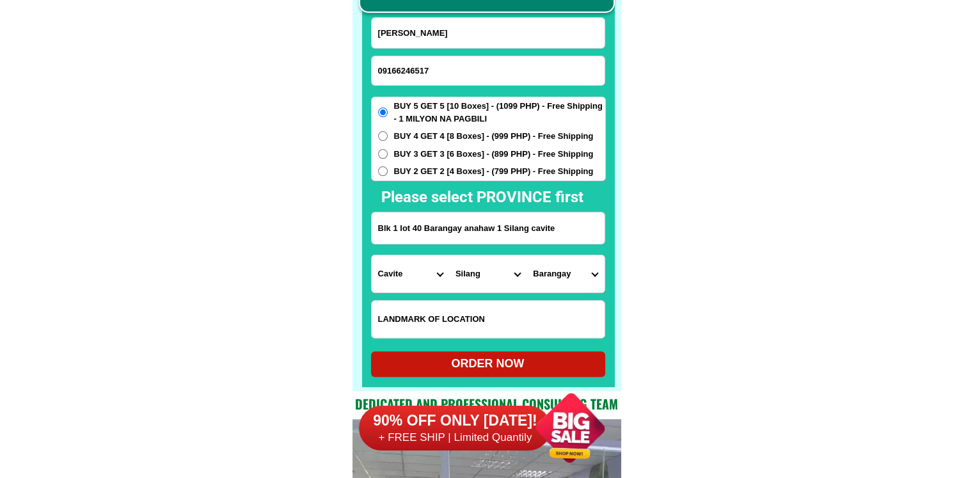
select select "63_82663294293"
click at [527, 255] on select "Barangay Acacia Adlas Anahaw i Anahaw ii Balite i Balite ii Balubad Banaba Bara…" at bounding box center [565, 273] width 77 height 37
click at [517, 359] on div "ORDER NOW" at bounding box center [488, 363] width 234 height 17
type input "Blk 1 lot 40 Barangay anahaw 1 Silang cavite"
radio input "true"
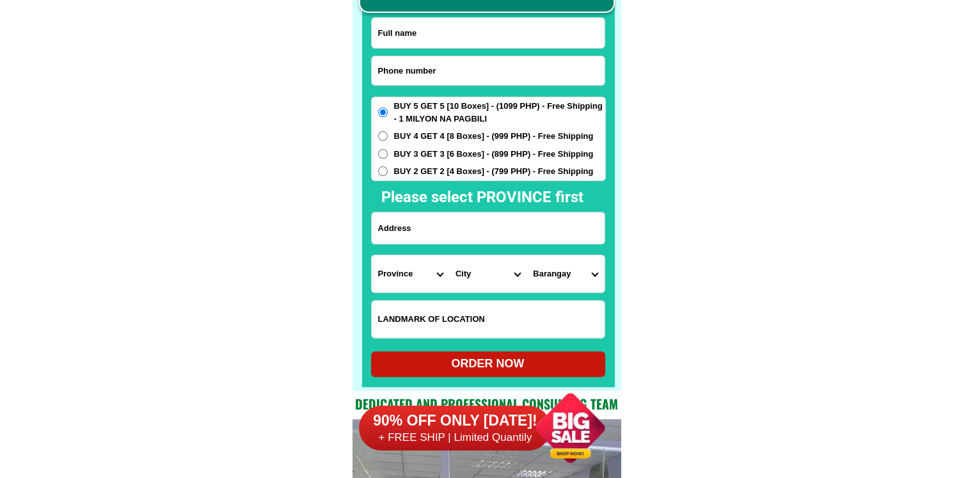
scroll to position [10011, 0]
drag, startPoint x: 508, startPoint y: 77, endPoint x: 456, endPoint y: 83, distance: 52.8
click at [508, 77] on input "Input phone_number" at bounding box center [488, 70] width 233 height 29
paste input "o9176211857"
click at [381, 70] on input "o9176211857" at bounding box center [488, 70] width 233 height 29
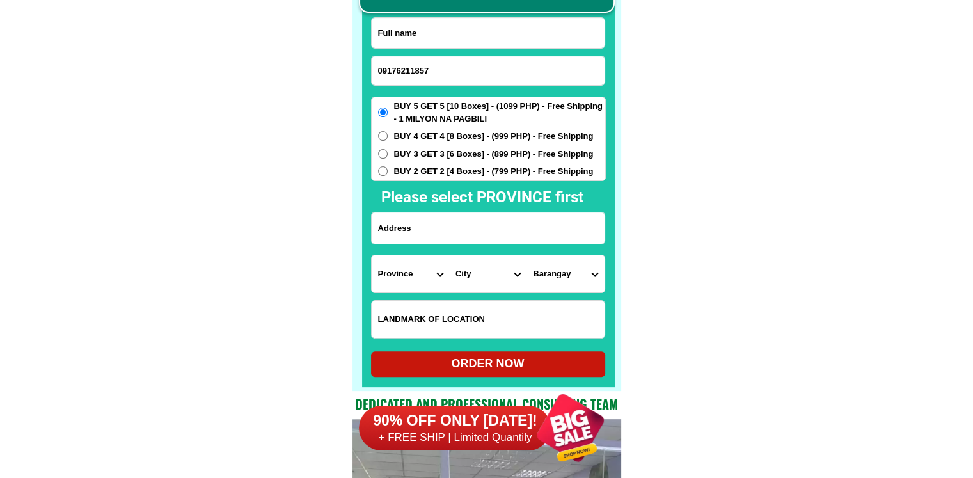
type input "09176211857"
click at [505, 28] on input "Input full_name" at bounding box center [488, 33] width 233 height 30
paste input "Josefina Guazon"
type input "Josefina Guazon"
click at [492, 227] on input "Input address" at bounding box center [488, 227] width 233 height 31
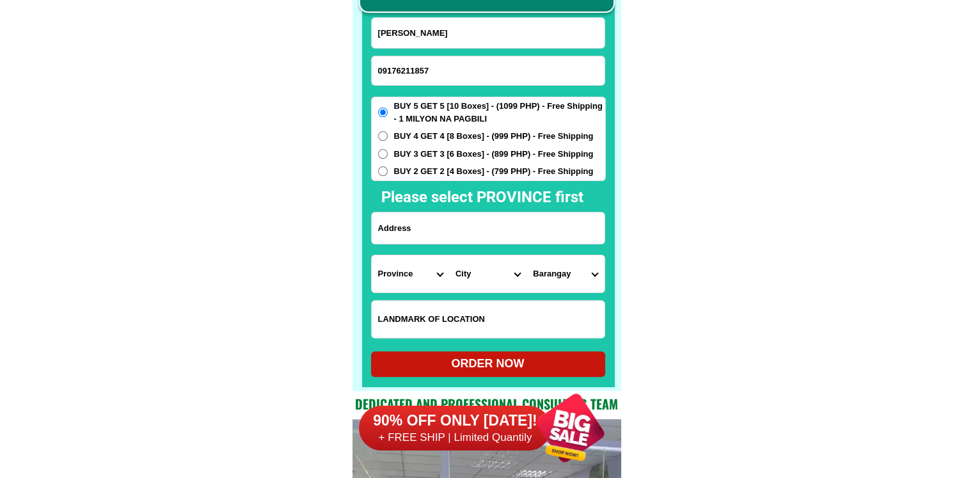
paste input "36-1 Penafrancia Avenue Naga city Camarines Sur Near old Naga city Hospital"
type input "36-1 Penafrancia Avenue Naga city Camarines Sur Near old Naga city Hospital"
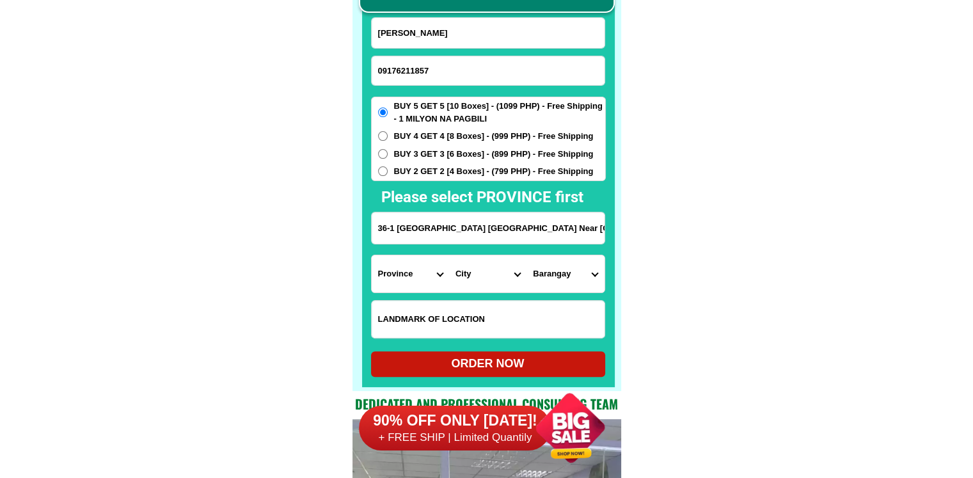
click at [419, 273] on select "Province [GEOGRAPHIC_DATA] [GEOGRAPHIC_DATA][PERSON_NAME][GEOGRAPHIC_DATA][GEOG…" at bounding box center [410, 273] width 77 height 37
select select "63_374"
click at [482, 284] on select "City Baao Balatan Bombon Buhi Bula Cabusao Calabanga Camaligan Camarines-sur-ba…" at bounding box center [487, 273] width 77 height 37
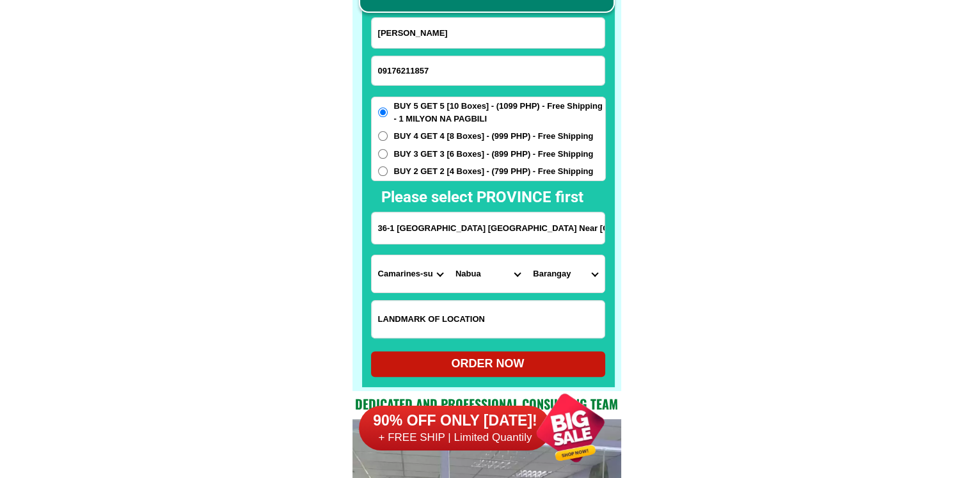
click at [482, 284] on select "City Baao Balatan Bombon Buhi Bula Cabusao Calabanga Camaligan Camarines-sur-ba…" at bounding box center [487, 273] width 77 height 37
select select "63_3747401"
click at [449, 255] on select "City Baao Balatan Bombon Buhi Bula Cabusao Calabanga Camaligan Camarines-sur-ba…" at bounding box center [487, 273] width 77 height 37
click at [552, 276] on select "Barangay Abella Bagumbayan norte Bagumbayan sur Balatas Calauag Cararayan Carol…" at bounding box center [565, 273] width 77 height 37
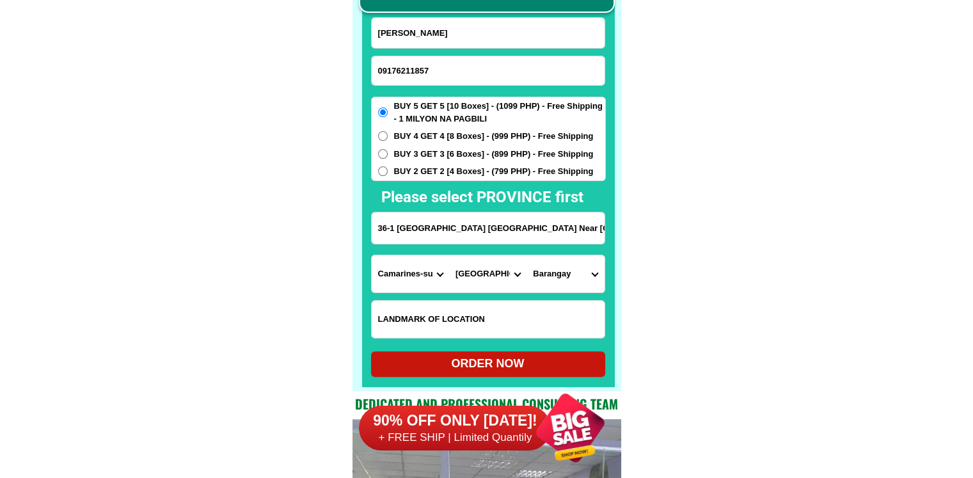
click at [552, 276] on select "Barangay Abella Bagumbayan norte Bagumbayan sur Balatas Calauag Cararayan Carol…" at bounding box center [565, 273] width 77 height 37
select select "63_37474015455"
click at [486, 133] on span "BUY 4 GET 4 [8 Boxes] - (999 PHP) - Free Shipping" at bounding box center [494, 136] width 200 height 13
click at [388, 133] on input "BUY 4 GET 4 [8 Boxes] - (999 PHP) - Free Shipping" at bounding box center [383, 136] width 10 height 10
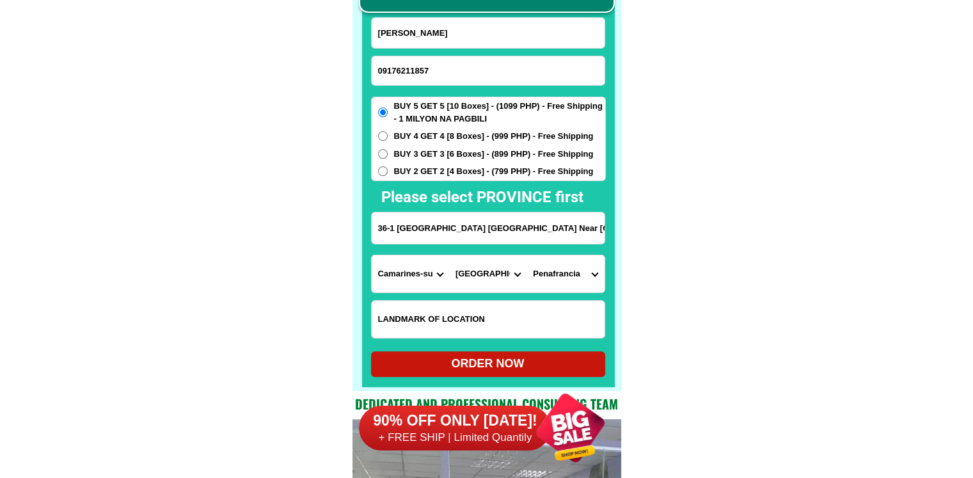
radio input "true"
click at [456, 306] on input "Input LANDMARKOFLOCATION" at bounding box center [488, 319] width 233 height 37
paste input "Barangay Penafrancia zone2"
type input "Barangay Penafrancia zone2"
click at [442, 354] on div "ORDER NOW" at bounding box center [488, 364] width 234 height 26
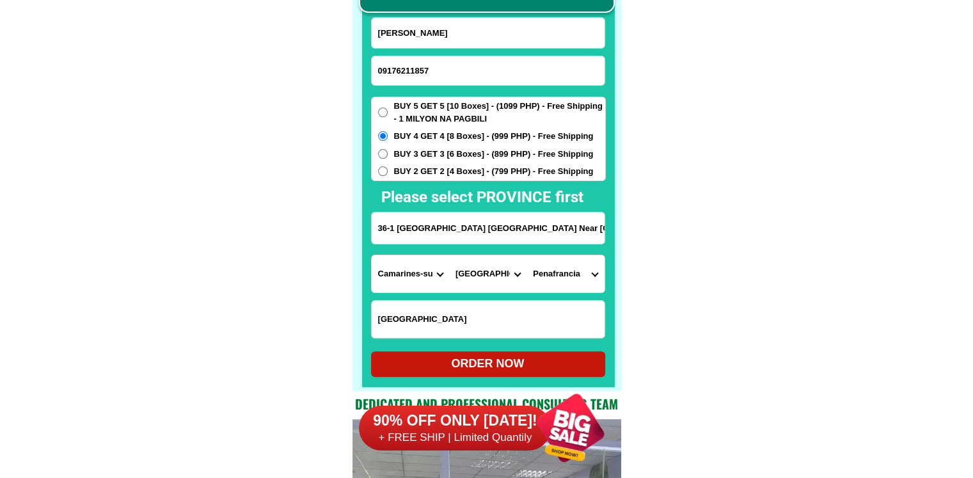
type input "Josefina Guazon"
type input "Barangay Penafrancia zone2"
click at [442, 354] on div "ORDER NOW" at bounding box center [488, 364] width 234 height 26
radio input "true"
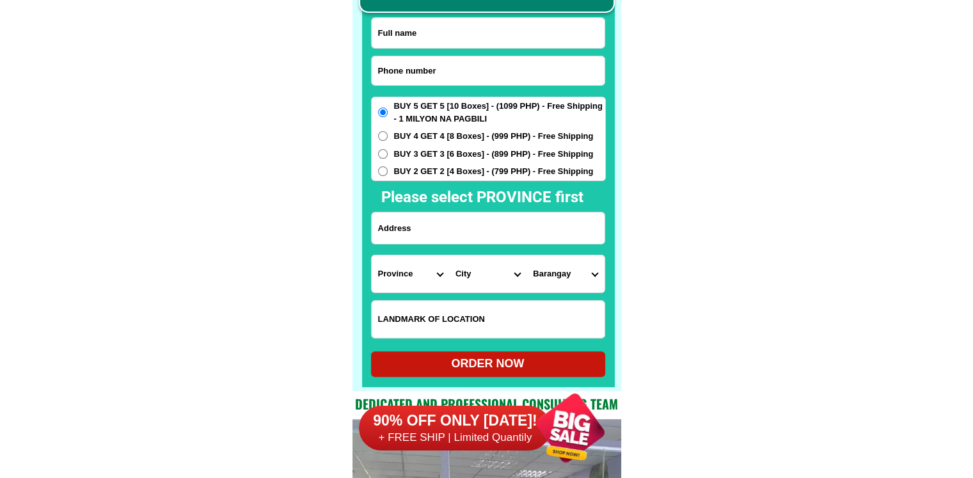
scroll to position [10011, 0]
click at [442, 62] on input "Input phone_number" at bounding box center [488, 70] width 233 height 29
paste input "09098911202"
type input "09098911202"
click at [435, 30] on input "Input full_name" at bounding box center [488, 33] width 233 height 30
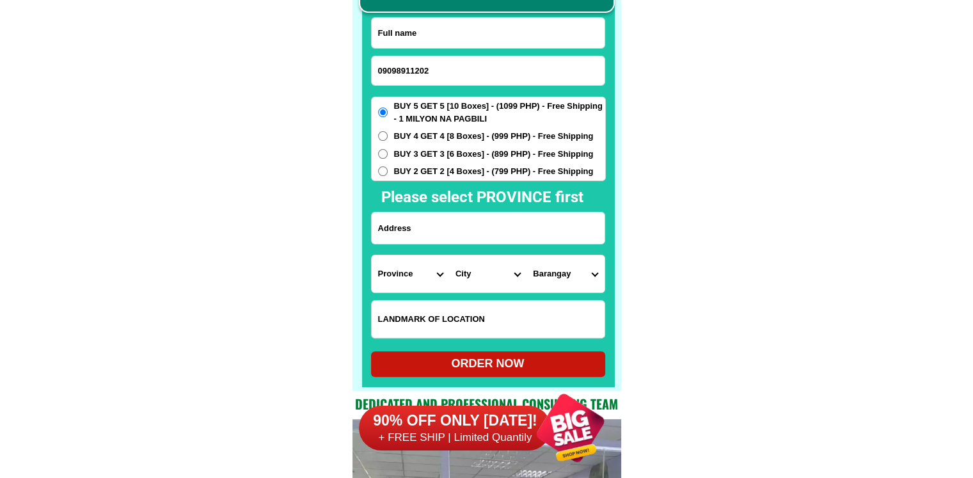
paste input "[PERSON_NAME]"
type input "[PERSON_NAME]"
drag, startPoint x: 447, startPoint y: 227, endPoint x: 466, endPoint y: 224, distance: 19.4
click at [447, 227] on input "Input address" at bounding box center [488, 227] width 233 height 31
paste input "#381, Allenville Townhomes Phase 1, [GEOGRAPHIC_DATA]-[GEOGRAPHIC_DATA], [GEOGR…"
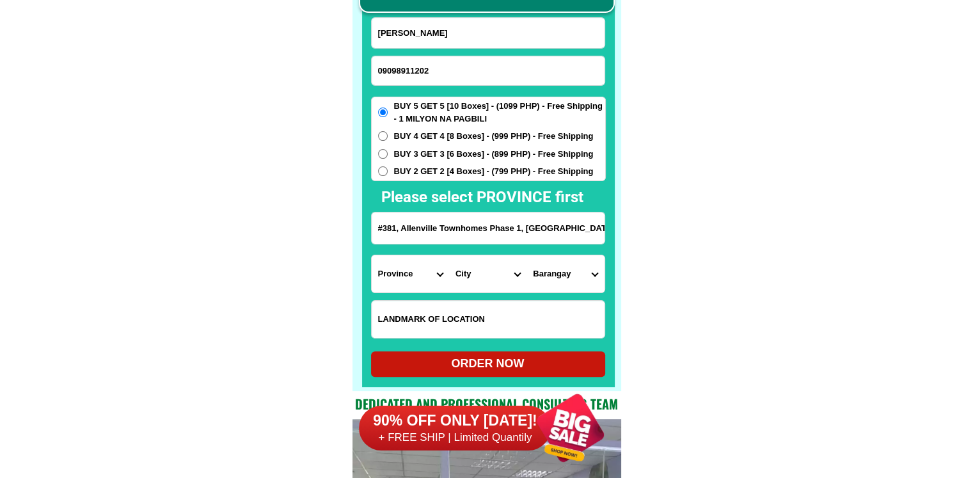
scroll to position [0, 49]
type input "#381, Allenville Townhomes Phase 1, [GEOGRAPHIC_DATA]-[GEOGRAPHIC_DATA], [GEOGR…"
click at [397, 272] on select "Province [GEOGRAPHIC_DATA] [GEOGRAPHIC_DATA][PERSON_NAME][GEOGRAPHIC_DATA][GEOG…" at bounding box center [410, 273] width 77 height 37
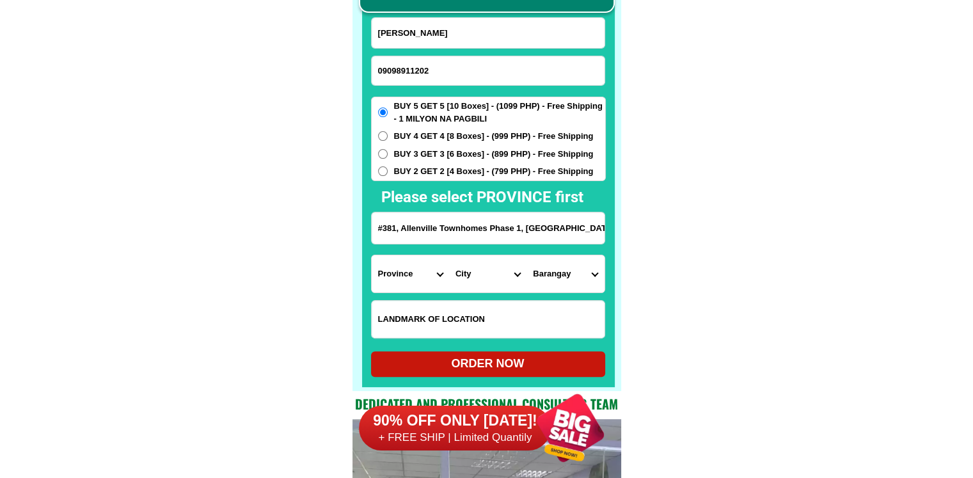
select select "63_826"
drag, startPoint x: 582, startPoint y: 230, endPoint x: 642, endPoint y: 235, distance: 61.0
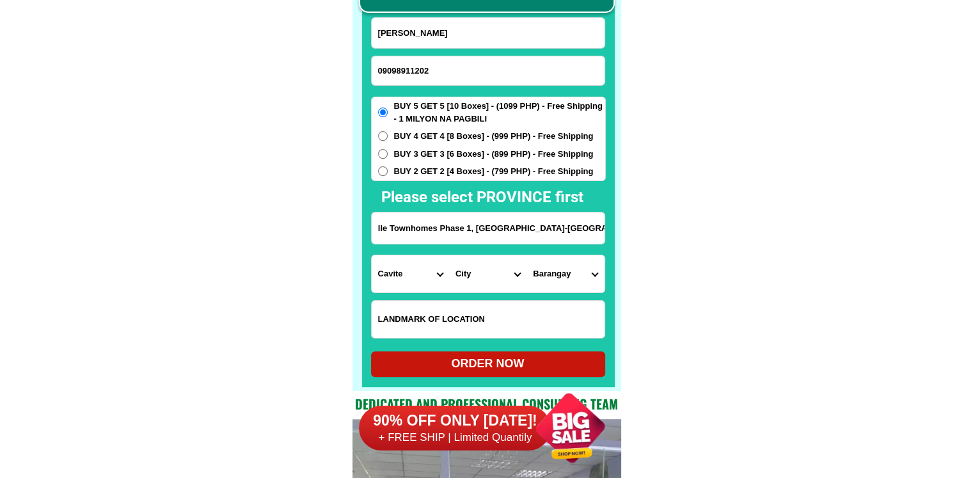
click at [495, 267] on select "City [PERSON_NAME] [PERSON_NAME] [GEOGRAPHIC_DATA]-city [GEOGRAPHIC_DATA]-[GEOG…" at bounding box center [487, 273] width 77 height 37
select select "63_8265087"
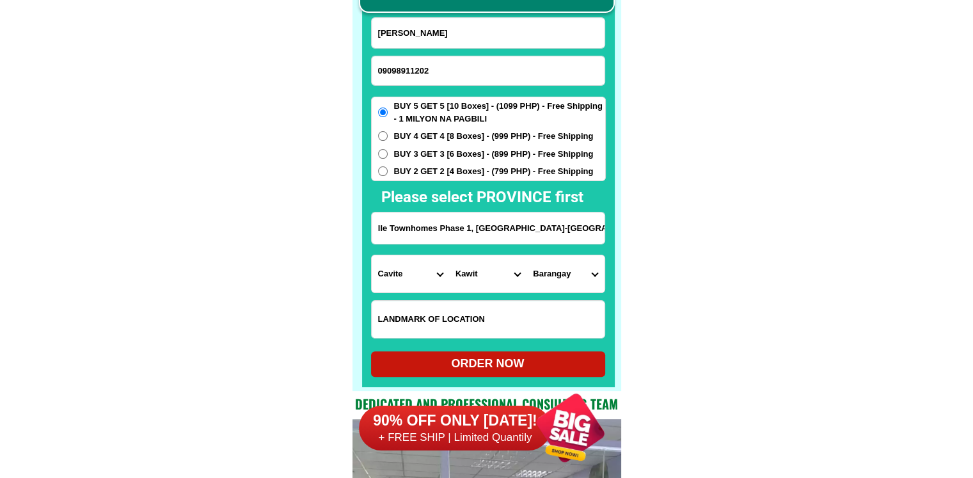
drag, startPoint x: 548, startPoint y: 227, endPoint x: 678, endPoint y: 239, distance: 130.5
click at [559, 277] on select "[GEOGRAPHIC_DATA]-bisita Batong dalig Binakayan-aplaya Binakayan-kanluran Congb…" at bounding box center [565, 273] width 77 height 37
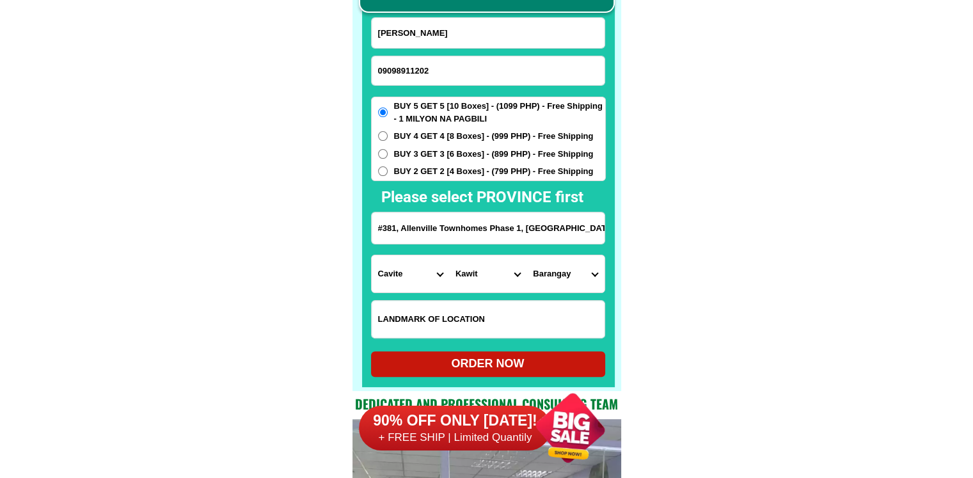
click at [559, 277] on select "[GEOGRAPHIC_DATA]-bisita Batong dalig Binakayan-aplaya Binakayan-kanluran Congb…" at bounding box center [565, 273] width 77 height 37
click at [584, 275] on select "[GEOGRAPHIC_DATA]-bisita Batong dalig Binakayan-aplaya Binakayan-kanluran Congb…" at bounding box center [565, 273] width 77 height 37
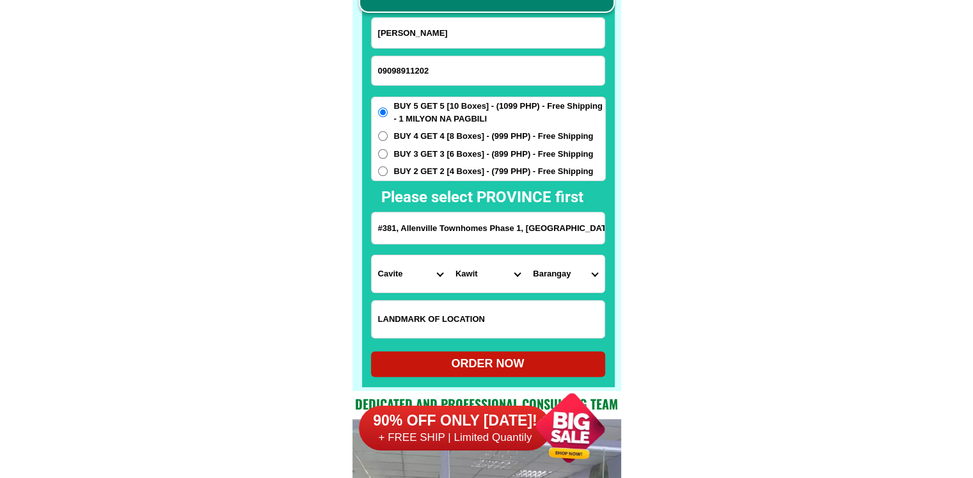
select select "63_82650875669"
drag, startPoint x: 722, startPoint y: 287, endPoint x: 717, endPoint y: 292, distance: 7.3
click at [505, 372] on div "ORDER NOW" at bounding box center [488, 363] width 234 height 17
radio input "true"
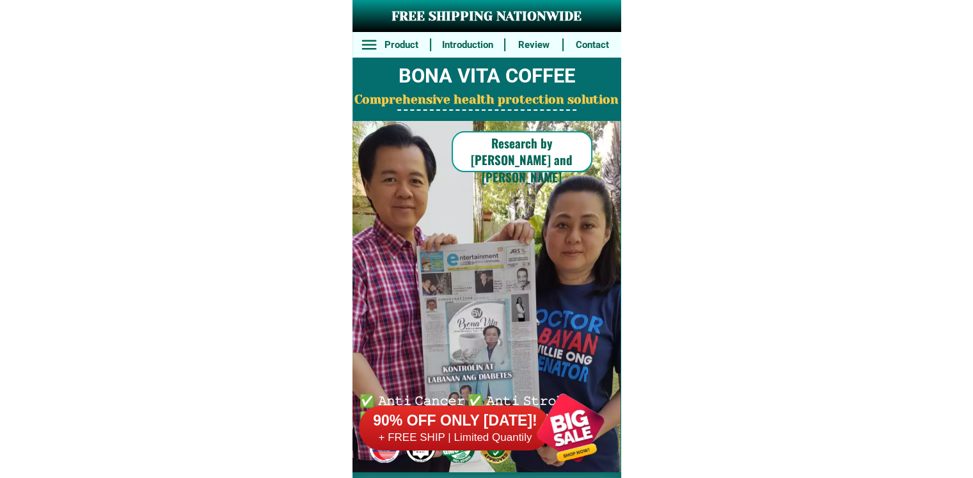
click at [570, 420] on div at bounding box center [570, 428] width 100 height 100
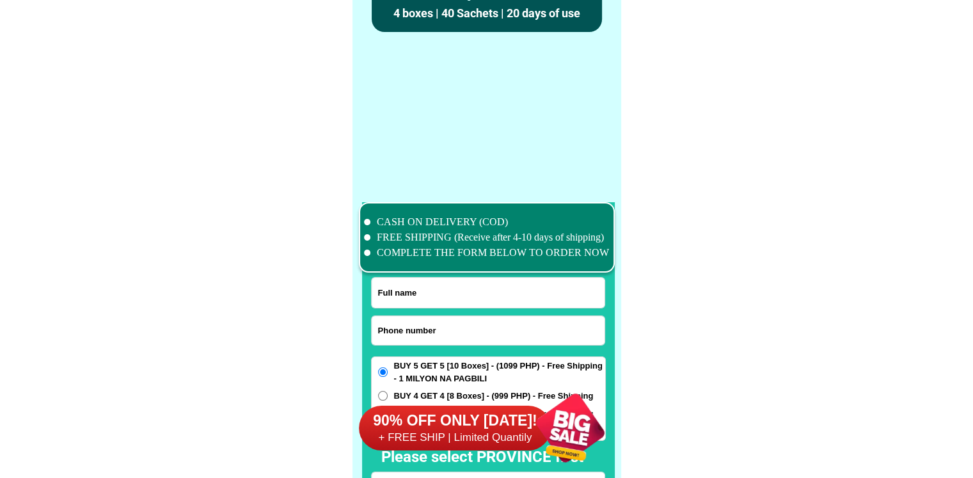
scroll to position [9946, 0]
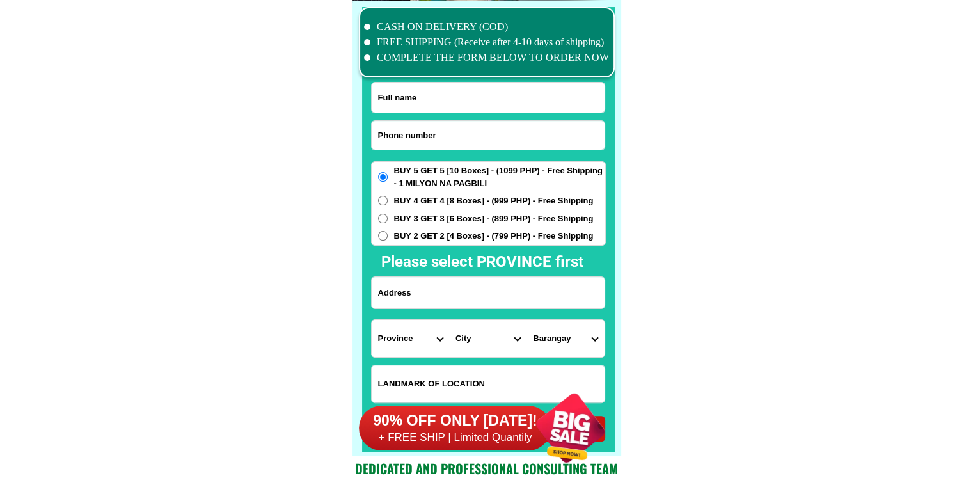
click at [459, 132] on input "Input phone_number" at bounding box center [488, 135] width 233 height 29
paste input "09053241387"
type input "09053241387"
click at [467, 123] on input "09053241387" at bounding box center [488, 135] width 233 height 29
click at [472, 93] on input "Input full_name" at bounding box center [488, 98] width 233 height 30
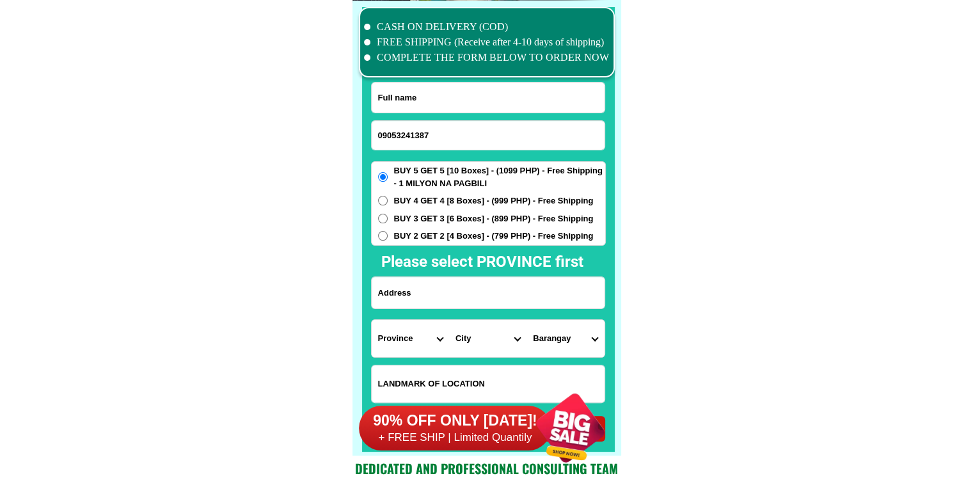
paste input "[PERSON_NAME]"
type input "[PERSON_NAME]"
click at [472, 218] on span "BUY 3 GET 3 [6 Boxes] - (899 PHP) - Free Shipping" at bounding box center [494, 218] width 200 height 13
click at [388, 218] on input "BUY 3 GET 3 [6 Boxes] - (899 PHP) - Free Shipping" at bounding box center [383, 219] width 10 height 10
radio input "true"
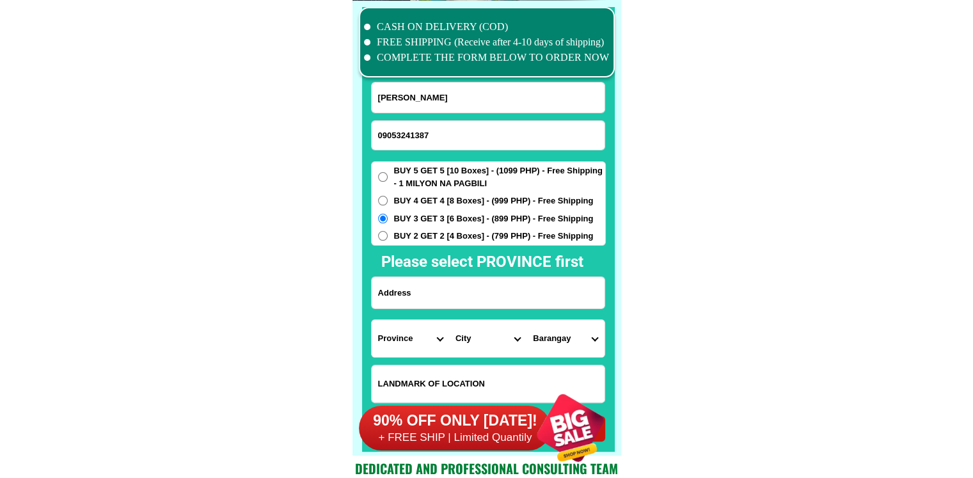
drag, startPoint x: 474, startPoint y: 282, endPoint x: 520, endPoint y: 290, distance: 46.1
click at [474, 282] on input "Input address" at bounding box center [488, 292] width 233 height 31
paste input "511 [GEOGRAPHIC_DATA] location [PERSON_NAME][GEOGRAPHIC_DATA] [GEOGRAPHIC_DATA]…"
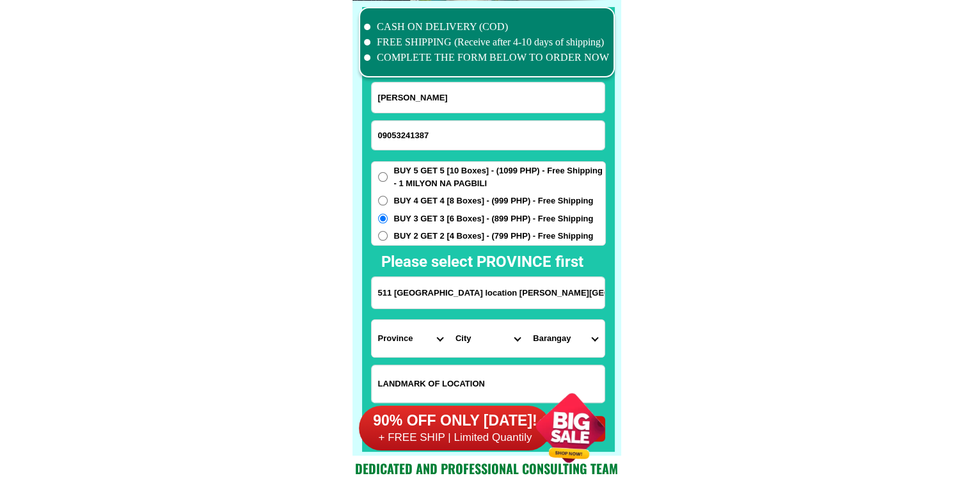
scroll to position [0, 69]
type input "511 [GEOGRAPHIC_DATA] location [PERSON_NAME][GEOGRAPHIC_DATA] [GEOGRAPHIC_DATA]…"
click at [406, 343] on select "Province [GEOGRAPHIC_DATA] [GEOGRAPHIC_DATA] [GEOGRAPHIC_DATA] [GEOGRAPHIC_DATA…" at bounding box center [410, 338] width 77 height 37
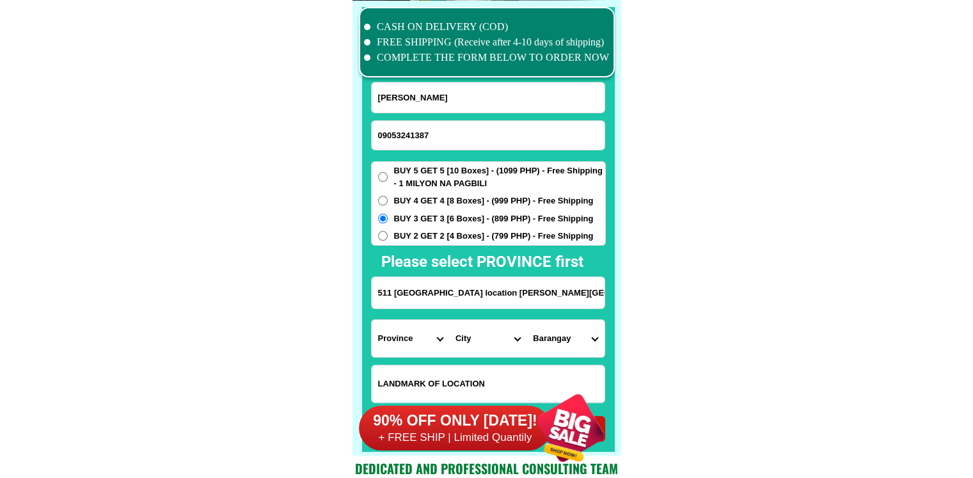
select select "63_219"
click at [470, 342] on select "City" at bounding box center [487, 338] width 77 height 37
click at [571, 345] on select "Barangay" at bounding box center [565, 338] width 77 height 37
drag, startPoint x: 802, startPoint y: 351, endPoint x: 659, endPoint y: 362, distance: 143.7
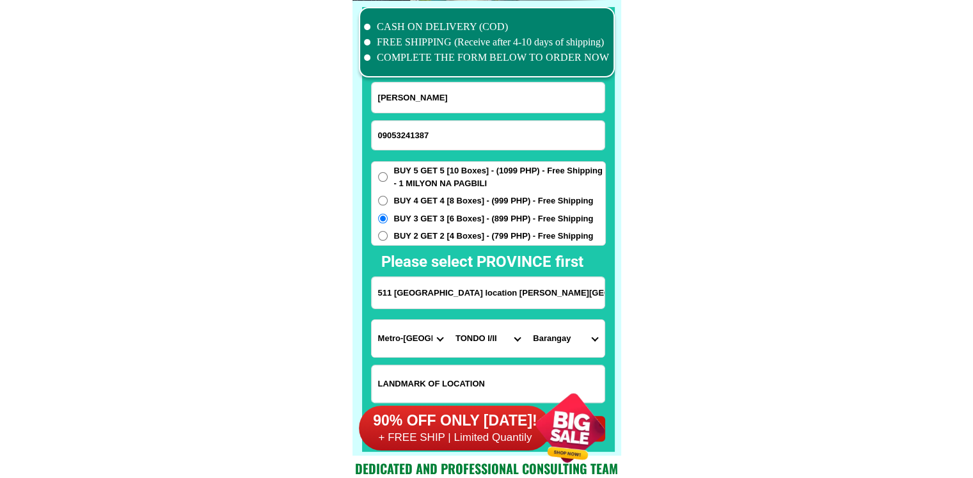
click at [564, 343] on select "Barangay Barangay 1 Barangay 10 Barangay 100 Barangay 101 Barangay 102 Barangay…" at bounding box center [565, 338] width 77 height 37
click at [489, 335] on select "City [GEOGRAPHIC_DATA] [GEOGRAPHIC_DATA] [GEOGRAPHIC_DATA] [GEOGRAPHIC_DATA]-ci…" at bounding box center [487, 338] width 77 height 37
click at [558, 338] on select "Barangay Barangay 1 Barangay 10 Barangay 100 Barangay 101 Barangay 102 Barangay…" at bounding box center [565, 338] width 77 height 37
click at [481, 332] on select "City Binondo CALOOCAN Ermita Intramuros Las-pinas Makati Malabon-city Malate Ma…" at bounding box center [487, 338] width 77 height 37
select select "63_2195470"
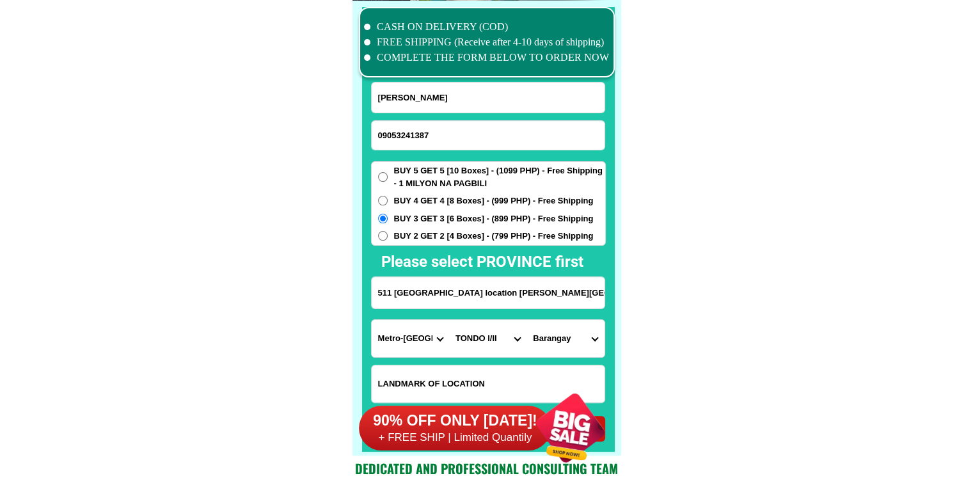
click at [555, 334] on select "Barangay Barangay 100 Barangay 101 Barangay 102 Barangay 103 Barangay 104 Baran…" at bounding box center [565, 338] width 77 height 37
select select "63_21954708428"
click at [527, 320] on select "Barangay Barangay 1 Barangay 10 Barangay 100 Barangay 101 Barangay 102 Barangay…" at bounding box center [565, 338] width 77 height 37
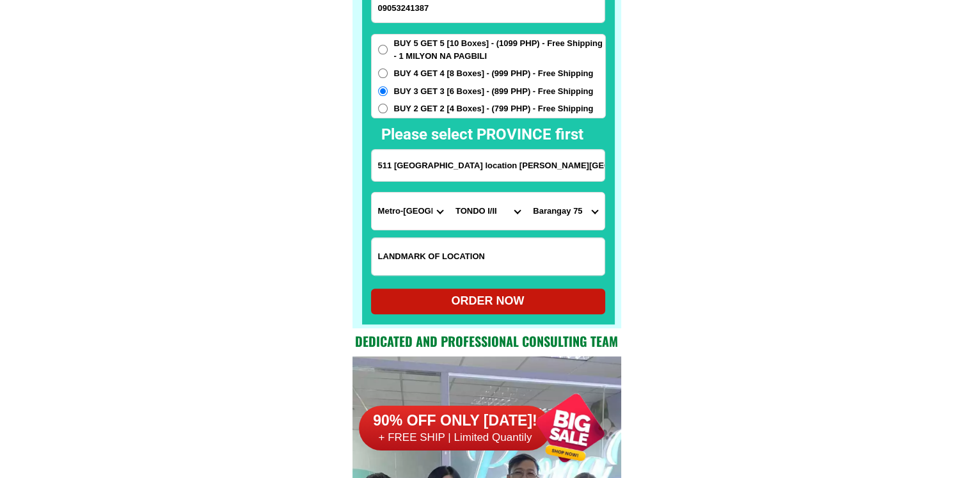
scroll to position [10074, 0]
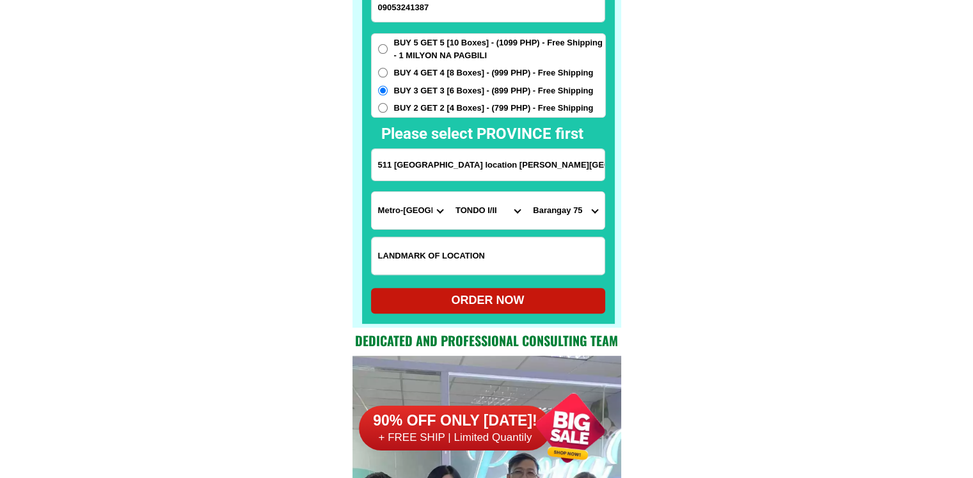
click at [464, 294] on div "ORDER NOW" at bounding box center [488, 300] width 234 height 17
radio input "true"
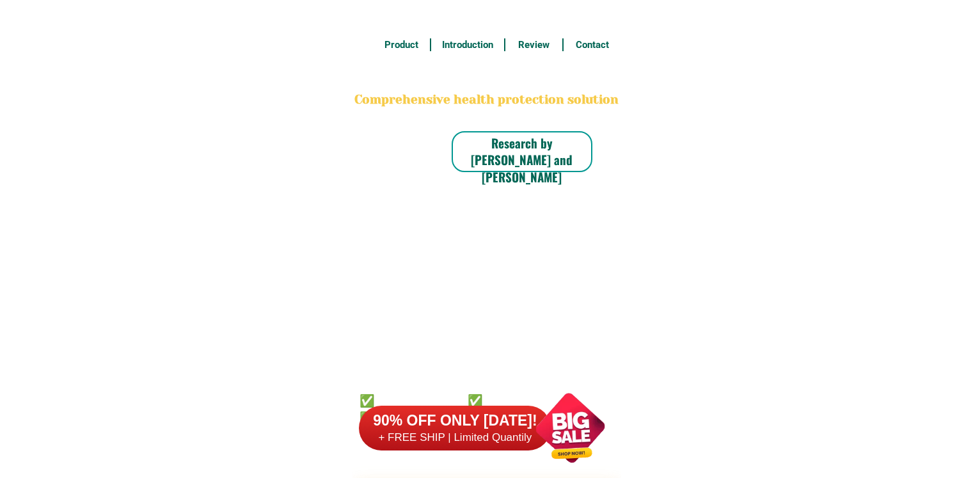
scroll to position [9946, 0]
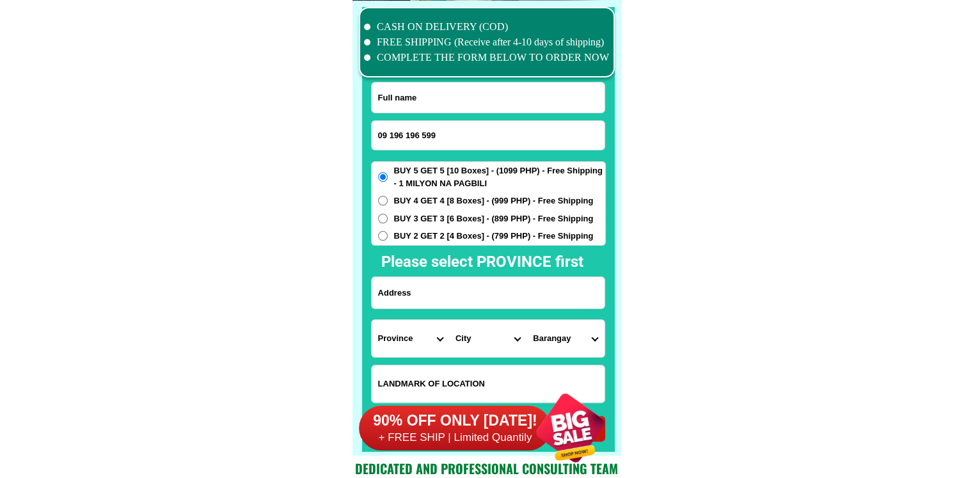
click at [423, 131] on input "09 196 196 599" at bounding box center [488, 135] width 233 height 29
click at [406, 131] on input "09 196 196599" at bounding box center [488, 135] width 233 height 29
click at [391, 134] on input "09 196196599" at bounding box center [488, 135] width 233 height 29
type input "09196196599"
click at [465, 95] on input "Input full_name" at bounding box center [488, 98] width 233 height 30
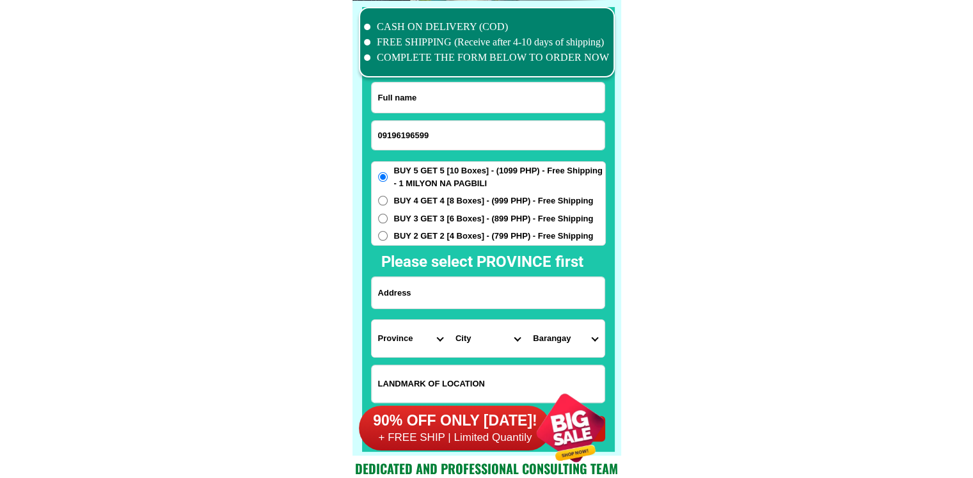
paste input "[PERSON_NAME]"
type input "[PERSON_NAME]"
click at [461, 294] on input "Input address" at bounding box center [488, 292] width 233 height 31
paste input "1783 Tramo St. Pasay City, Brgy.45, zone 6"
type input "1783 Tramo St. Pasay City, Brgy.45, zone 6"
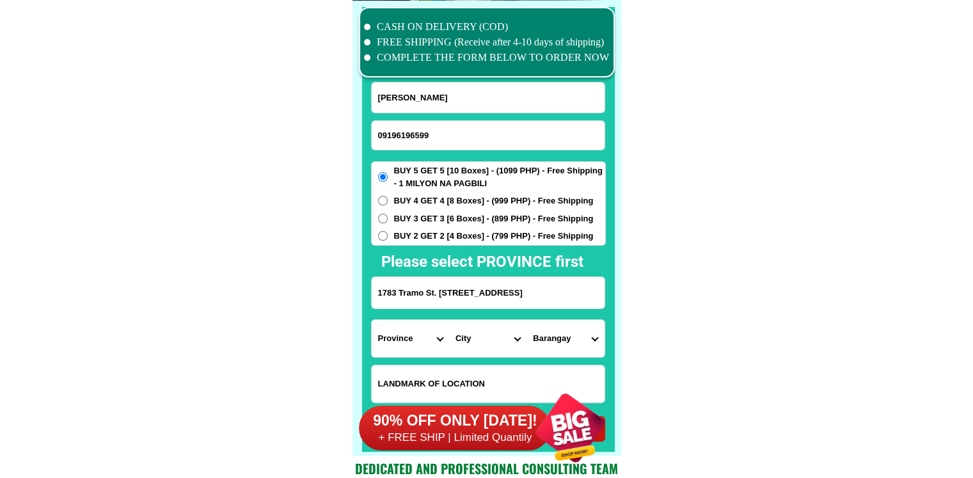
click at [461, 379] on div "90% OFF ONLY TODAY! + FREE SHIP | Limited Quantily" at bounding box center [490, 428] width 262 height 100
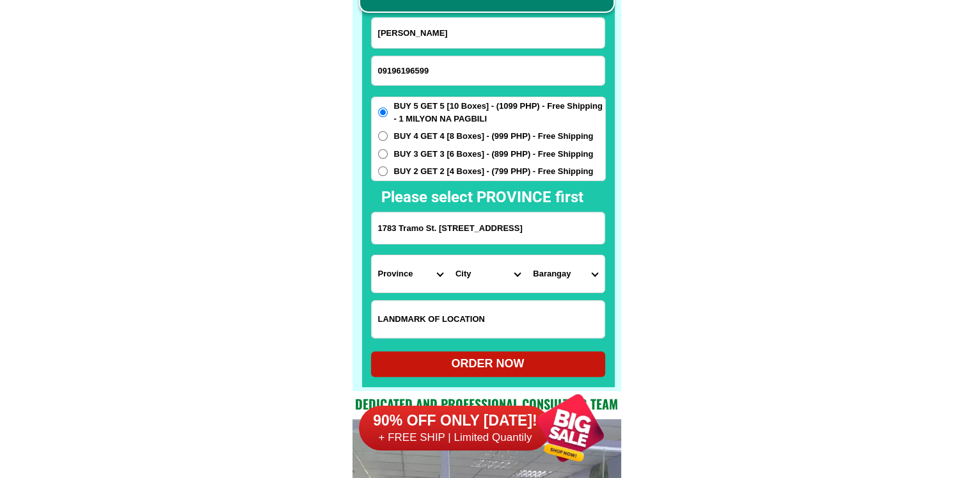
click at [491, 315] on input "Input LANDMARKOFLOCATION" at bounding box center [488, 319] width 233 height 37
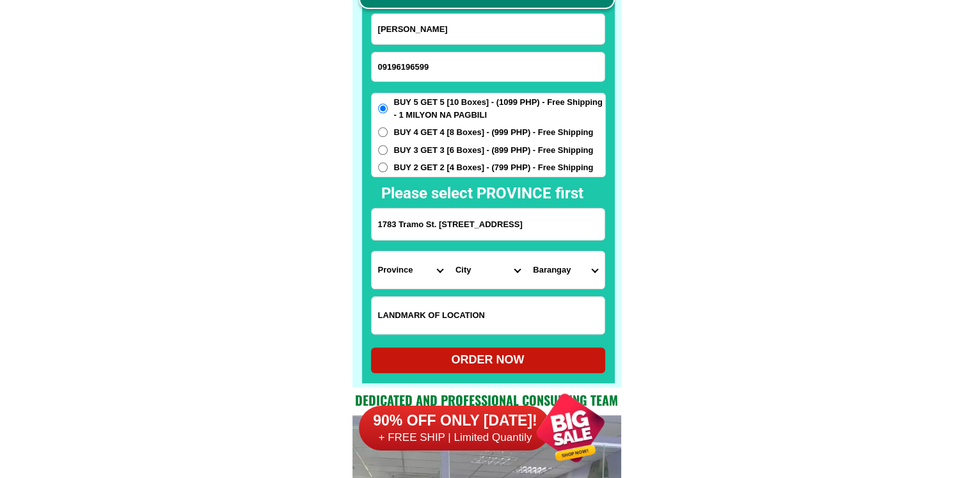
paste input "malapit po kami sa brgy.hal"
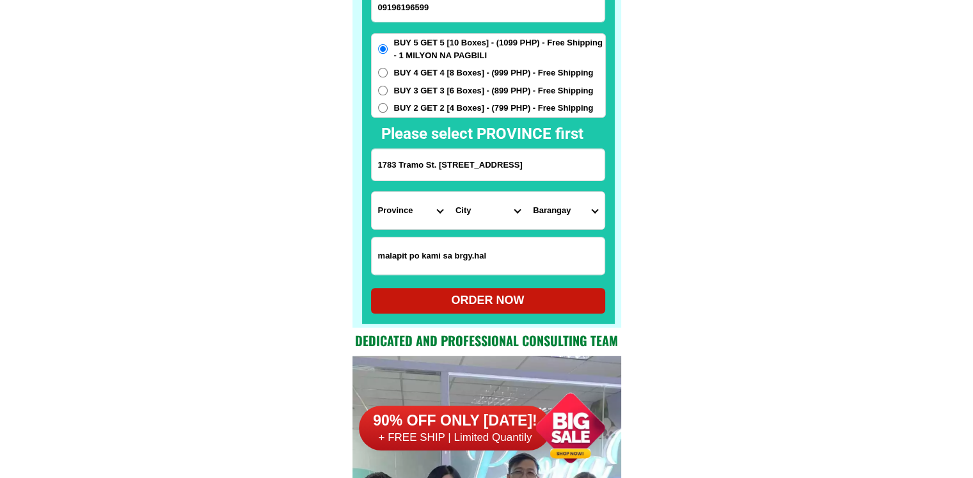
scroll to position [10075, 0]
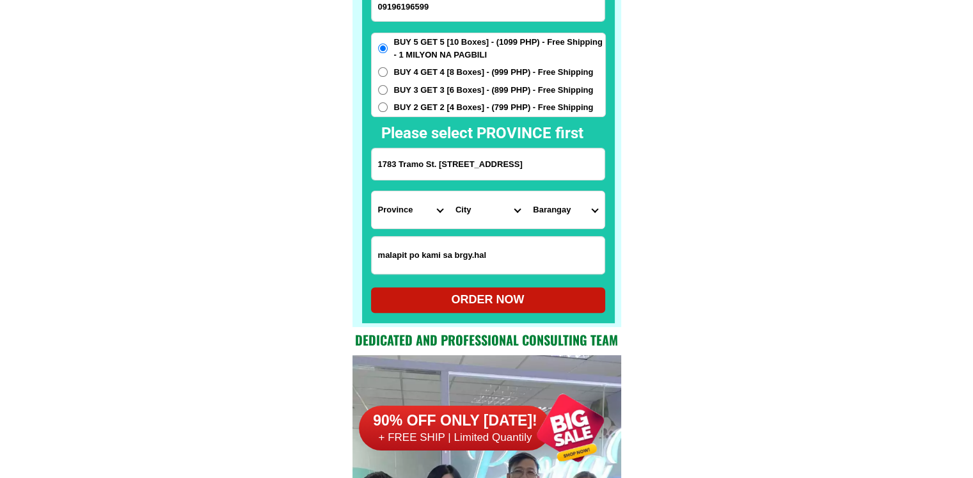
type input "malapit po kami sa brgy.hal"
click at [395, 212] on select "Province [GEOGRAPHIC_DATA] [GEOGRAPHIC_DATA] [GEOGRAPHIC_DATA] [GEOGRAPHIC_DATA…" at bounding box center [410, 209] width 77 height 37
select select "63_219"
click at [465, 216] on select "City Binondo CALOOCAN Ermita Intramuros Las-pinas Makati Malabon-city Malate Ma…" at bounding box center [487, 209] width 77 height 37
select select "63_2196219"
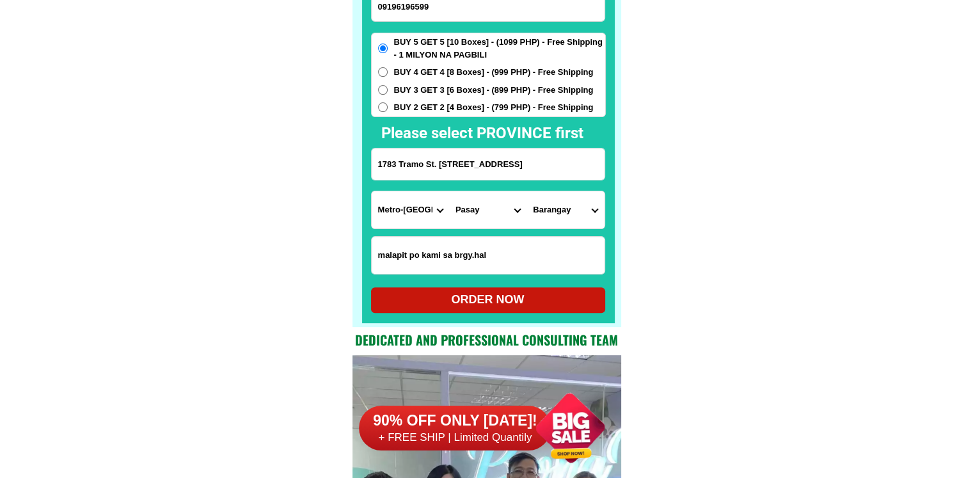
drag, startPoint x: 743, startPoint y: 272, endPoint x: 732, endPoint y: 271, distance: 10.9
click at [562, 204] on select "Barangay Barangay 1 Barangay 10 Barangay 100 Barangay 101 Barangay 102 Barangay…" at bounding box center [565, 209] width 77 height 37
select select "63_21962191859"
click at [527, 191] on select "Barangay Barangay 1 Barangay 10 Barangay 100 Barangay 101 Barangay 102 Barangay…" at bounding box center [565, 209] width 77 height 37
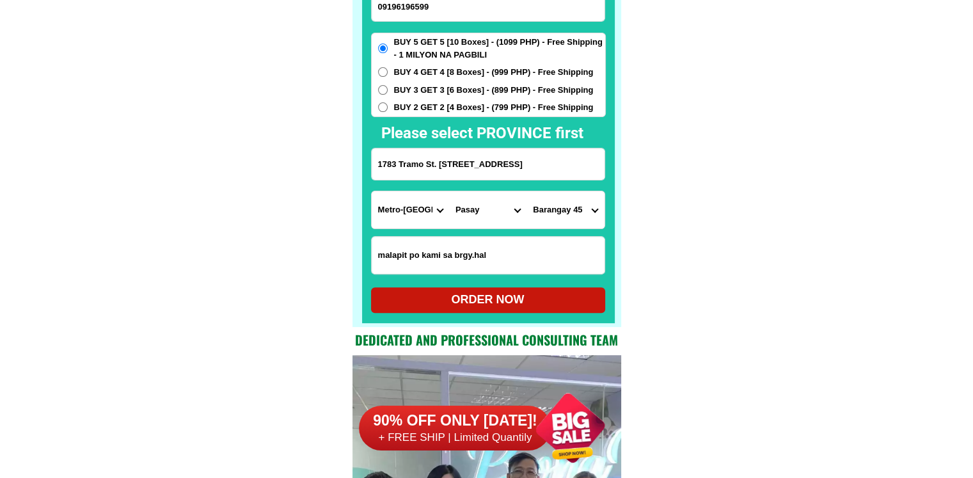
click at [484, 303] on div "ORDER NOW" at bounding box center [488, 299] width 234 height 17
radio input "true"
click at [467, 4] on input "Input phone_number" at bounding box center [488, 6] width 233 height 29
paste input "09307021910"
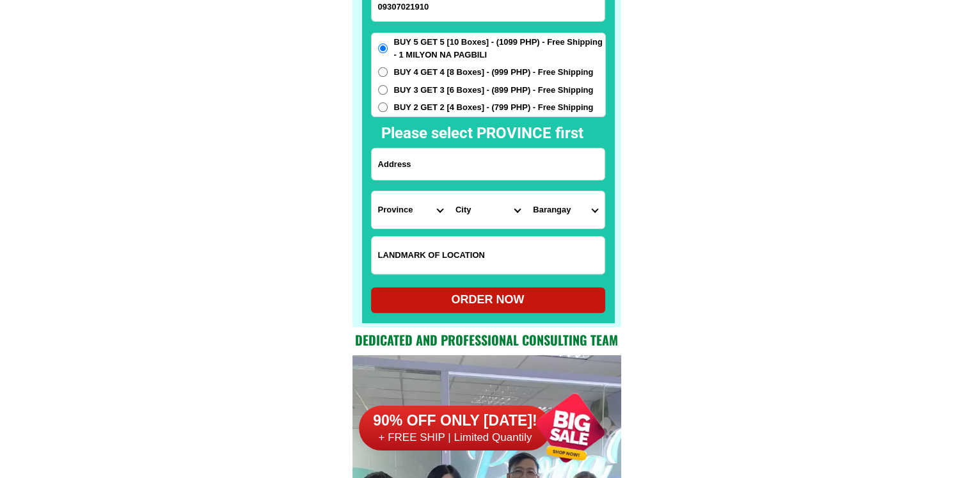
type input "09307021910"
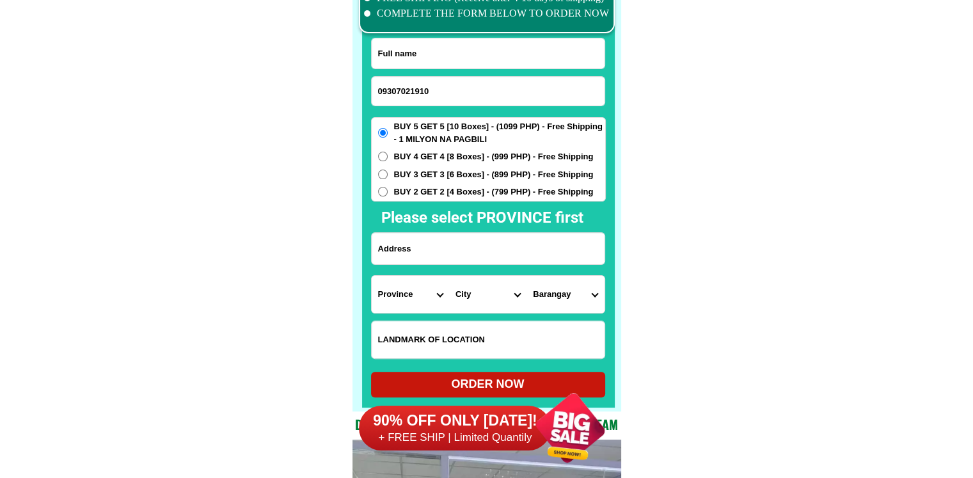
scroll to position [9947, 0]
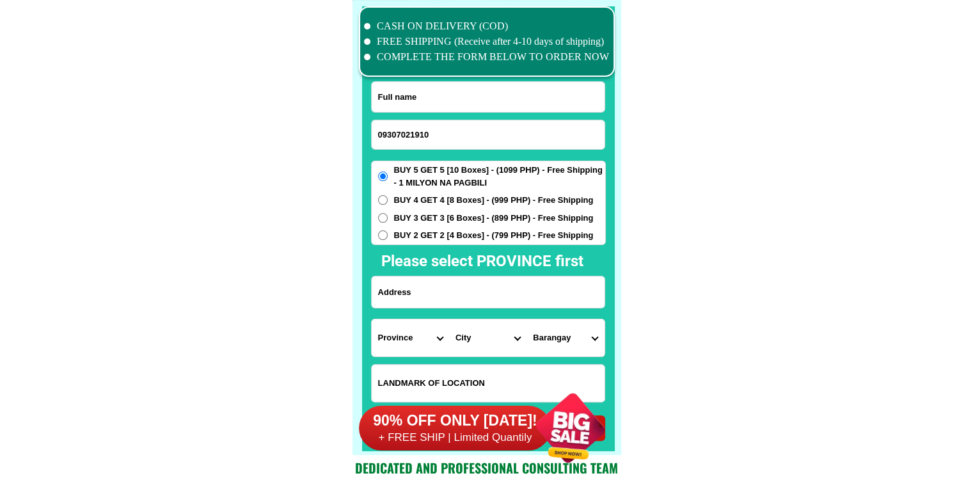
drag, startPoint x: 446, startPoint y: 97, endPoint x: 479, endPoint y: 15, distance: 87.6
click at [446, 97] on input "Input full_name" at bounding box center [488, 97] width 233 height 30
paste input "Maternidad quilicol"
type input "Maternidad quilicol"
drag, startPoint x: 443, startPoint y: 299, endPoint x: 451, endPoint y: 300, distance: 8.3
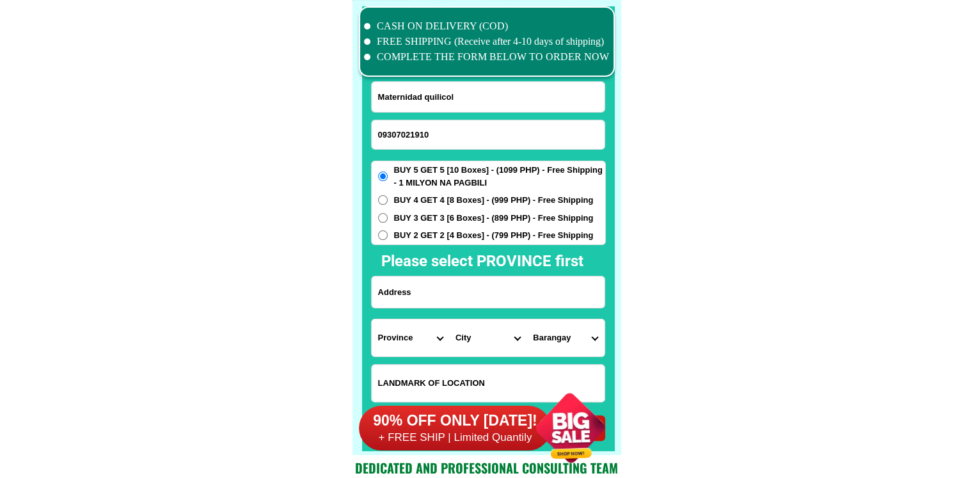
click at [443, 299] on input "Input address" at bounding box center [488, 291] width 233 height 31
paste input "2016;[GEOGRAPHIC_DATA][PERSON_NAME] [GEOGRAPHIC_DATA] [GEOGRAPHIC_DATA] Ng pure…"
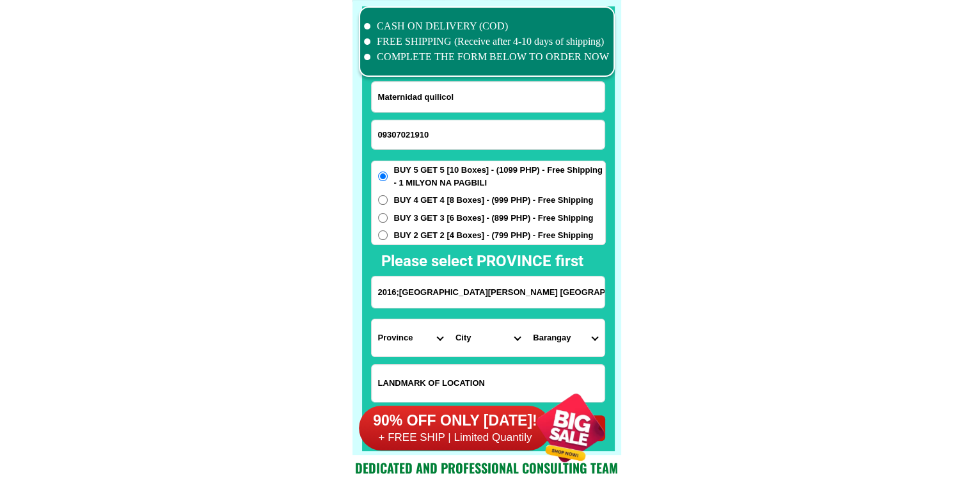
scroll to position [0, 153]
type input "2016;[GEOGRAPHIC_DATA][PERSON_NAME] [GEOGRAPHIC_DATA] [GEOGRAPHIC_DATA] Ng pure…"
click at [402, 342] on select "Province [GEOGRAPHIC_DATA] [GEOGRAPHIC_DATA] [GEOGRAPHIC_DATA] [GEOGRAPHIC_DATA…" at bounding box center [410, 337] width 77 height 37
select select "63_219"
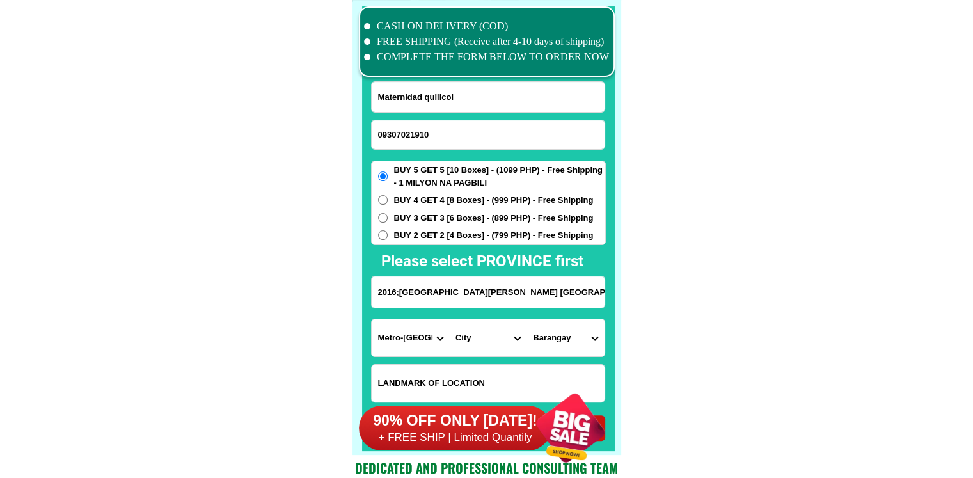
click at [488, 337] on select "City" at bounding box center [487, 337] width 77 height 37
select select "63_2194070"
click at [562, 337] on select "Barangay [PERSON_NAME] [PERSON_NAME] [PERSON_NAME] Bagbag Bago bantay Bagong li…" at bounding box center [565, 337] width 77 height 37
select select "63_21940708824"
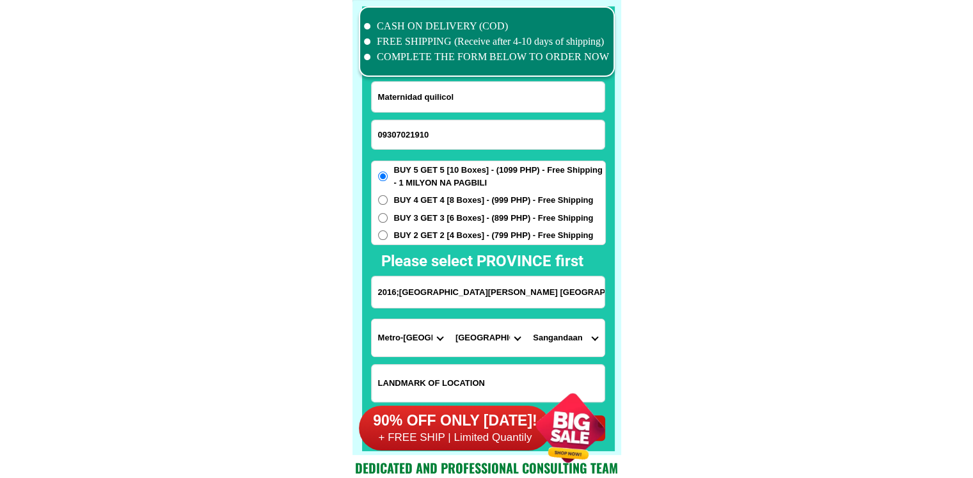
click at [527, 319] on select "Barangay Alicia Amihan Apolonio samson Aurora Baesa Bagbag Bago bantay Bagong l…" at bounding box center [565, 337] width 77 height 37
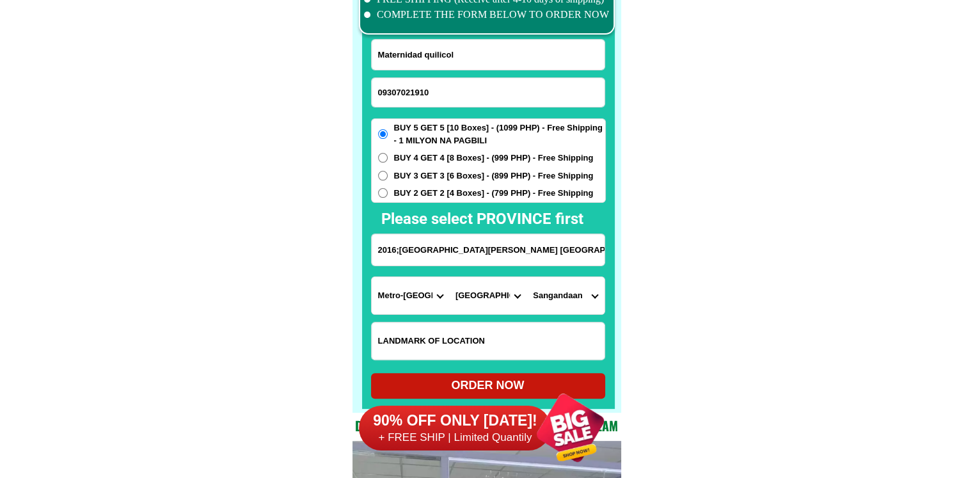
scroll to position [10011, 0]
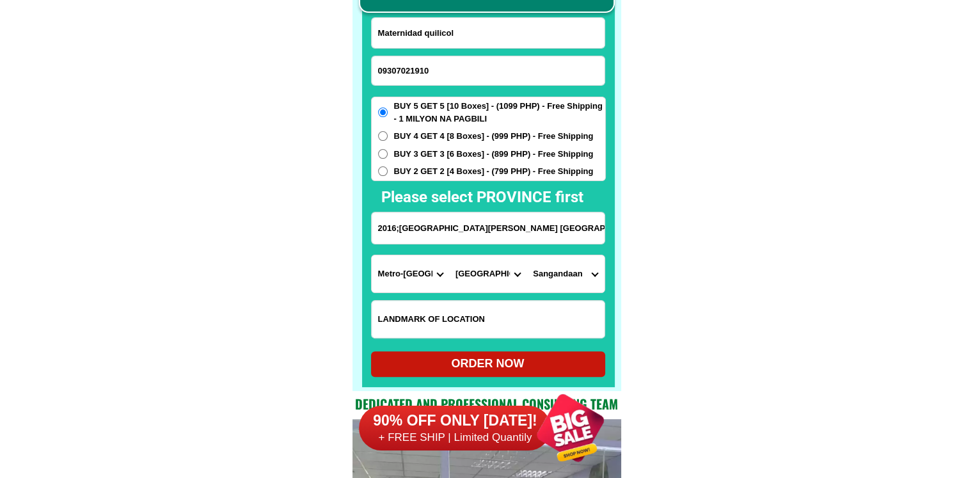
click at [471, 354] on div "ORDER NOW" at bounding box center [488, 364] width 234 height 26
radio input "true"
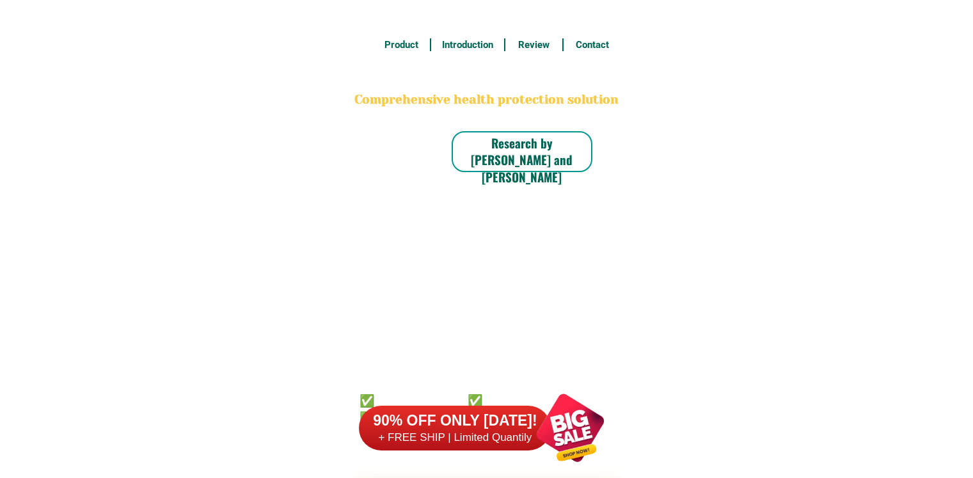
scroll to position [10011, 0]
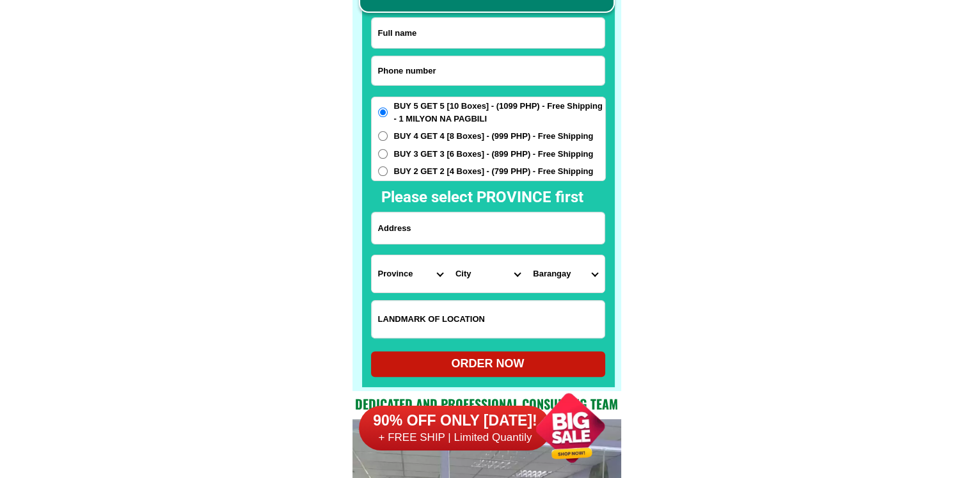
click at [445, 83] on input "Input phone_number" at bounding box center [488, 70] width 233 height 29
paste input "9858799391"
click at [378, 67] on input "9858799391" at bounding box center [488, 70] width 233 height 29
type input "09858799391"
click at [497, 35] on input "Input full_name" at bounding box center [488, 33] width 233 height 30
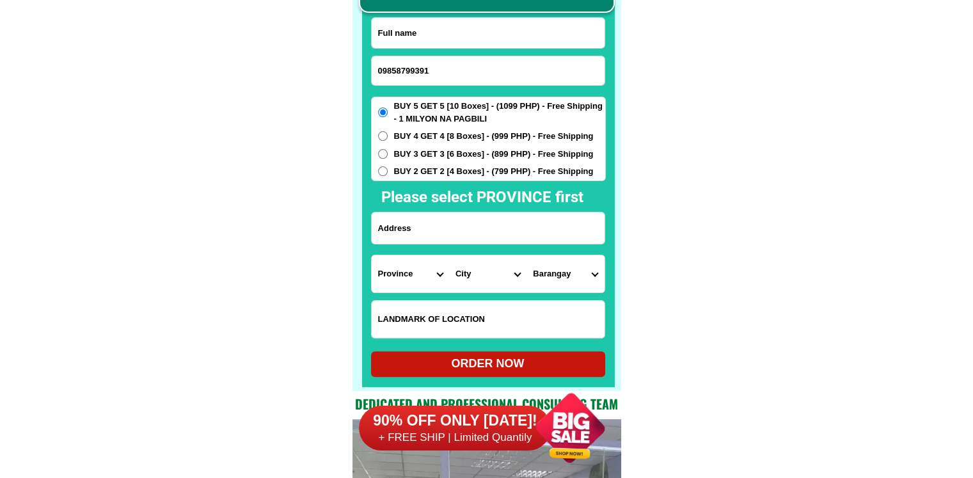
paste input "nelsa eduardo"
type input "nelsa eduardo"
drag, startPoint x: 466, startPoint y: 231, endPoint x: 473, endPoint y: 231, distance: 7.7
click at [466, 231] on input "Input address" at bounding box center [488, 227] width 233 height 31
paste input "Patricia homes sampaguita st. bgy. granada bacolod city negros occ. 6100."
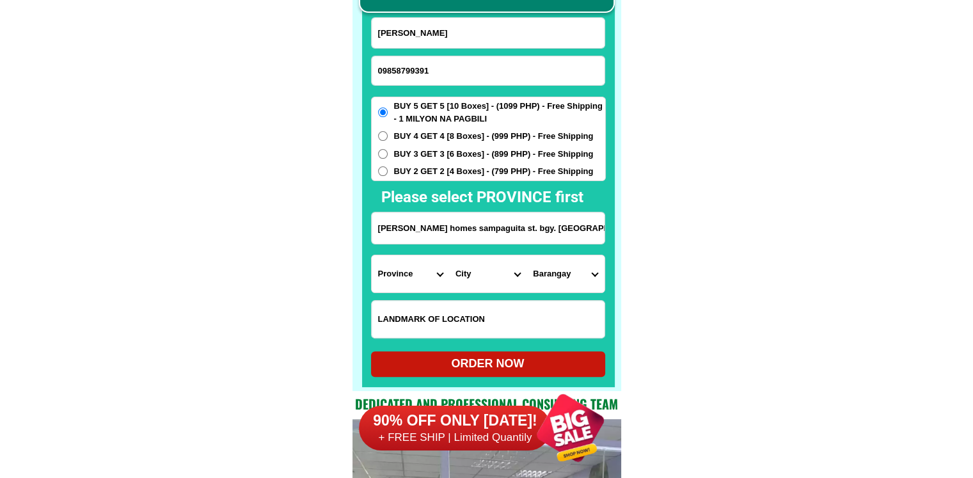
scroll to position [0, 69]
type input "Patricia homes sampaguita st. bgy. granada bacolod city negros occ. 6100."
drag, startPoint x: 701, startPoint y: 258, endPoint x: 424, endPoint y: 300, distance: 280.2
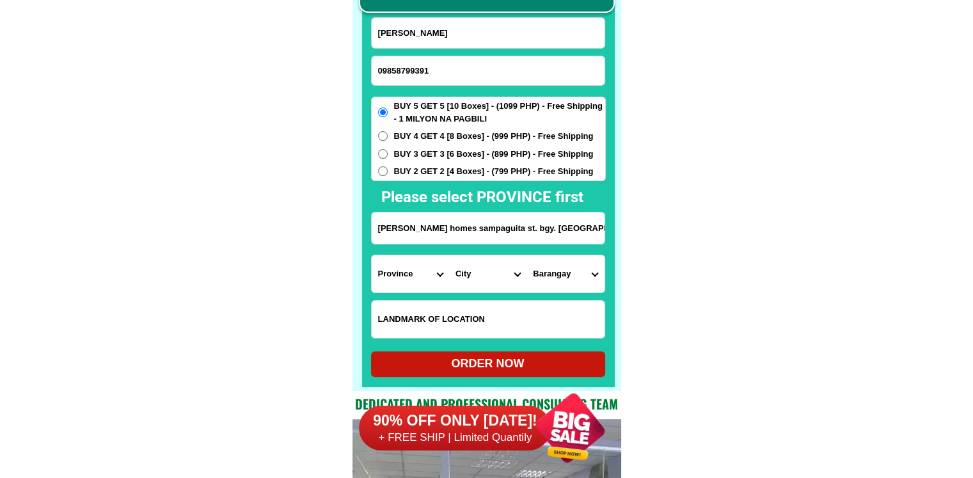
click at [397, 283] on select "Province Abra Agusan-del-norte Agusan-del-sur Aklan Albay Antique Apayao Aurora…" at bounding box center [410, 273] width 77 height 37
select select "63_396"
click at [372, 255] on select "Province Abra Agusan-del-norte Agusan-del-sur Aklan Albay Antique Apayao Aurora…" at bounding box center [410, 273] width 77 height 37
click at [485, 272] on select "City Bacolod-city Bago-city Binalbagan Cadiz-city Candoni Cauayan Enrique-b.-ma…" at bounding box center [487, 273] width 77 height 37
select select "63_3968348"
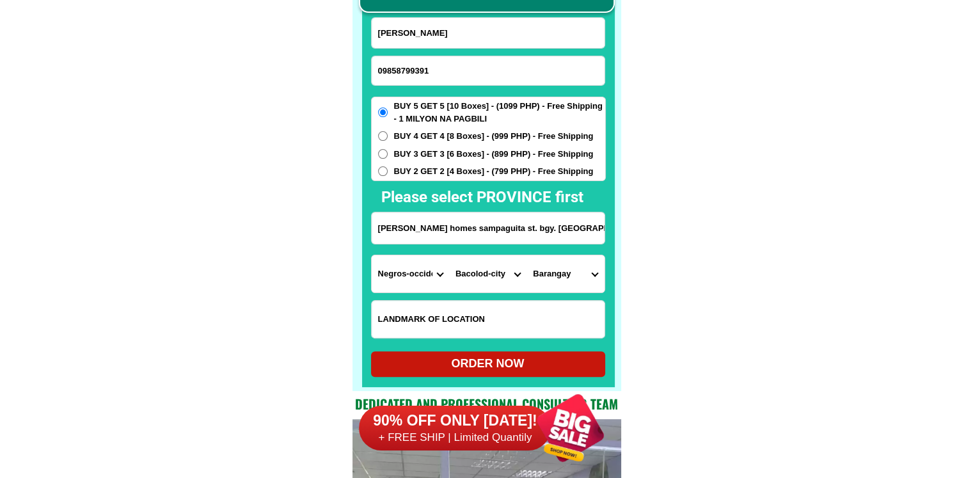
click at [568, 280] on select "Barangay Alangilan Alijis Banago Barangay 1 (pob.) Barangay 10 (pob.) Barangay …" at bounding box center [565, 273] width 77 height 37
select select "63_396834888911"
click at [456, 358] on div "ORDER NOW" at bounding box center [488, 363] width 234 height 17
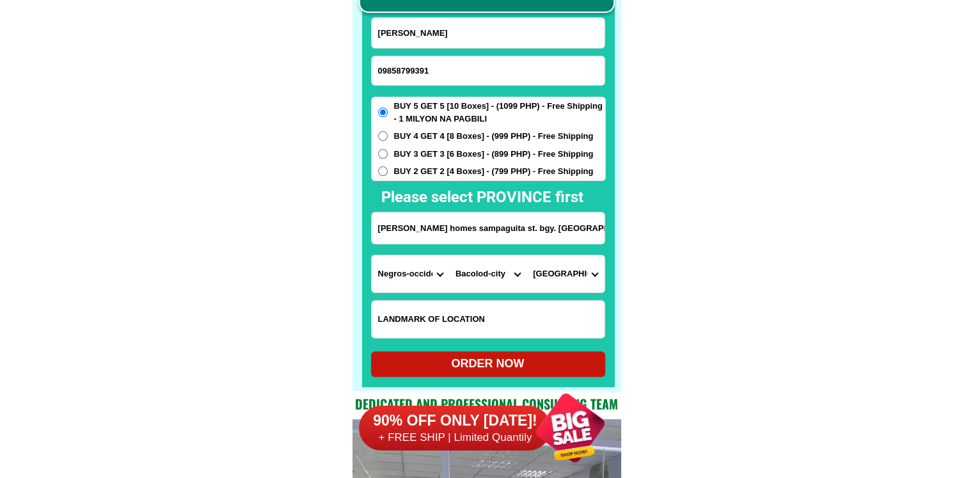
type input "09858799391"
radio input "true"
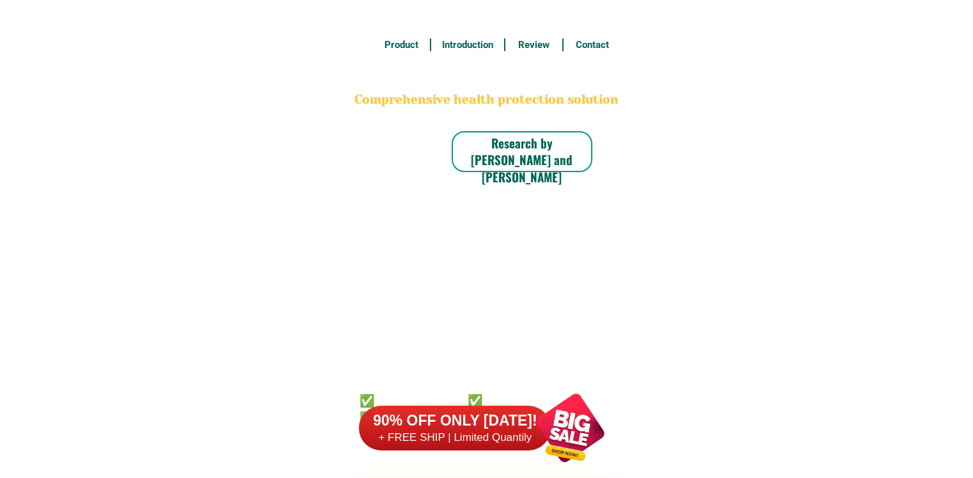
scroll to position [10011, 0]
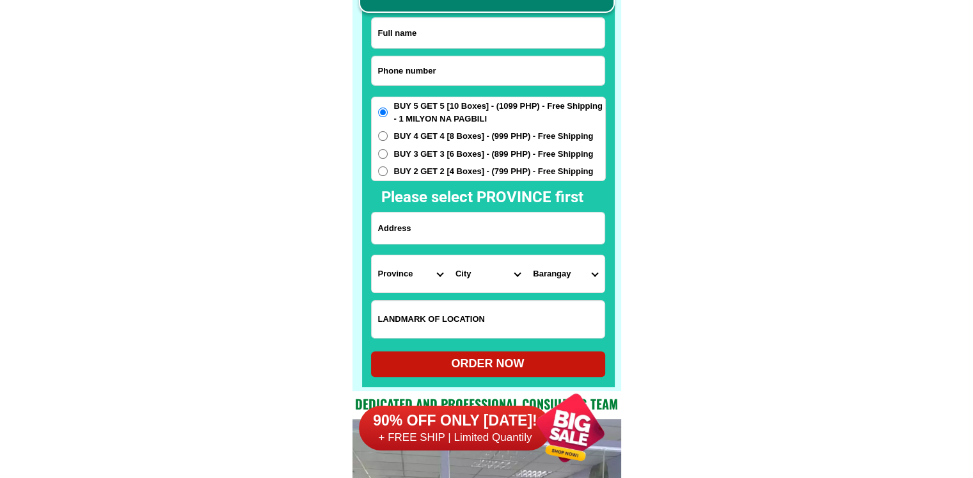
click at [478, 82] on input "Input phone_number" at bounding box center [488, 70] width 233 height 29
paste input "0916 974 1359"
click at [417, 68] on input "0916 974 1359" at bounding box center [488, 70] width 233 height 29
click at [399, 67] on input "0916 9741359" at bounding box center [488, 70] width 233 height 29
type input "09169741359"
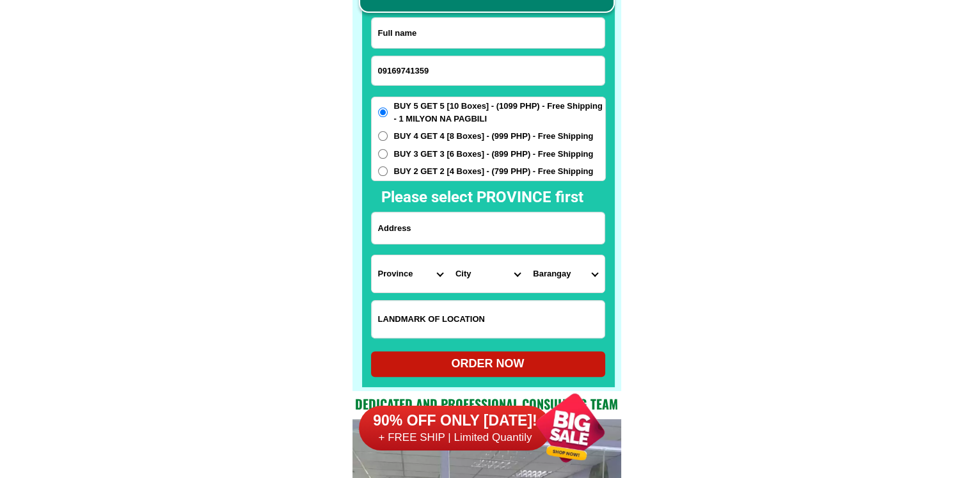
click at [490, 36] on input "Input full_name" at bounding box center [488, 33] width 233 height 30
paste input "Perlacita Aceron"
type input "Perlacita Aceron"
click at [422, 236] on input "Input address" at bounding box center [488, 227] width 233 height 31
paste input "Purok 3 Brgy calisitan, munoz n.e"
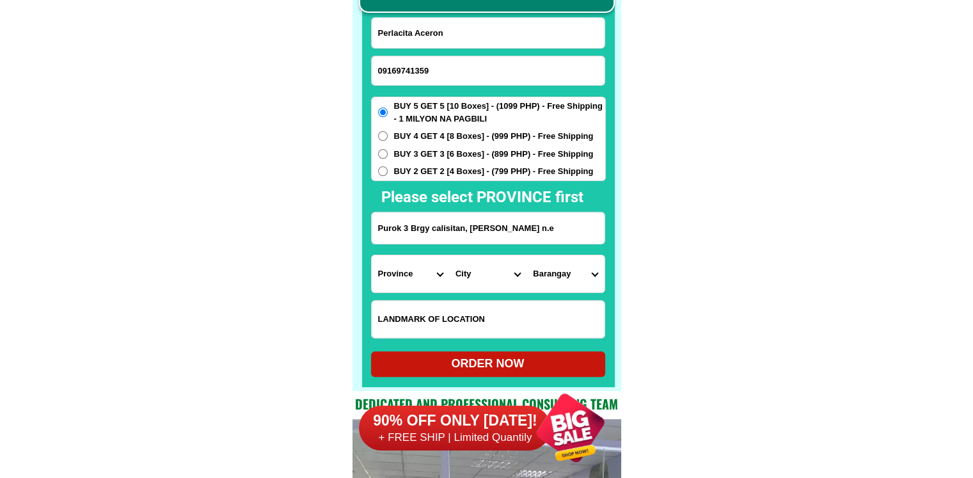
type input "Purok 3 Brgy calisitan, munoz n.e"
click at [415, 280] on select "Province Abra Agusan-del-norte Agusan-del-sur Aklan Albay Antique Apayao Aurora…" at bounding box center [410, 273] width 77 height 37
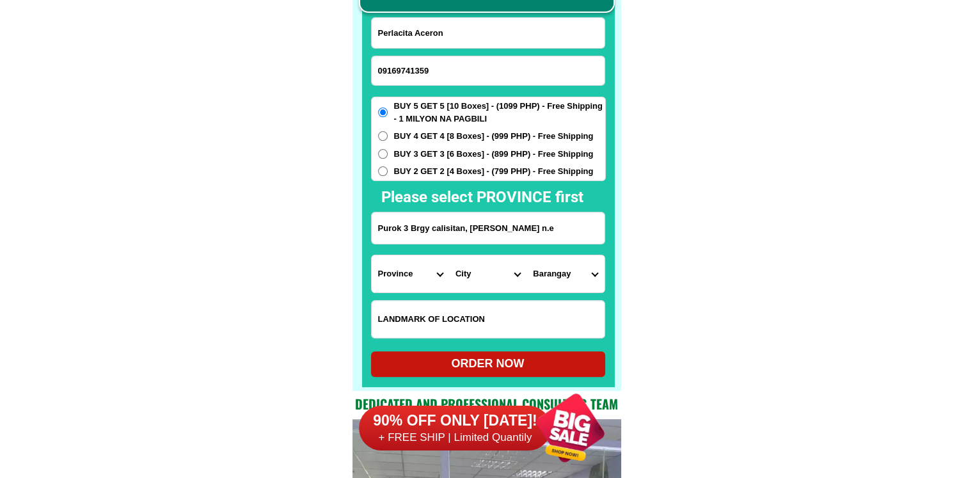
click at [509, 227] on input "Purok 3 Brgy calisitan, munoz n.e" at bounding box center [488, 227] width 233 height 31
click at [417, 273] on select "Province Abra Agusan-del-norte Agusan-del-sur Aklan Albay Antique Apayao Aurora…" at bounding box center [410, 273] width 77 height 37
select select "63_198"
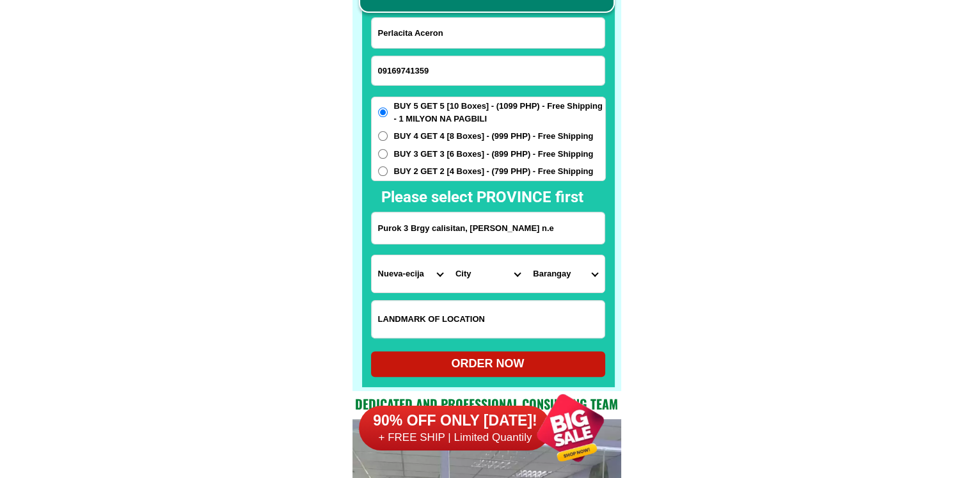
click at [481, 277] on select "City Aliaga Bongabon Cabanatuan-city Cabiao Carranglan Cuyapo Gabaldon Gapan-ci…" at bounding box center [487, 273] width 77 height 37
click at [480, 277] on select "City Aliaga Bongabon Cabanatuan-city Cabiao Carranglan Cuyapo Gabaldon Gapan-ci…" at bounding box center [487, 273] width 77 height 37
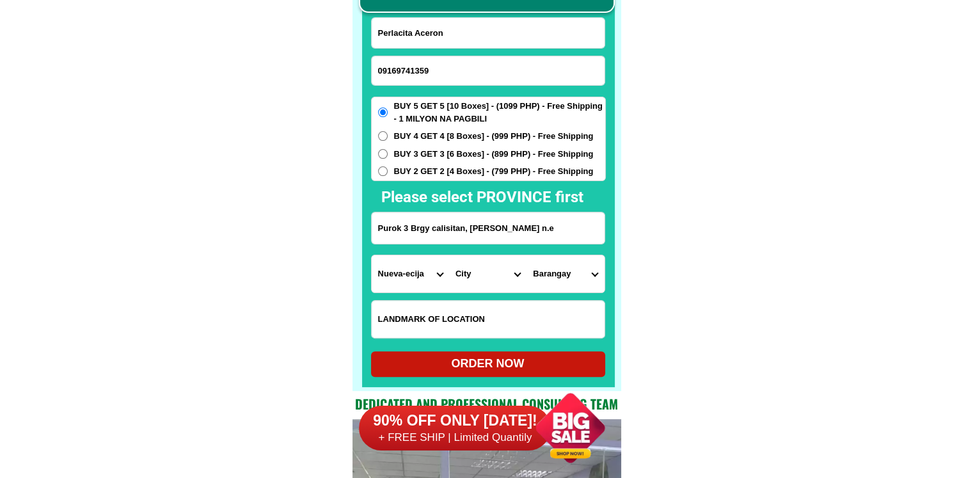
click at [500, 282] on select "City Aliaga Bongabon Cabanatuan-city Cabiao Carranglan Cuyapo Gabaldon Gapan-ci…" at bounding box center [487, 273] width 77 height 37
click at [481, 276] on select "City Aliaga Bongabon Cabanatuan-city Cabiao Carranglan Cuyapo Gabaldon Gapan-ci…" at bounding box center [487, 273] width 77 height 37
click at [479, 277] on select "City Aliaga Bongabon Cabanatuan-city Cabiao Carranglan Cuyapo Gabaldon Gapan-ci…" at bounding box center [487, 273] width 77 height 37
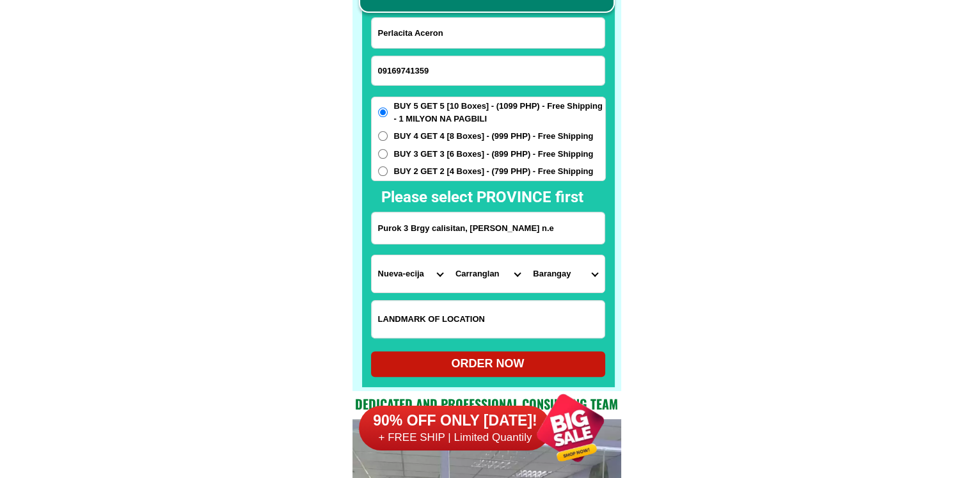
click at [479, 277] on select "City Aliaga Bongabon Cabanatuan-city Cabiao Carranglan Cuyapo Gabaldon Gapan-ci…" at bounding box center [487, 273] width 77 height 37
click at [484, 233] on input "Purok 3 Brgy calisitan, munoz n.e" at bounding box center [488, 227] width 233 height 31
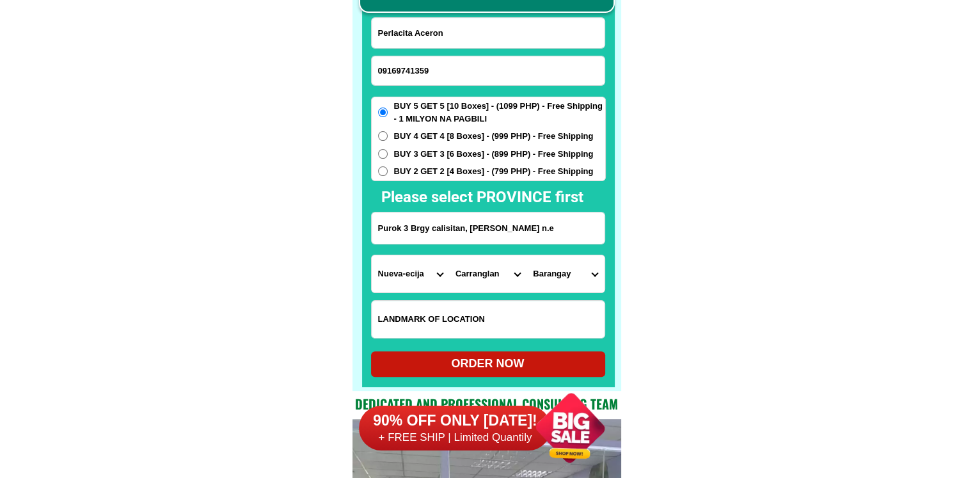
click at [484, 233] on input "Purok 3 Brgy calisitan, munoz n.e" at bounding box center [488, 227] width 233 height 31
click at [497, 267] on select "City Aliaga Bongabon Cabanatuan-city Cabiao Carranglan Cuyapo Gabaldon Gapan-ci…" at bounding box center [487, 273] width 77 height 37
click at [408, 272] on select "Province Abra Agusan-del-norte Agusan-del-sur Aklan Albay Antique Apayao Aurora…" at bounding box center [410, 273] width 77 height 37
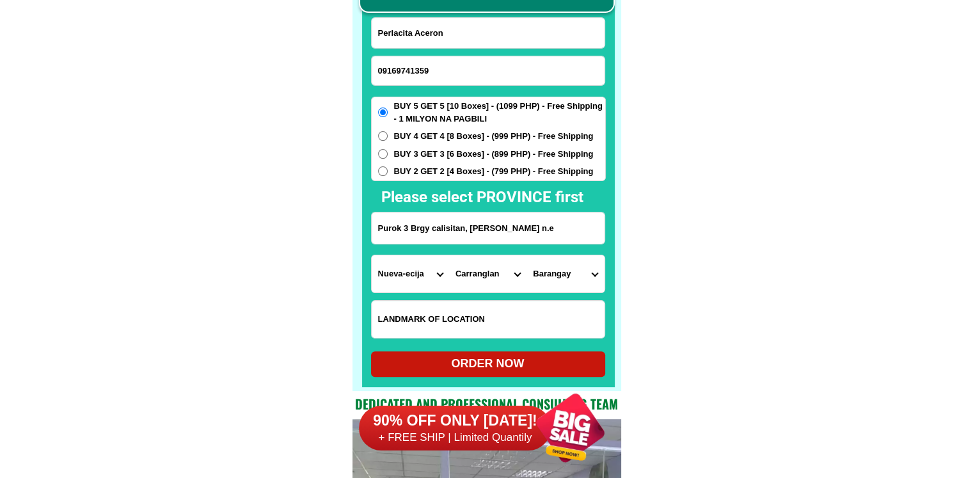
click at [495, 281] on select "City Aliaga Bongabon Cabanatuan-city Cabiao Carranglan Cuyapo Gabaldon Gapan-ci…" at bounding box center [487, 273] width 77 height 37
select select "63_1982123"
click at [449, 255] on select "City Aliaga Bongabon Cabanatuan-city Cabiao Carranglan Cuyapo Gabaldon Gapan-ci…" at bounding box center [487, 273] width 77 height 37
click at [569, 280] on select "Barangay Bagong sikat Balante Bantug Bical Cabisuculan Calabalabaan Calisitan C…" at bounding box center [565, 273] width 77 height 37
select select "63_19821236931"
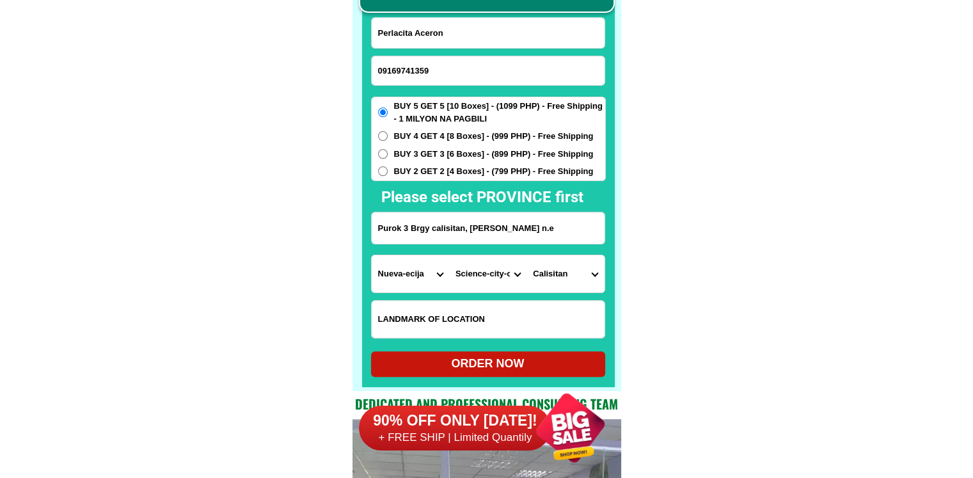
drag, startPoint x: 787, startPoint y: 302, endPoint x: 763, endPoint y: 310, distance: 25.7
click at [563, 364] on div "ORDER NOW" at bounding box center [488, 363] width 234 height 17
radio input "true"
